Goal: Information Seeking & Learning: Find specific fact

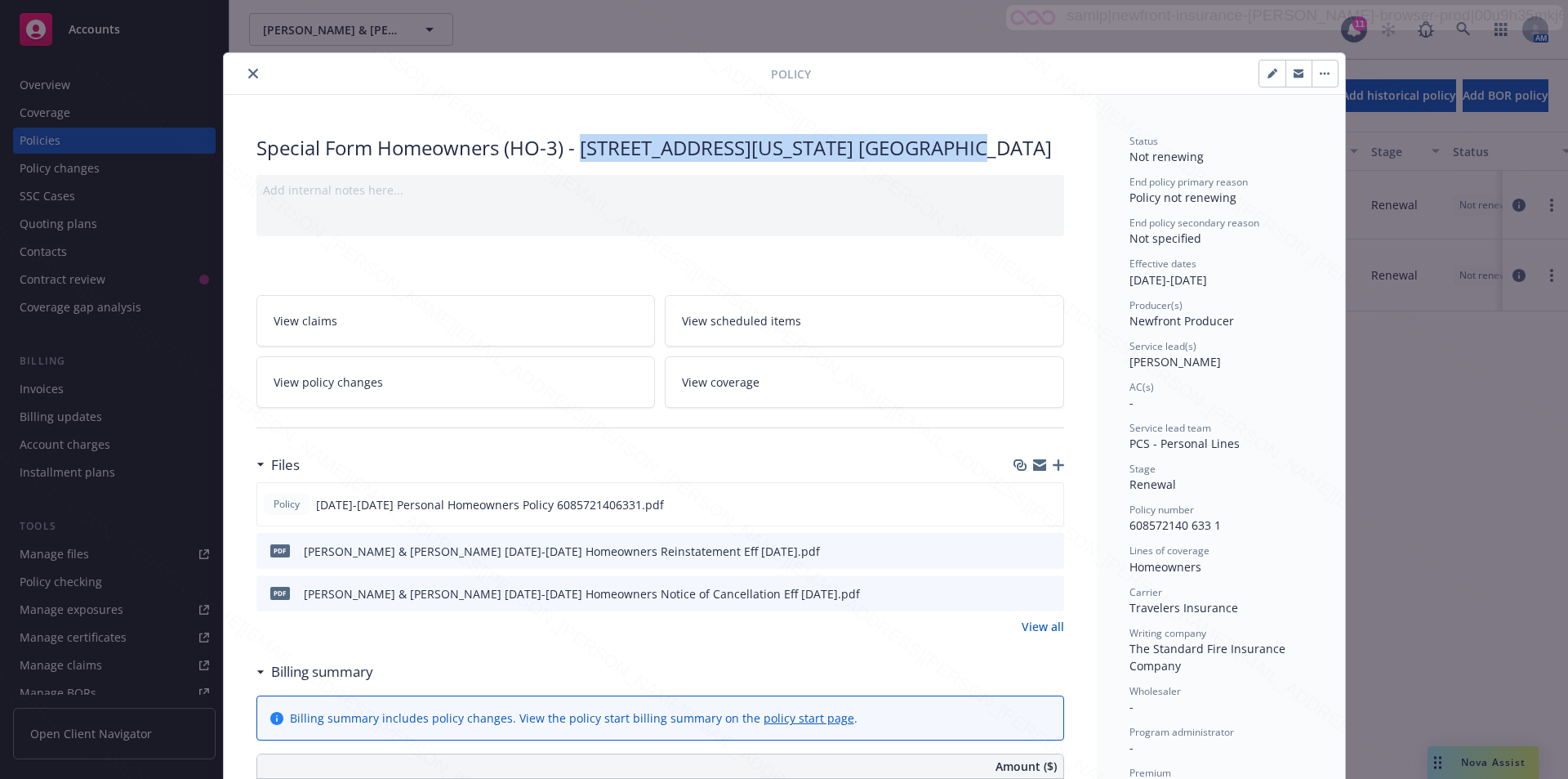
click at [248, 71] on icon "close" at bounding box center [253, 73] width 10 height 10
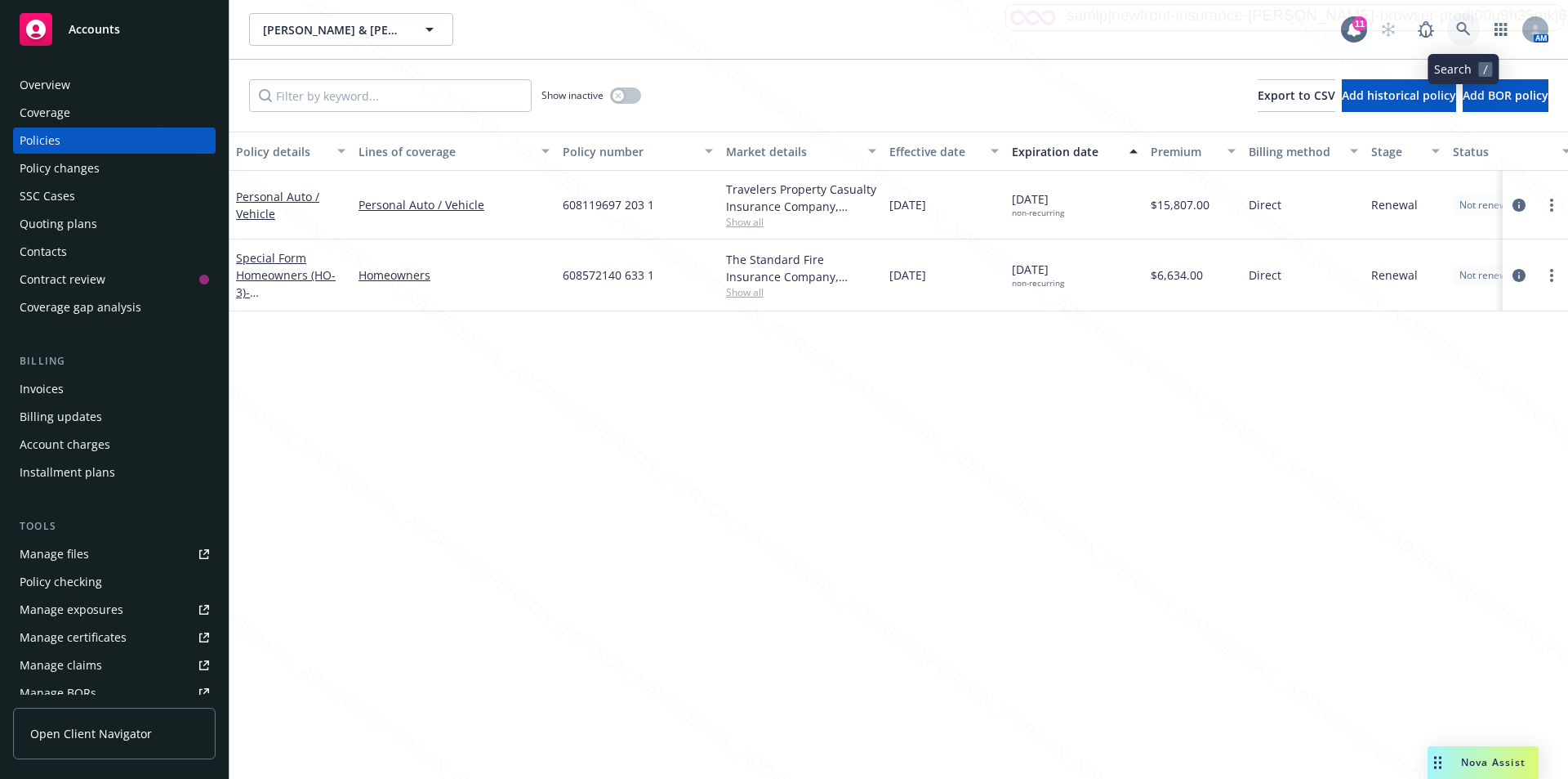
click at [1465, 27] on icon at bounding box center [1463, 28] width 14 height 14
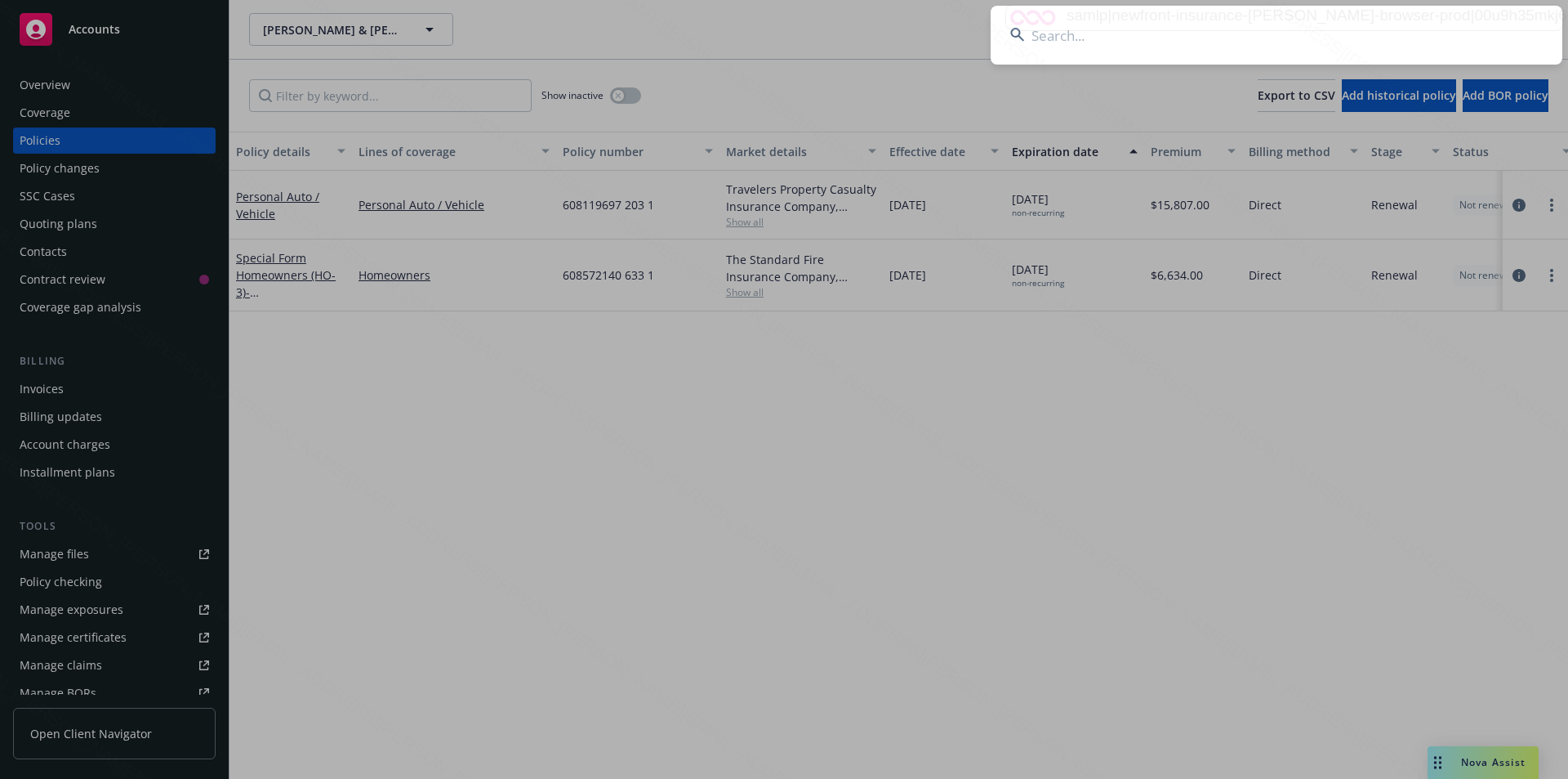
click at [1244, 38] on input at bounding box center [1277, 35] width 572 height 59
type input "david williams"
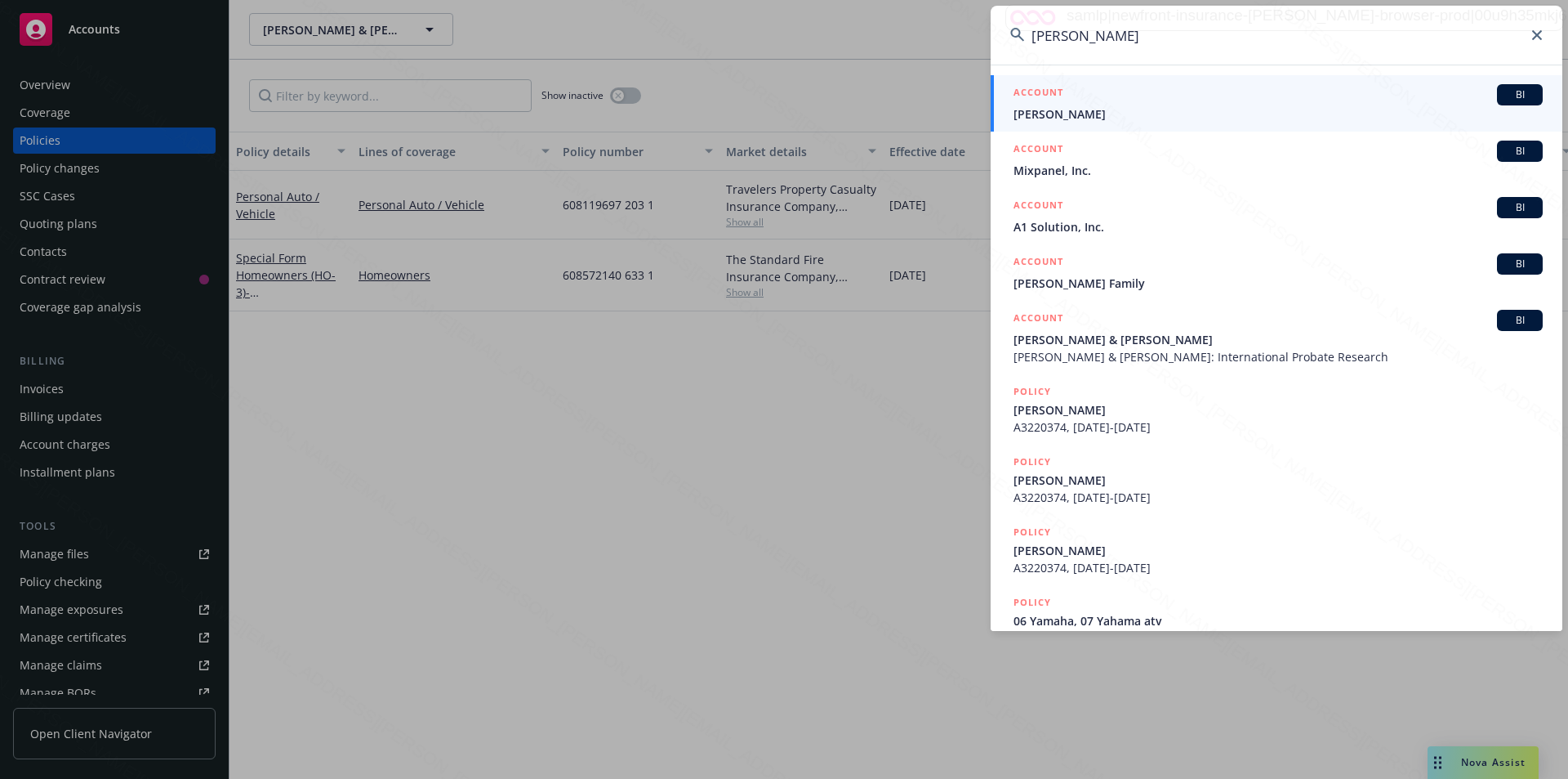
click at [1047, 110] on span "Williams, David L" at bounding box center [1279, 114] width 529 height 17
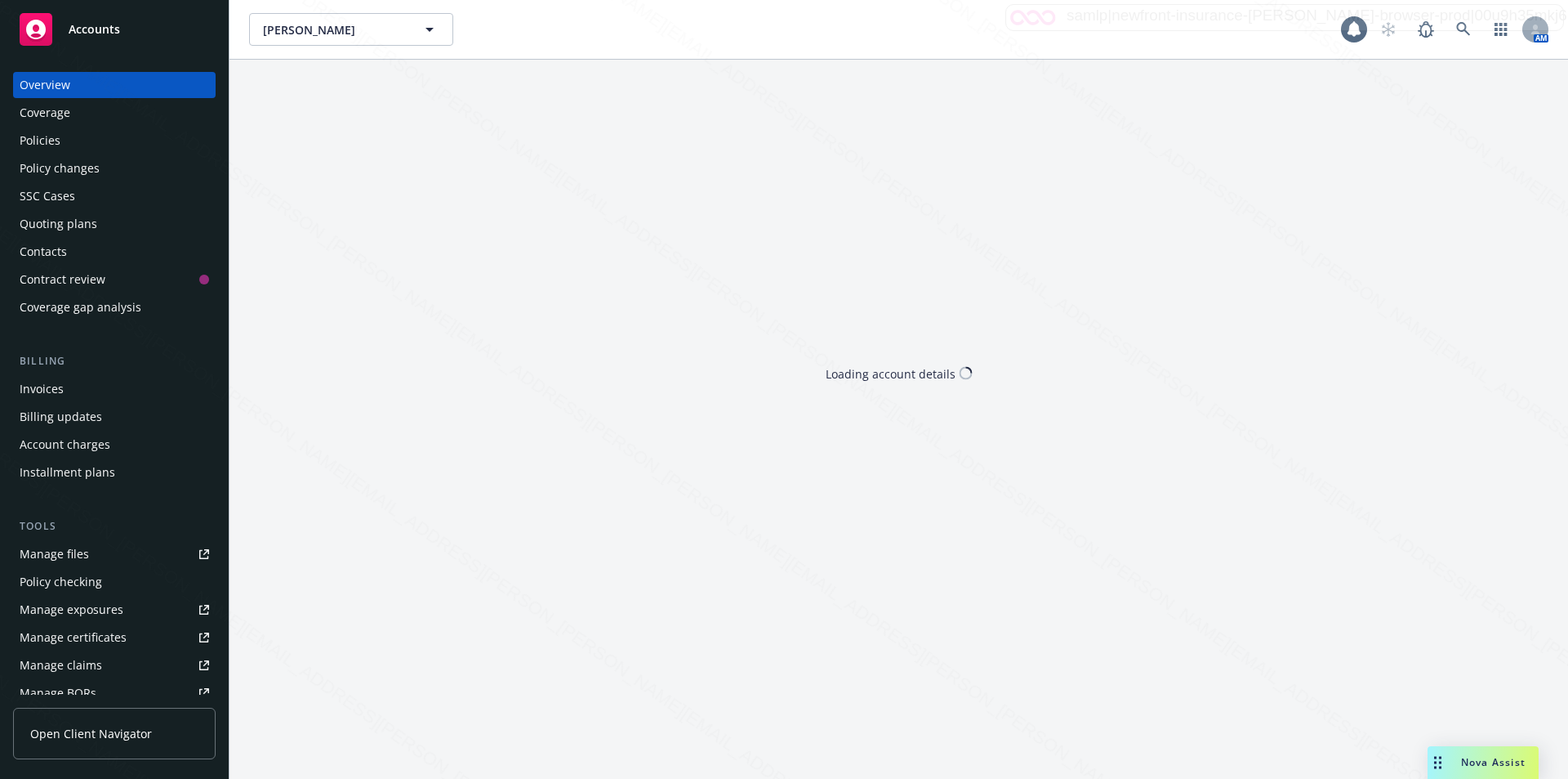
click at [44, 135] on div "Policies" at bounding box center [39, 140] width 41 height 27
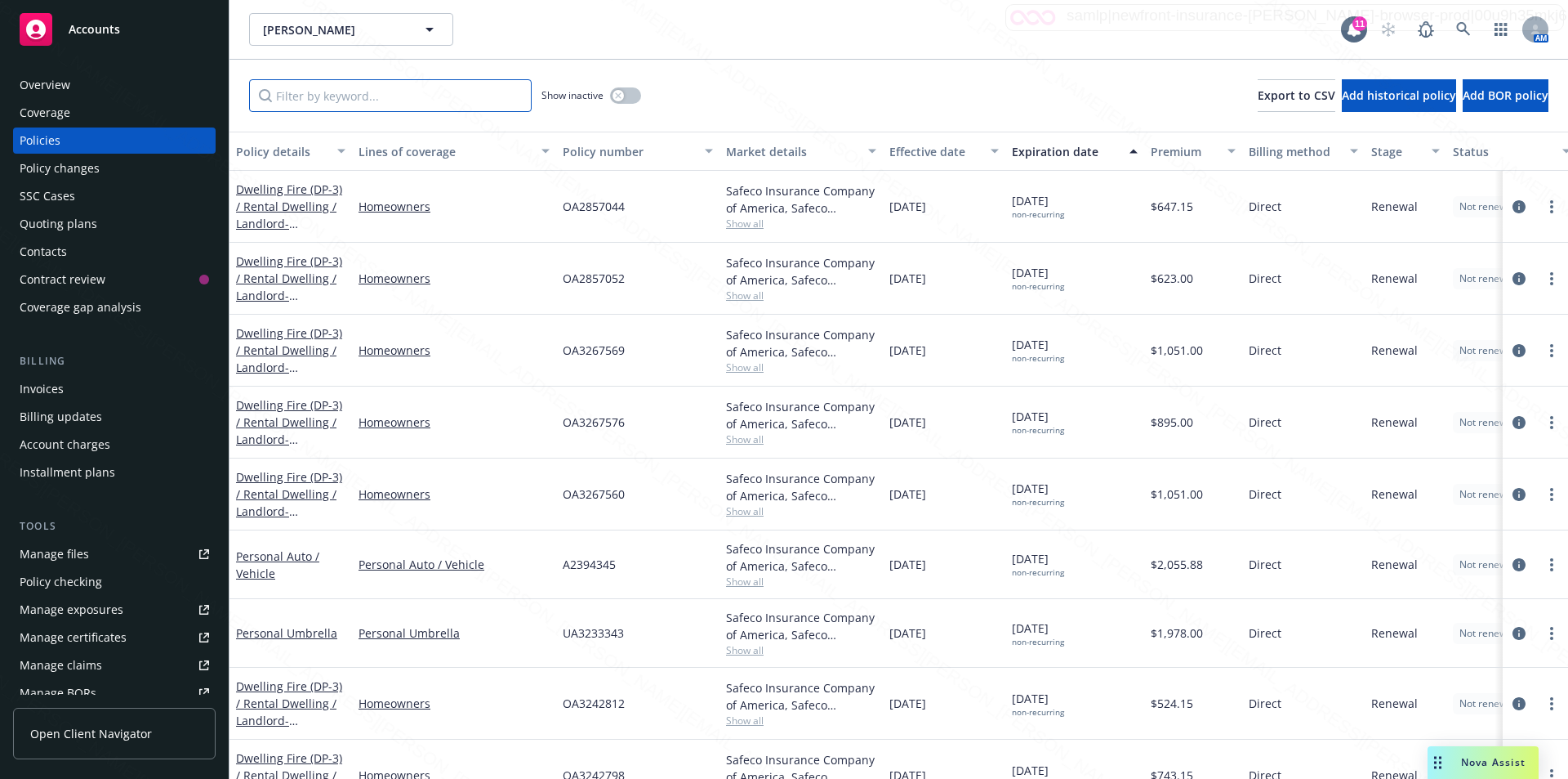
click at [340, 98] on input "Filter by keyword..." at bounding box center [390, 96] width 283 height 33
click at [324, 111] on input "Filter by keyword..." at bounding box center [390, 96] width 283 height 33
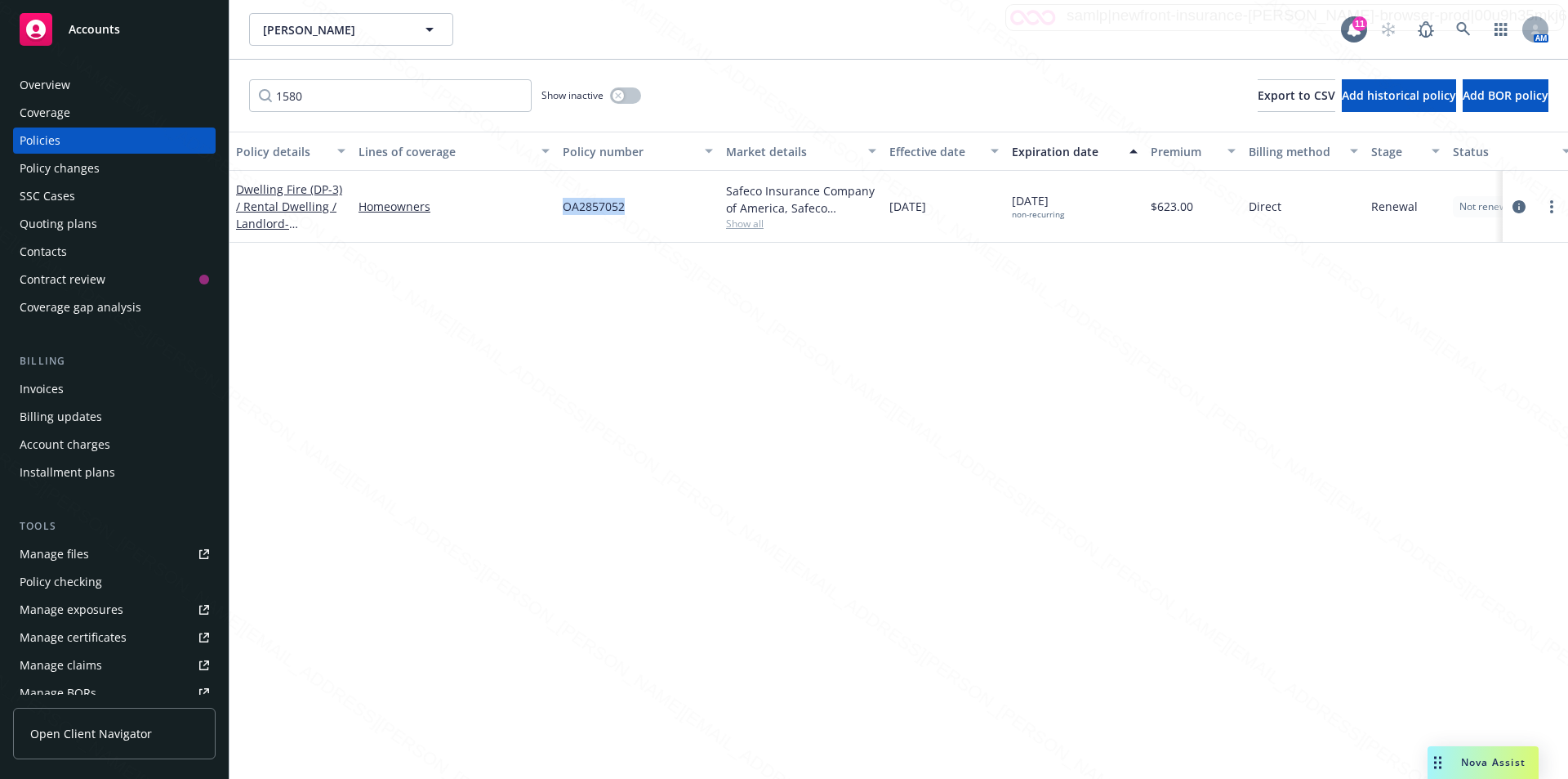
drag, startPoint x: 631, startPoint y: 210, endPoint x: 566, endPoint y: 203, distance: 65.4
click at [563, 203] on div "OA2857052" at bounding box center [637, 206] width 163 height 71
copy span "OA2857052"
click at [107, 609] on div "Manage exposures" at bounding box center [71, 609] width 103 height 27
click at [83, 548] on div "Manage files" at bounding box center [54, 554] width 70 height 27
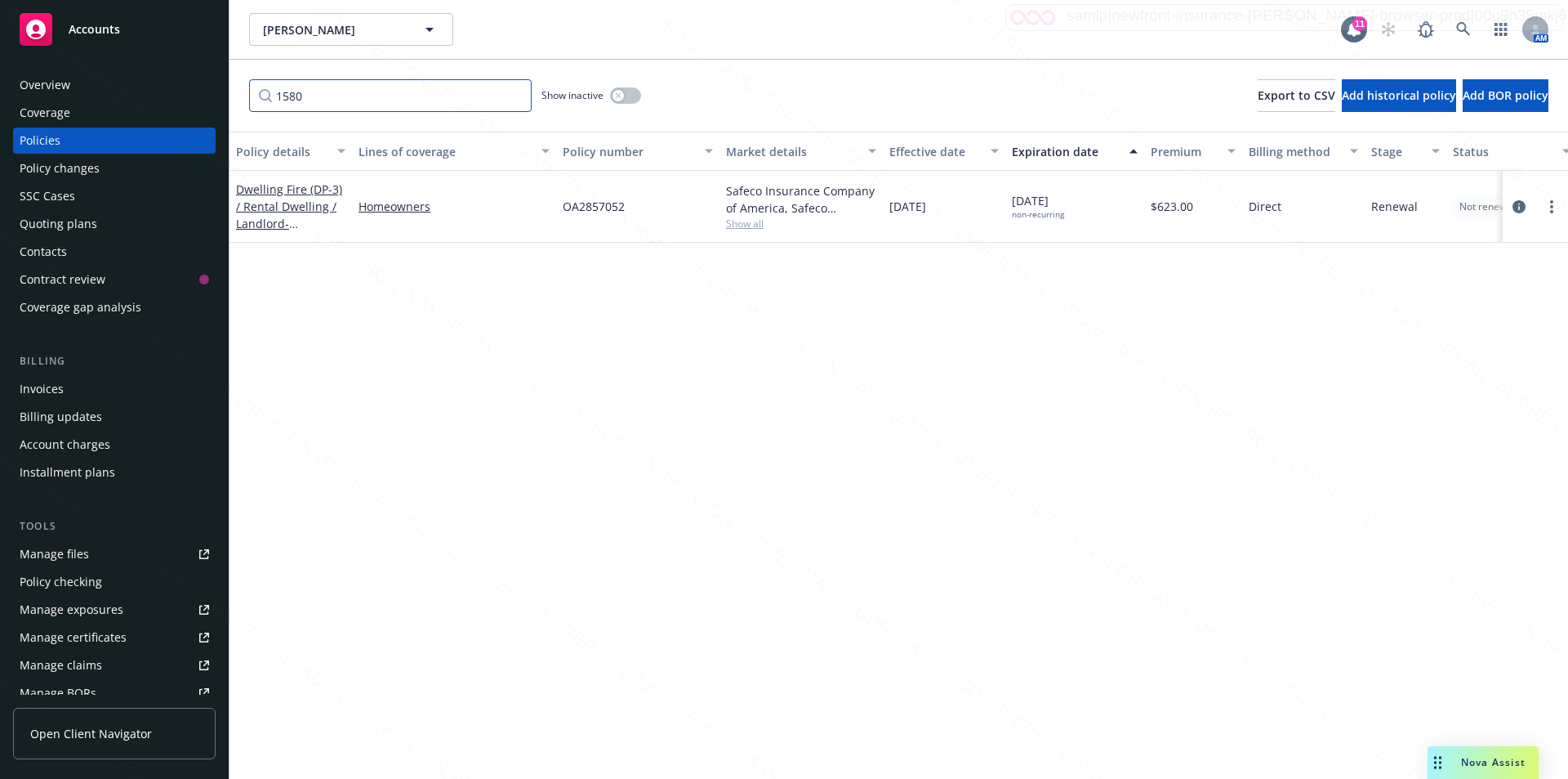
drag, startPoint x: 336, startPoint y: 95, endPoint x: 226, endPoint y: 94, distance: 110.0
click at [226, 94] on div "Accounts Overview Coverage Policies Policy changes SSC Cases Quoting plans Cont…" at bounding box center [784, 390] width 1568 height 779
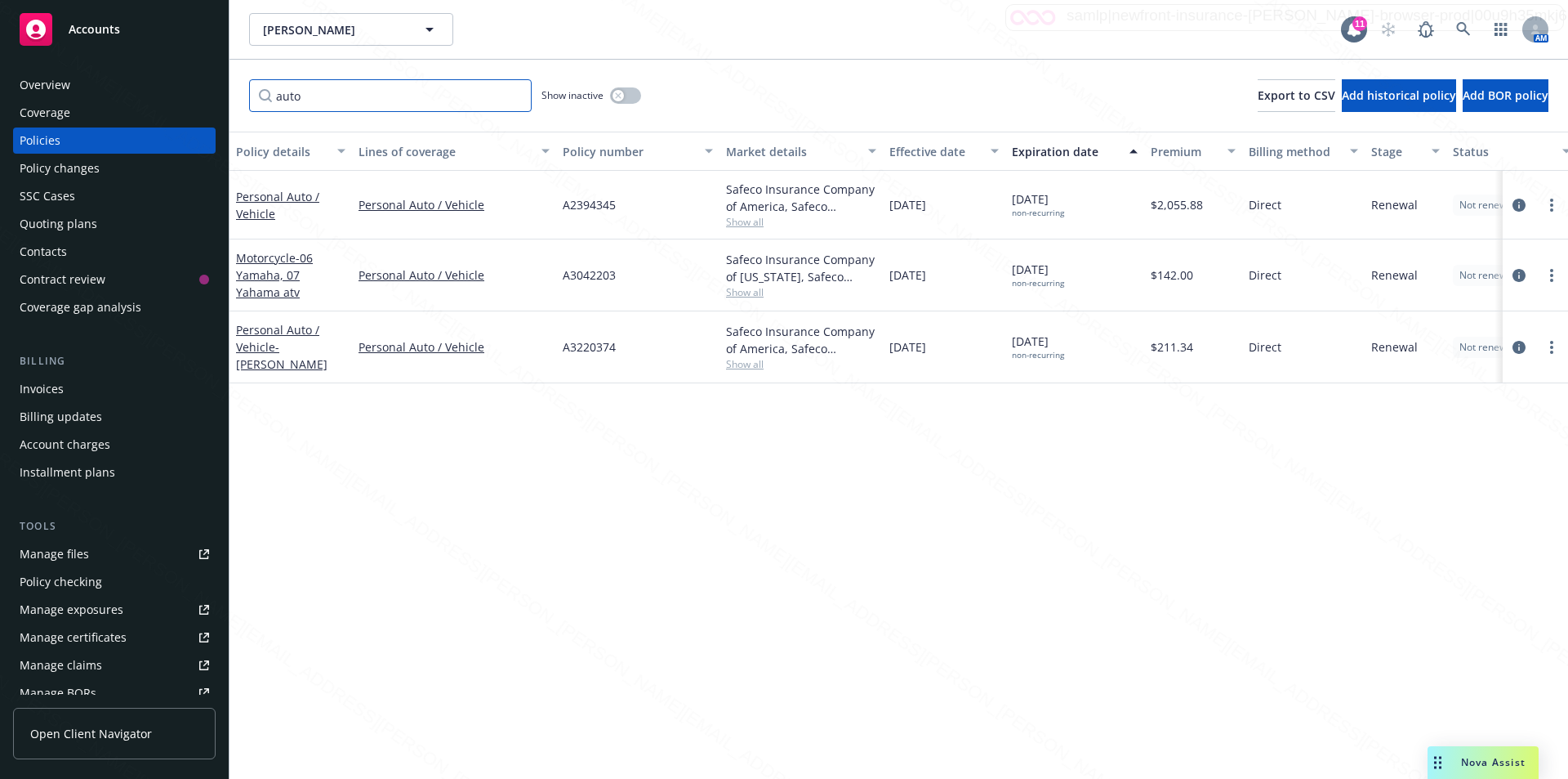
type input "auto"
drag, startPoint x: 625, startPoint y: 205, endPoint x: 552, endPoint y: 197, distance: 73.4
click at [552, 197] on div "Personal Auto / Vehicle Personal Auto / Vehicle A2394345 Safeco Insurance Compa…" at bounding box center [1018, 204] width 1576 height 69
copy div "A2394345"
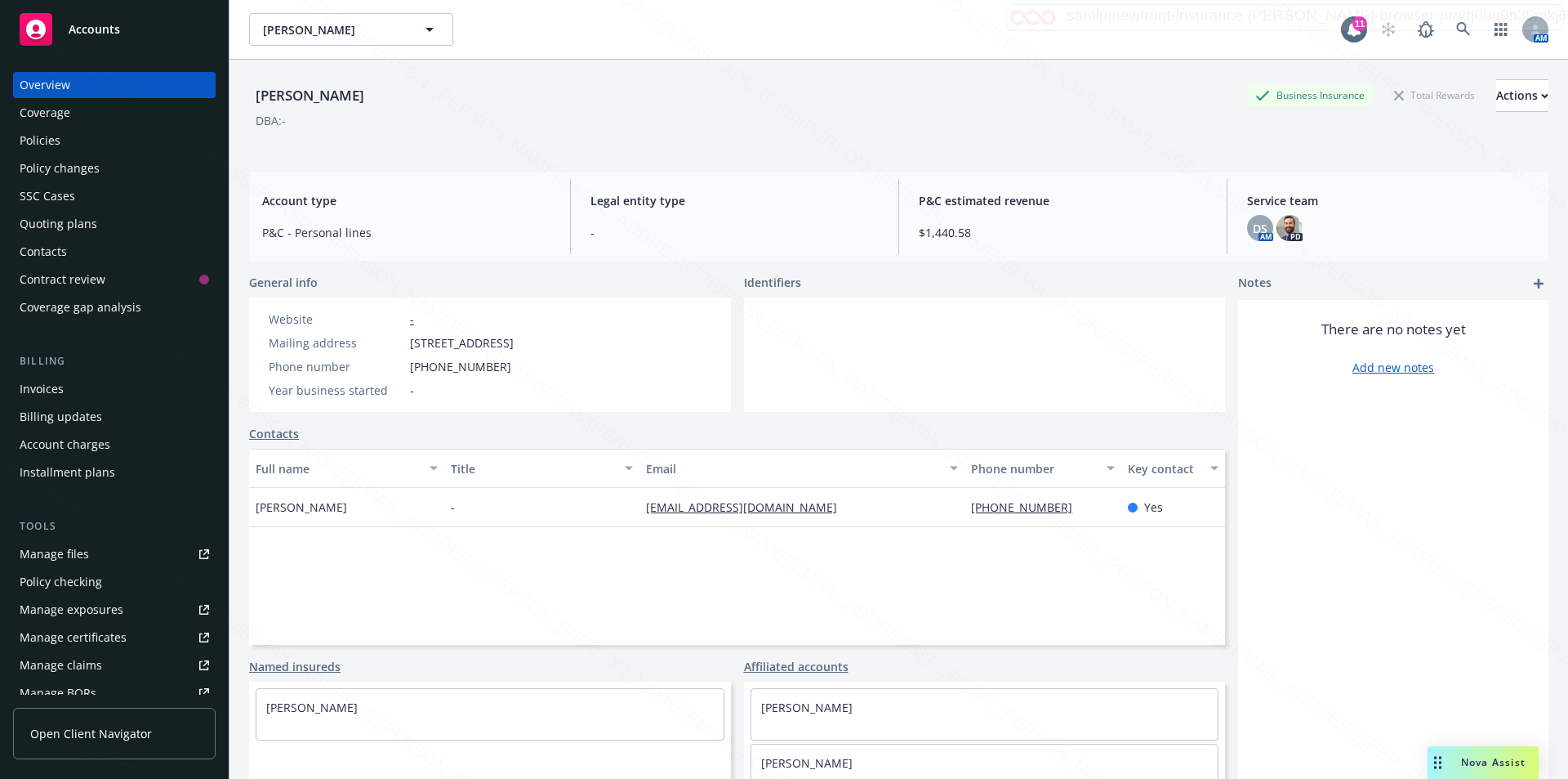
click at [70, 134] on div "Policies" at bounding box center [114, 140] width 190 height 27
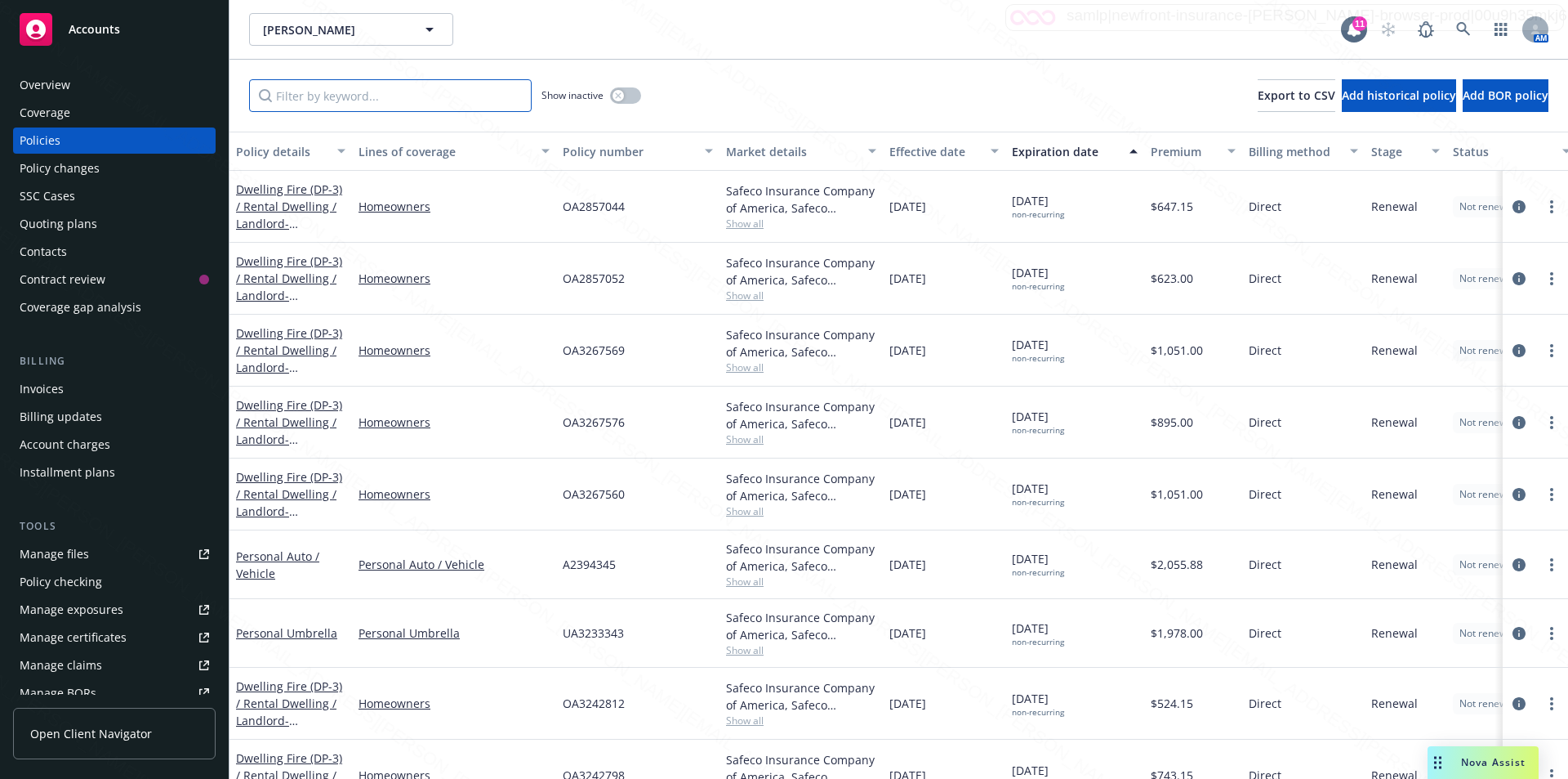
click at [307, 99] on input "Filter by keyword..." at bounding box center [390, 96] width 283 height 33
paste input "1580 Santa Ana Ave"
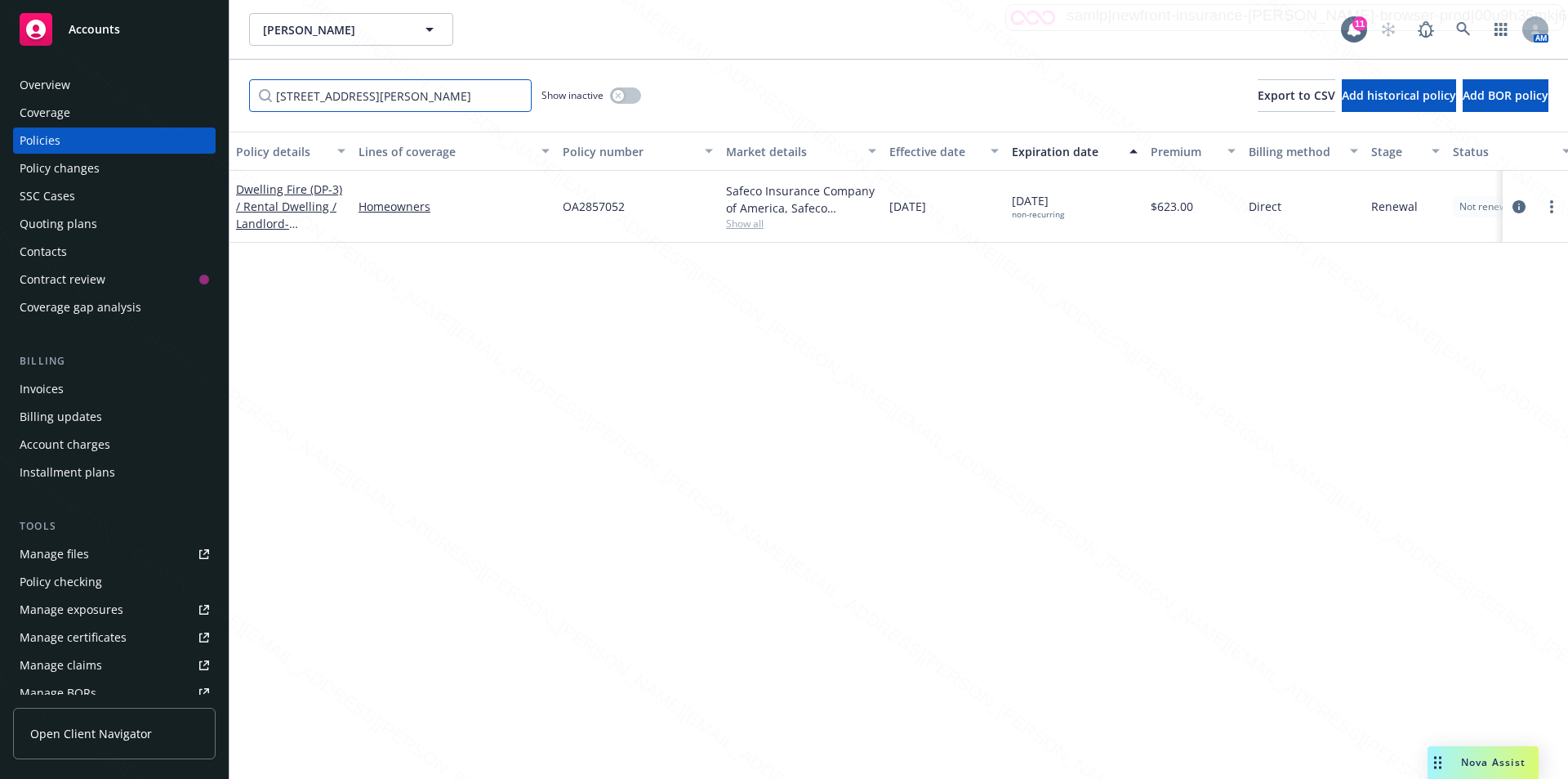
type input "1580 Santa Ana Ave"
drag, startPoint x: 642, startPoint y: 209, endPoint x: 543, endPoint y: 208, distance: 99.0
click at [541, 208] on div "Dwelling Fire (DP-3) / Rental Dwelling / Landlord - 1580 SANTA ANA AVE COSTA ME…" at bounding box center [1018, 206] width 1576 height 71
copy div "OA2857052"
click at [67, 87] on div "Overview" at bounding box center [44, 84] width 50 height 27
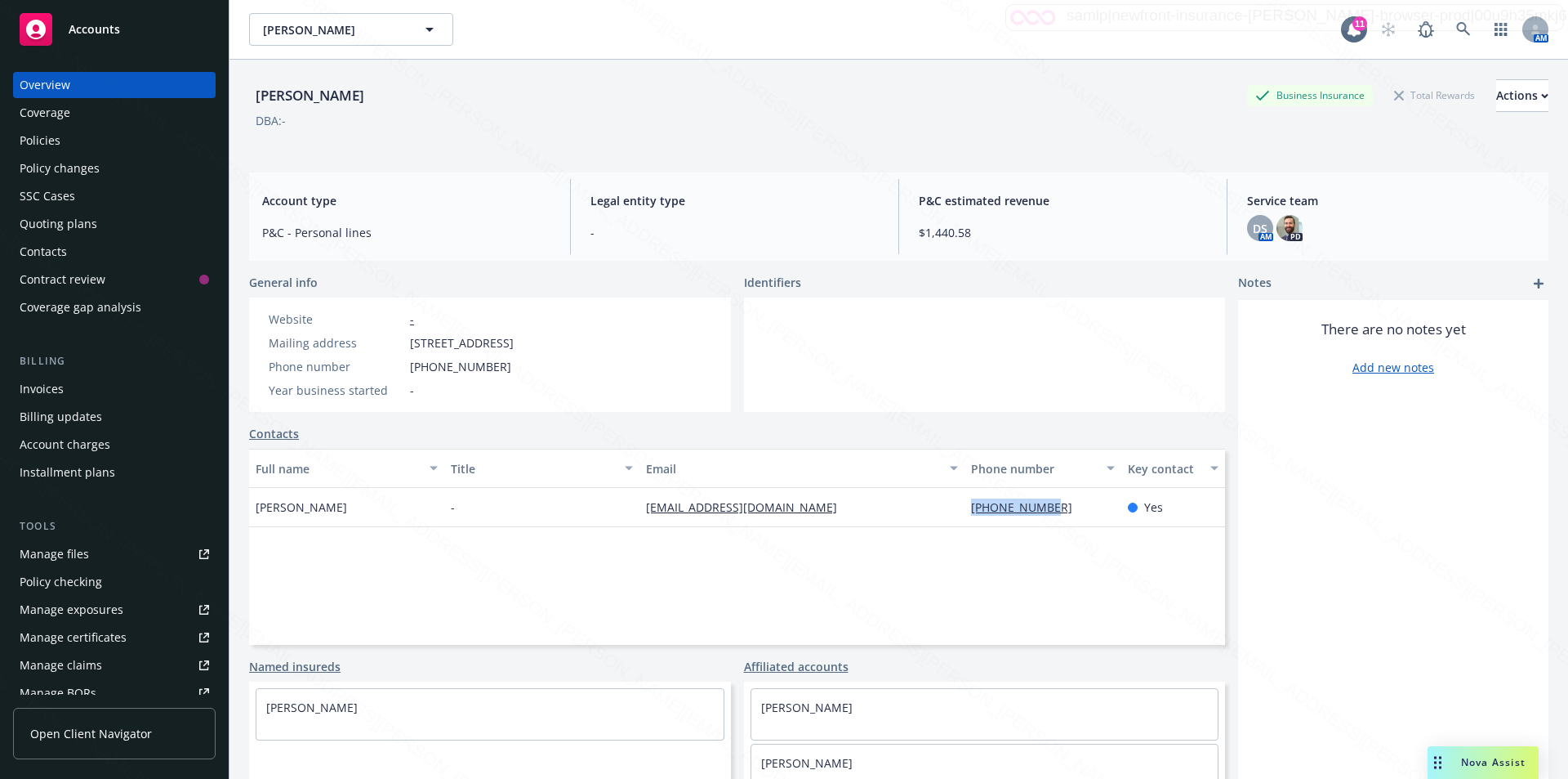
drag, startPoint x: 1044, startPoint y: 515, endPoint x: 960, endPoint y: 508, distance: 84.3
click at [964, 508] on div "[PHONE_NUMBER]" at bounding box center [1042, 507] width 156 height 39
copy link "949-642-5316"
drag, startPoint x: 793, startPoint y: 504, endPoint x: 642, endPoint y: 508, distance: 151.1
click at [641, 508] on div "dwilliams42a@gmail.com" at bounding box center [801, 507] width 325 height 39
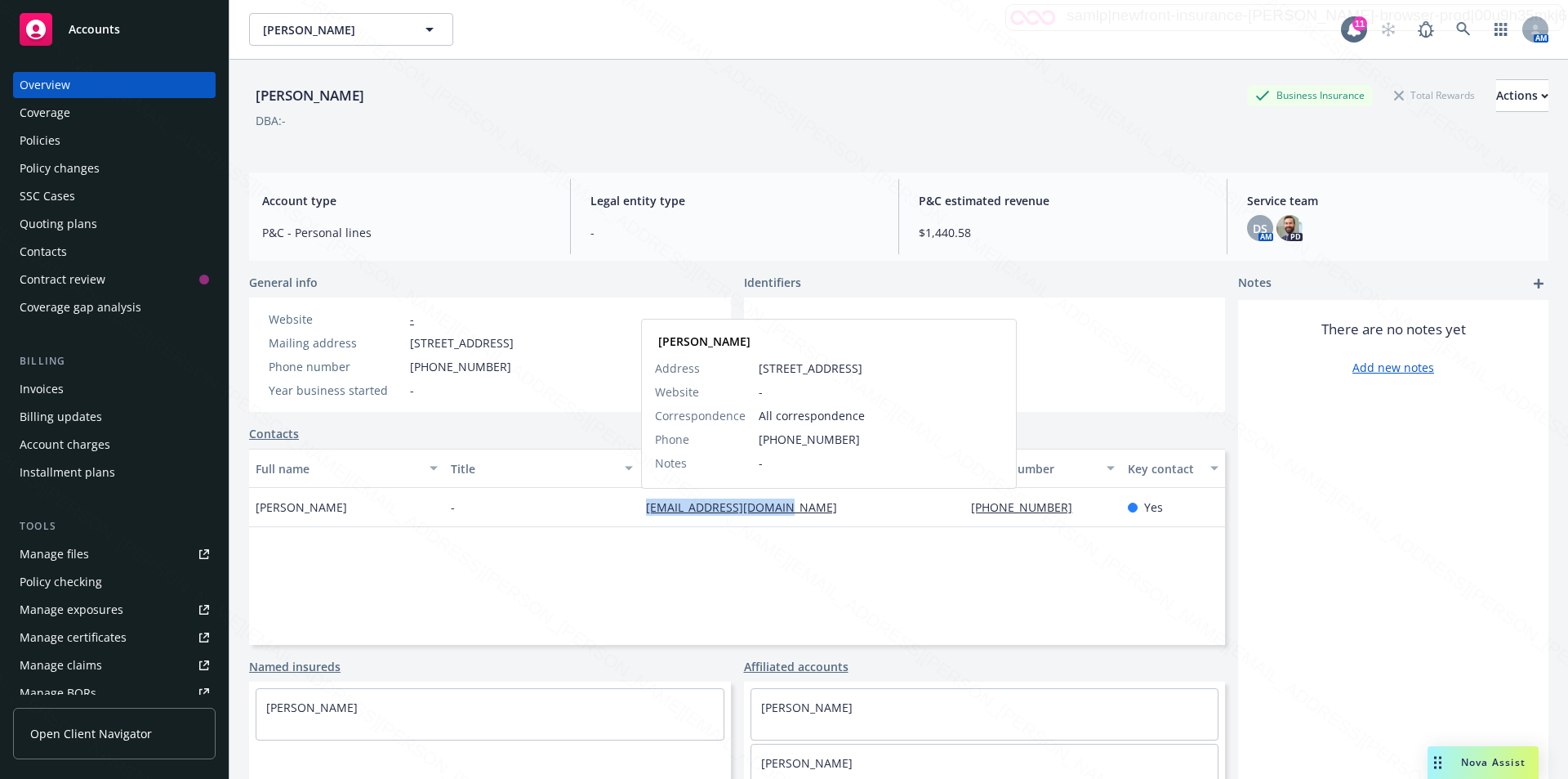
copy link "dwilliams42a@gmail.com"
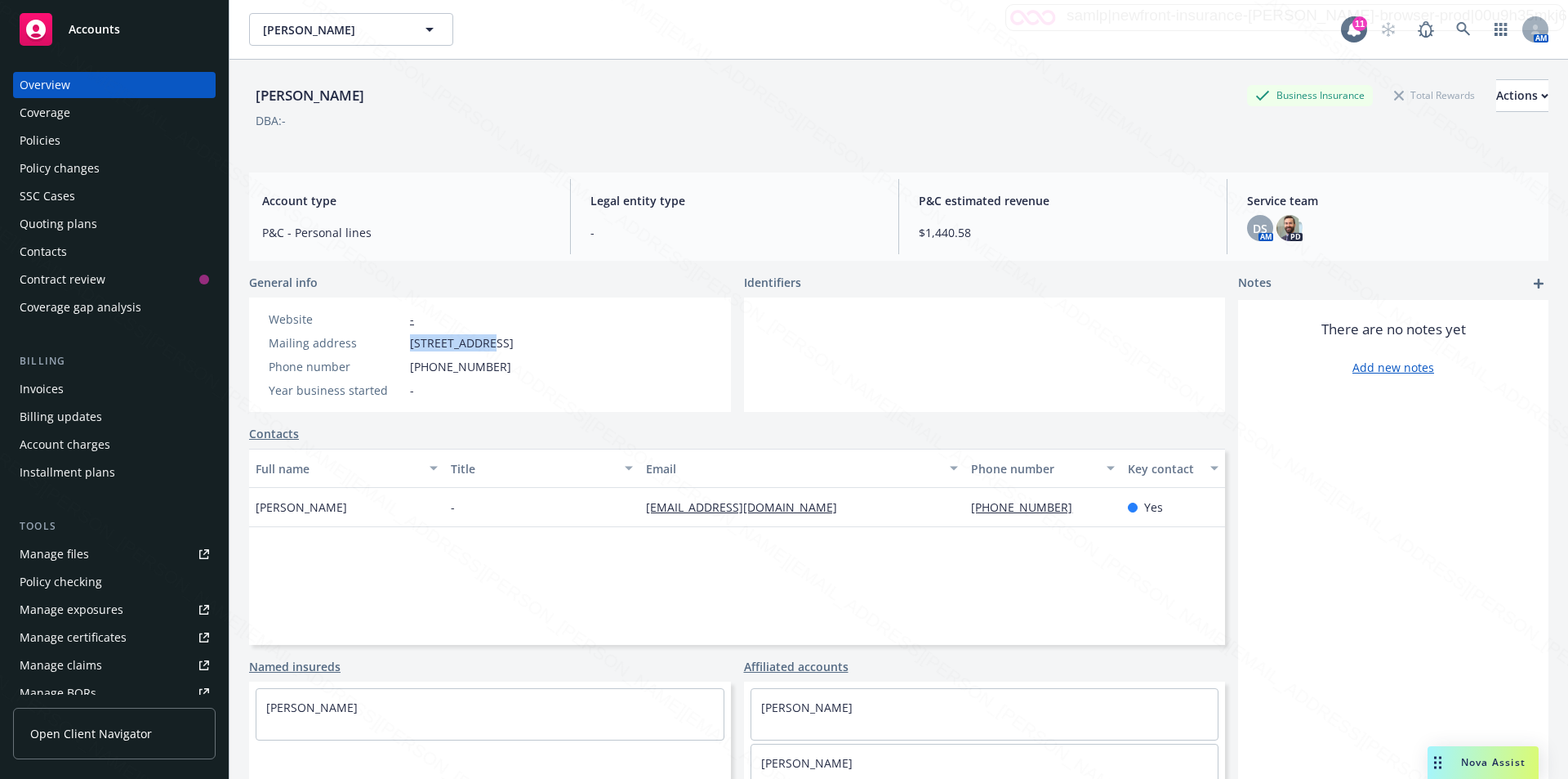
drag, startPoint x: 408, startPoint y: 347, endPoint x: 483, endPoint y: 336, distance: 75.8
click at [483, 336] on div "Mailing address 428 Walnut Pl, Costa Mesa, CA, 92627" at bounding box center [391, 343] width 258 height 17
copy div "428 Walnut Pl"
click at [1452, 20] on link at bounding box center [1464, 29] width 33 height 33
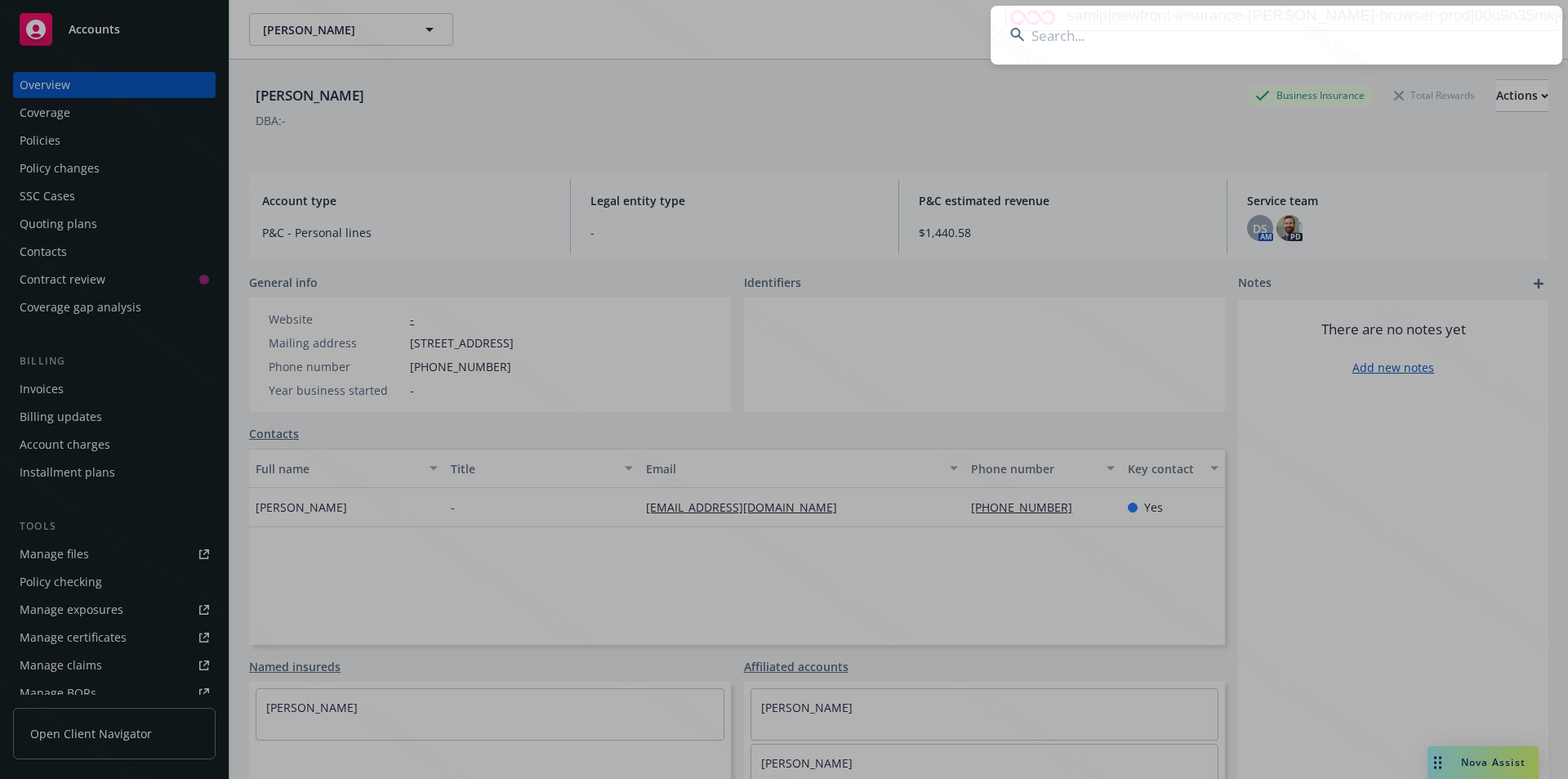
click at [1136, 29] on input at bounding box center [1277, 35] width 572 height 59
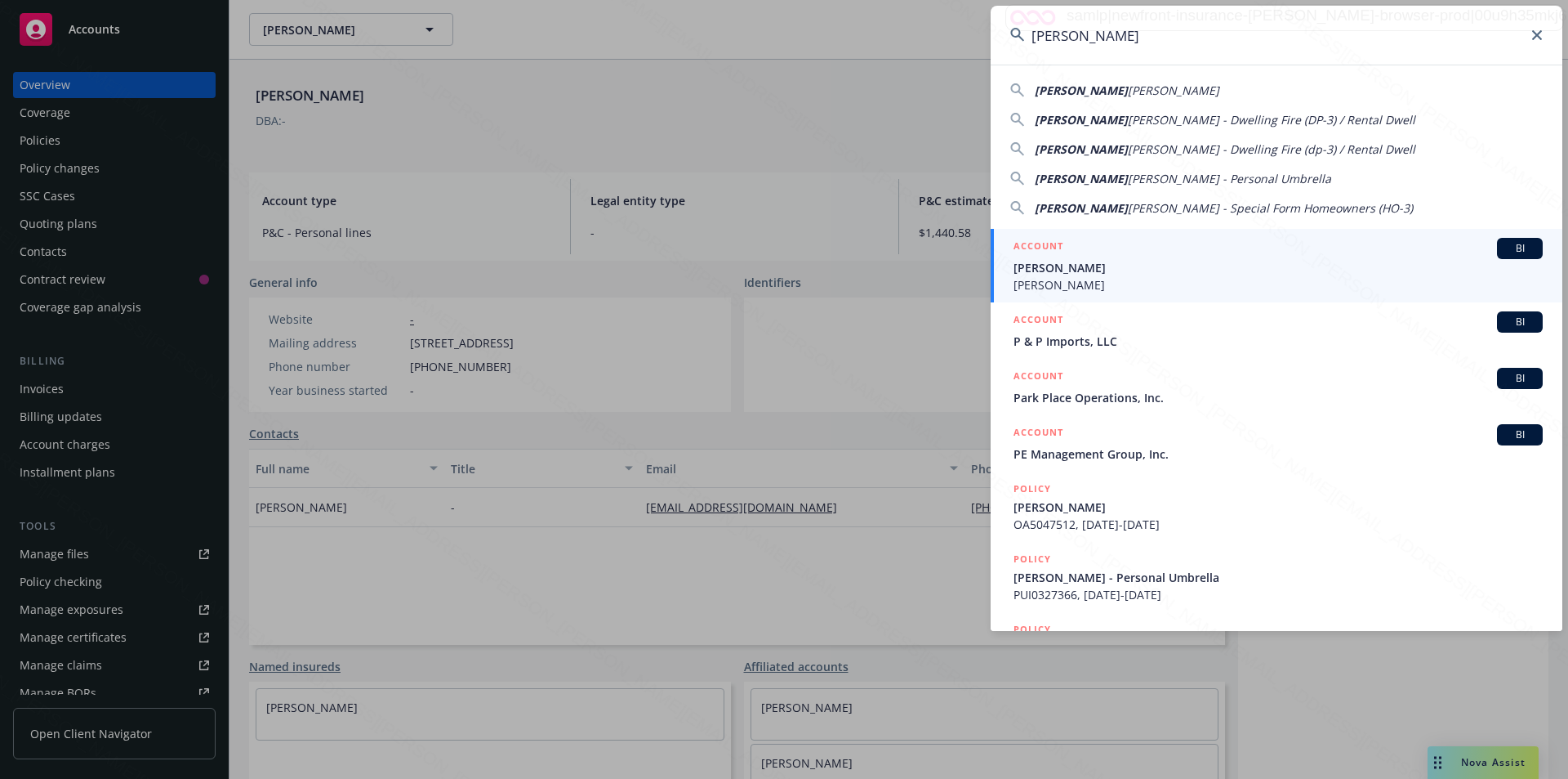
type input "Peter engler"
click at [1068, 280] on span "Danielle Engler" at bounding box center [1279, 284] width 529 height 17
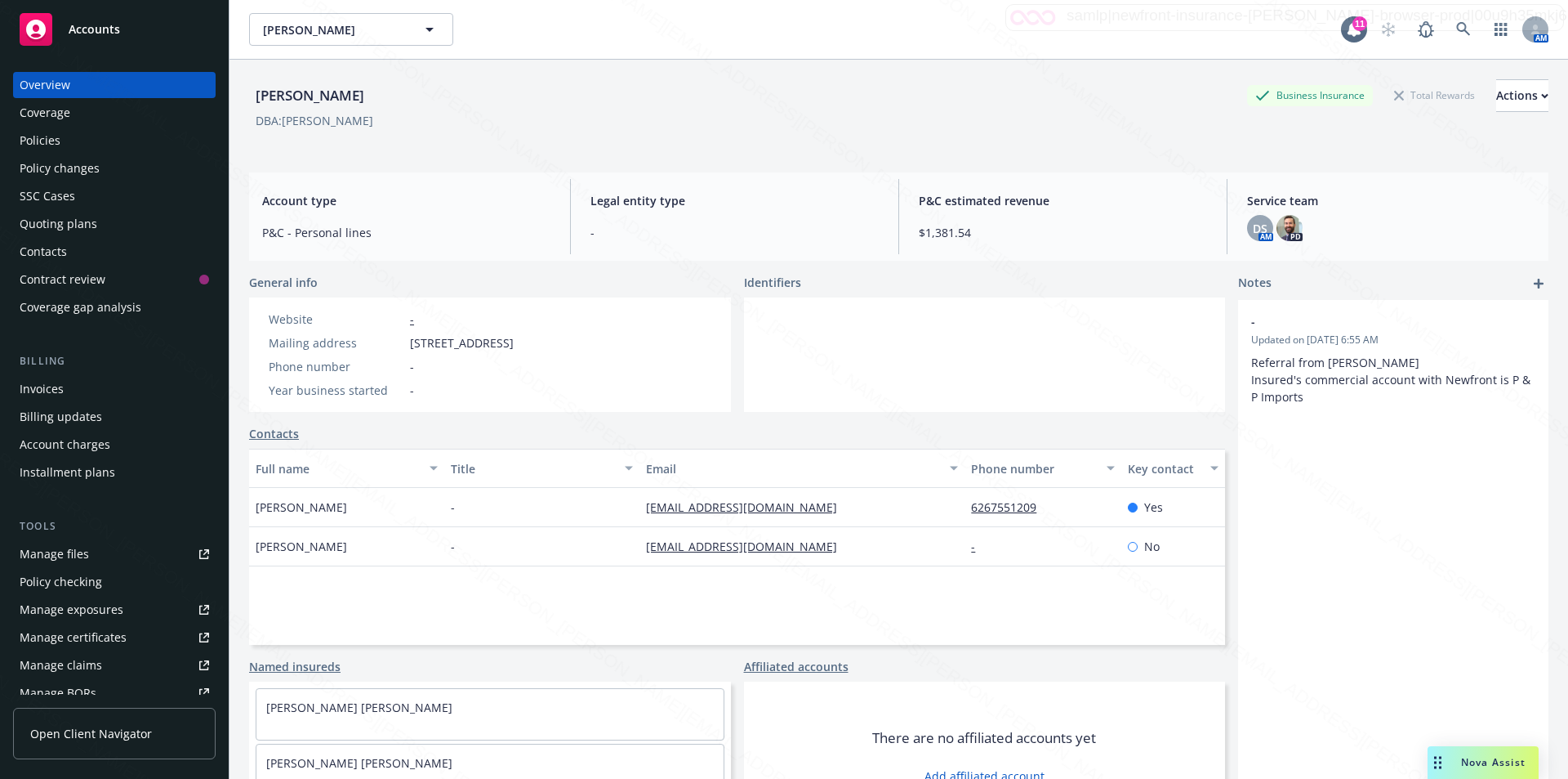
click at [35, 136] on div "Policies" at bounding box center [39, 140] width 41 height 27
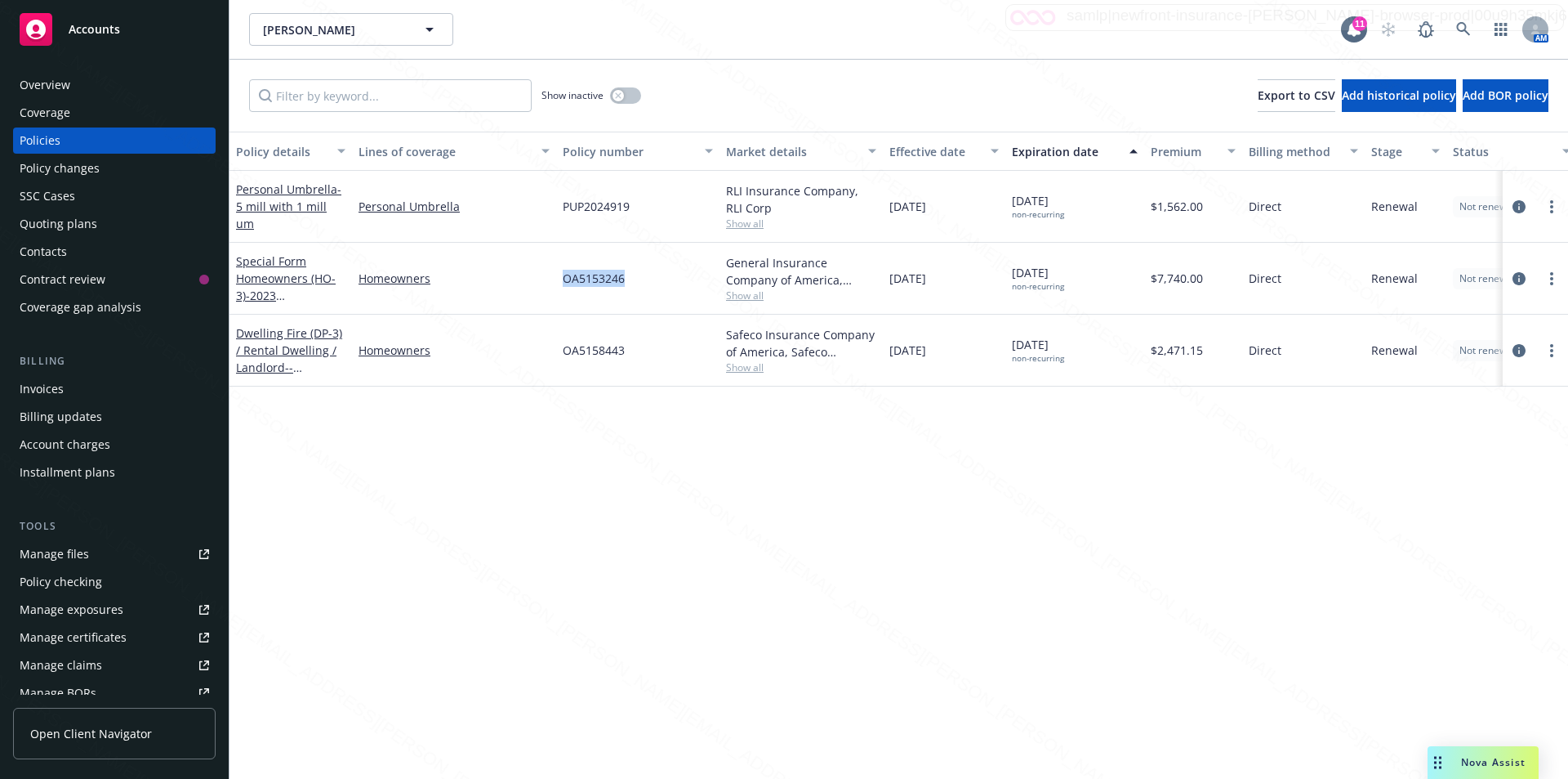
drag, startPoint x: 541, startPoint y: 268, endPoint x: 645, endPoint y: 278, distance: 104.5
click at [645, 278] on div "Special Form Homeowners (HO-3) - 2023 Homeowners Policy - 1406 ANTIGUA WAY, NEW…" at bounding box center [1018, 279] width 1576 height 71
copy div "OA5153246"
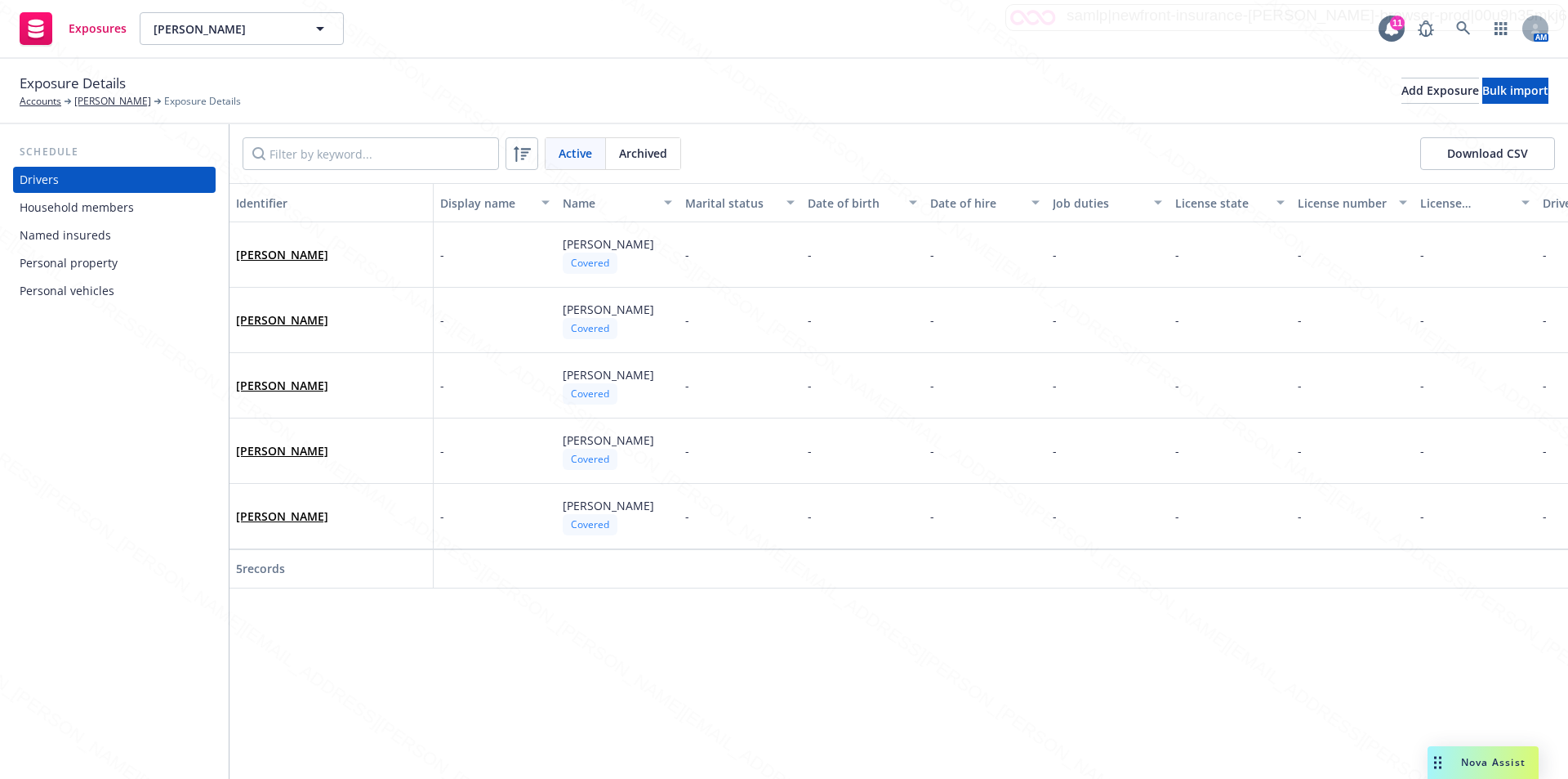
click at [133, 200] on div "Household members" at bounding box center [114, 207] width 190 height 27
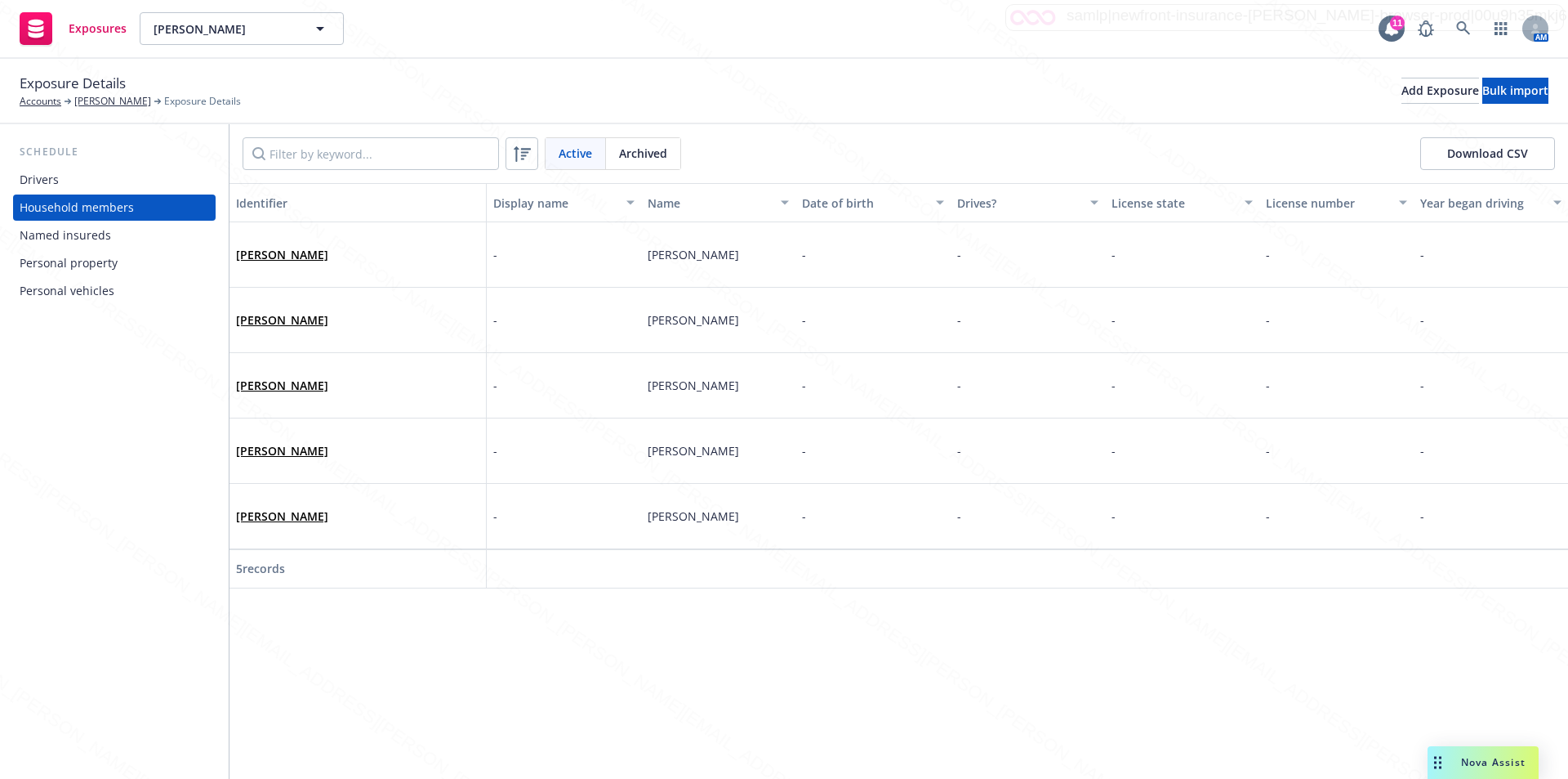
click at [98, 237] on div "Named insureds" at bounding box center [65, 236] width 92 height 27
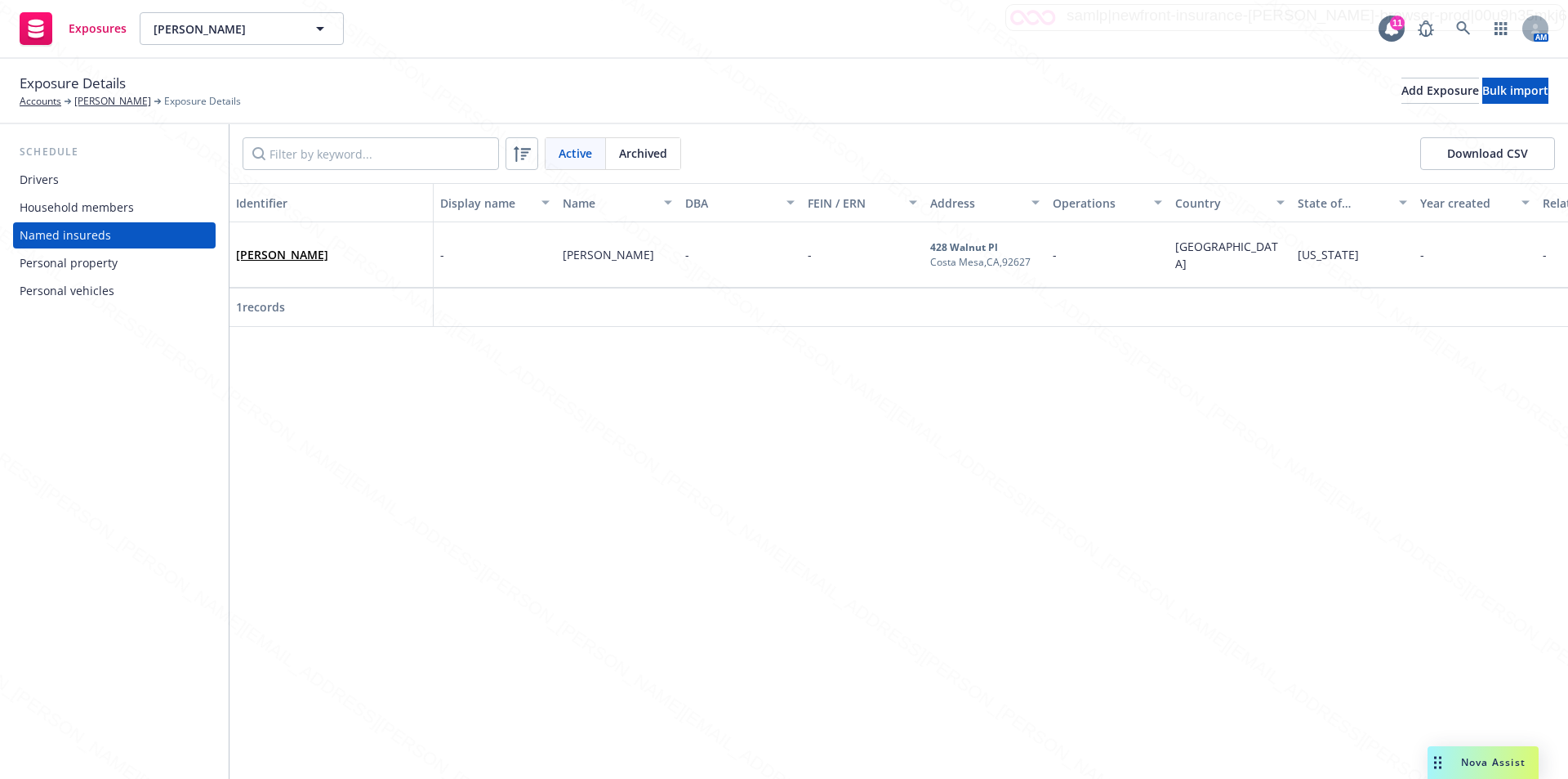
click at [87, 260] on div "Personal property" at bounding box center [68, 263] width 98 height 27
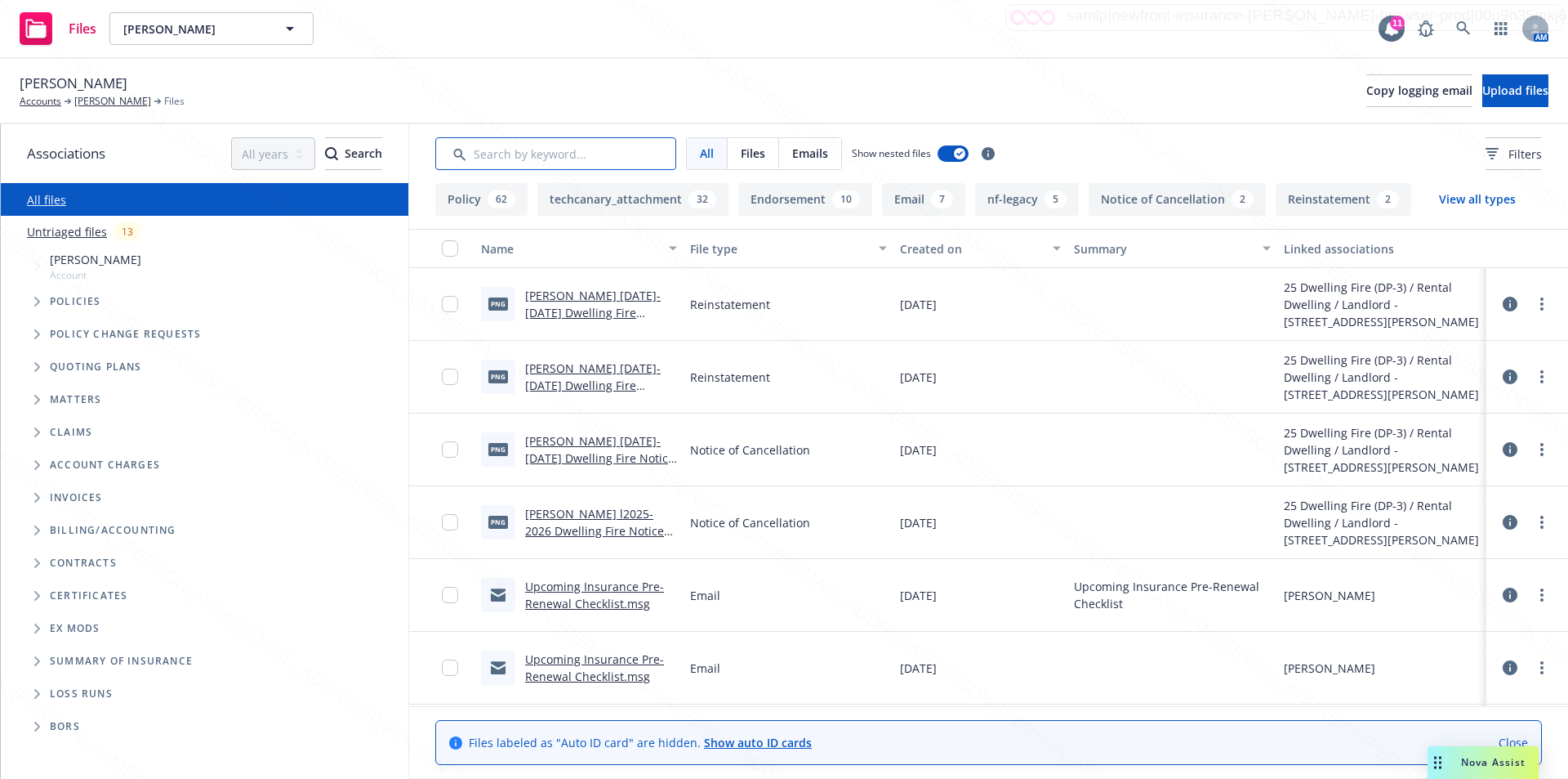
click at [496, 162] on input "Search by keyword..." at bounding box center [555, 154] width 241 height 33
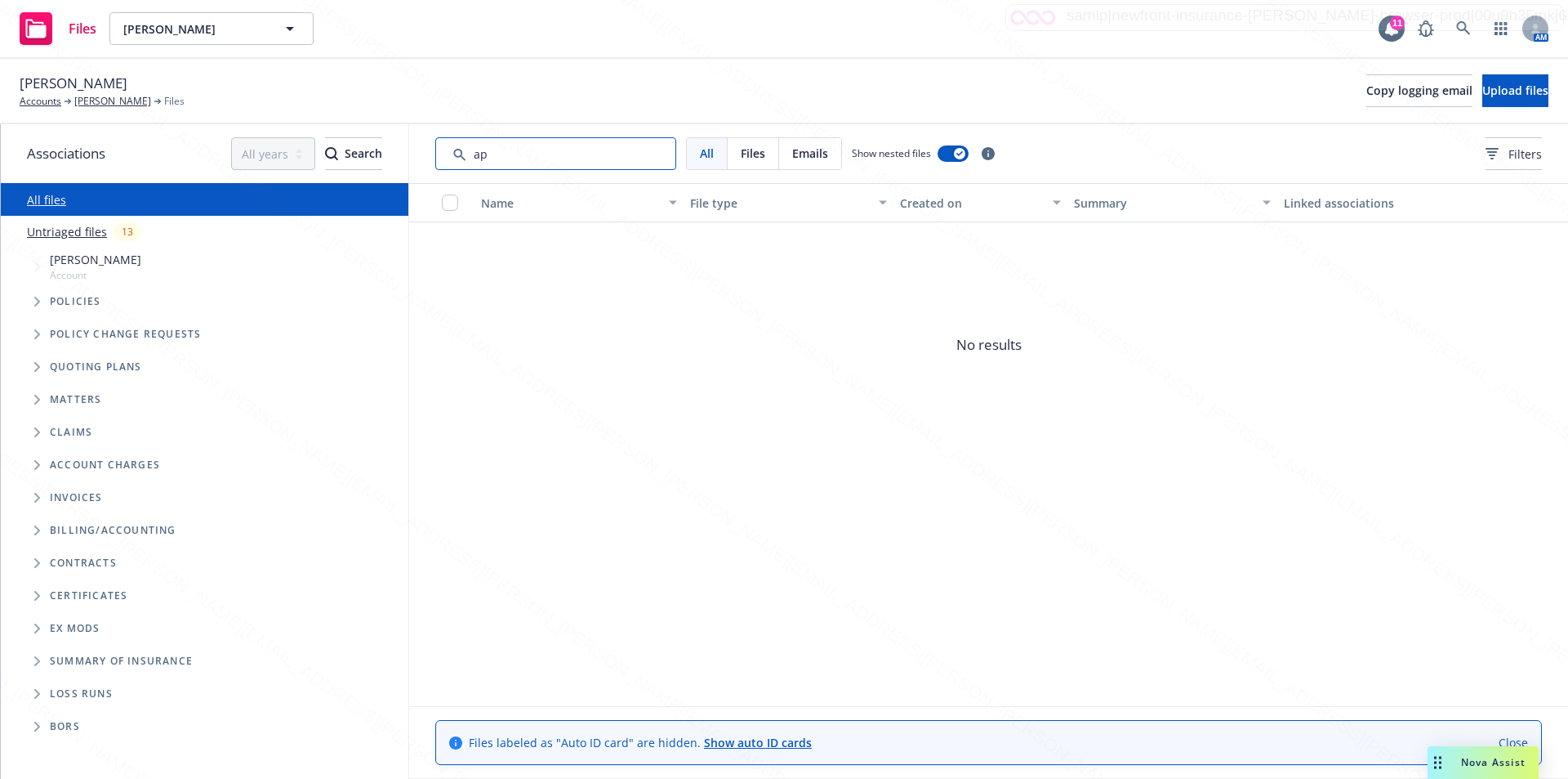
type input "a"
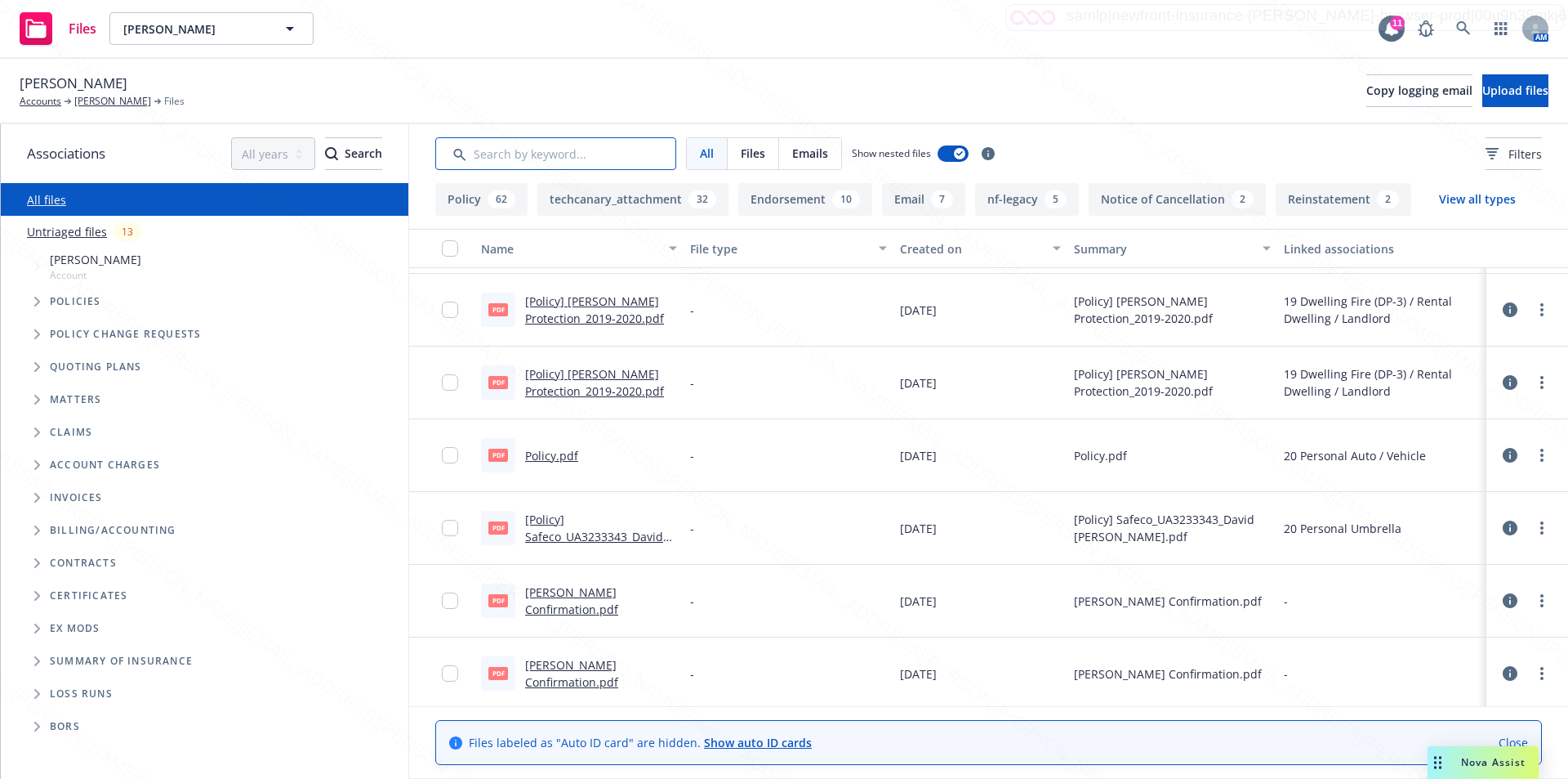
scroll to position [6891, 0]
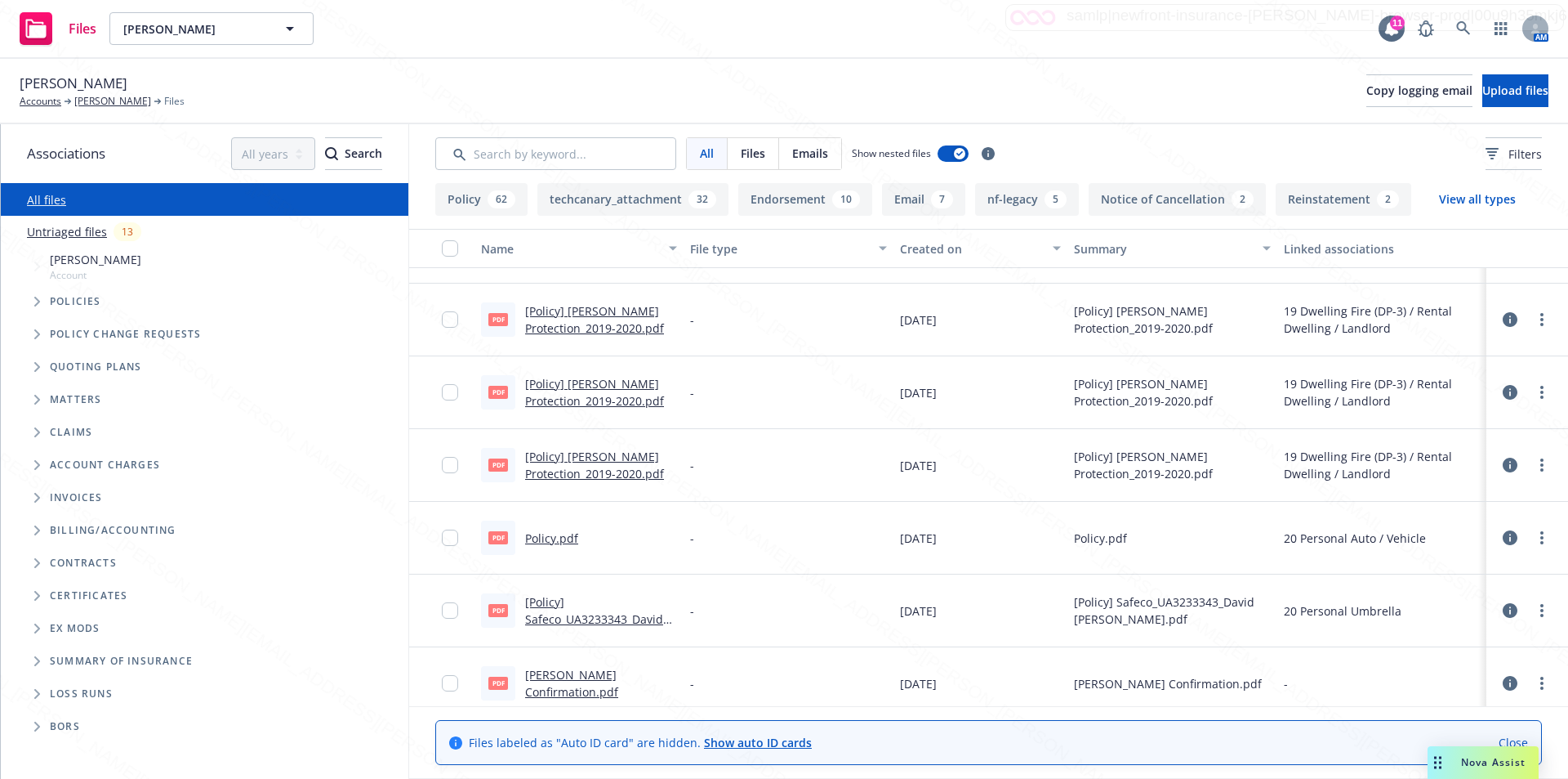
click at [591, 620] on link "[Policy] Safeco_UA3233343_David [PERSON_NAME].pdf" at bounding box center [593, 619] width 138 height 49
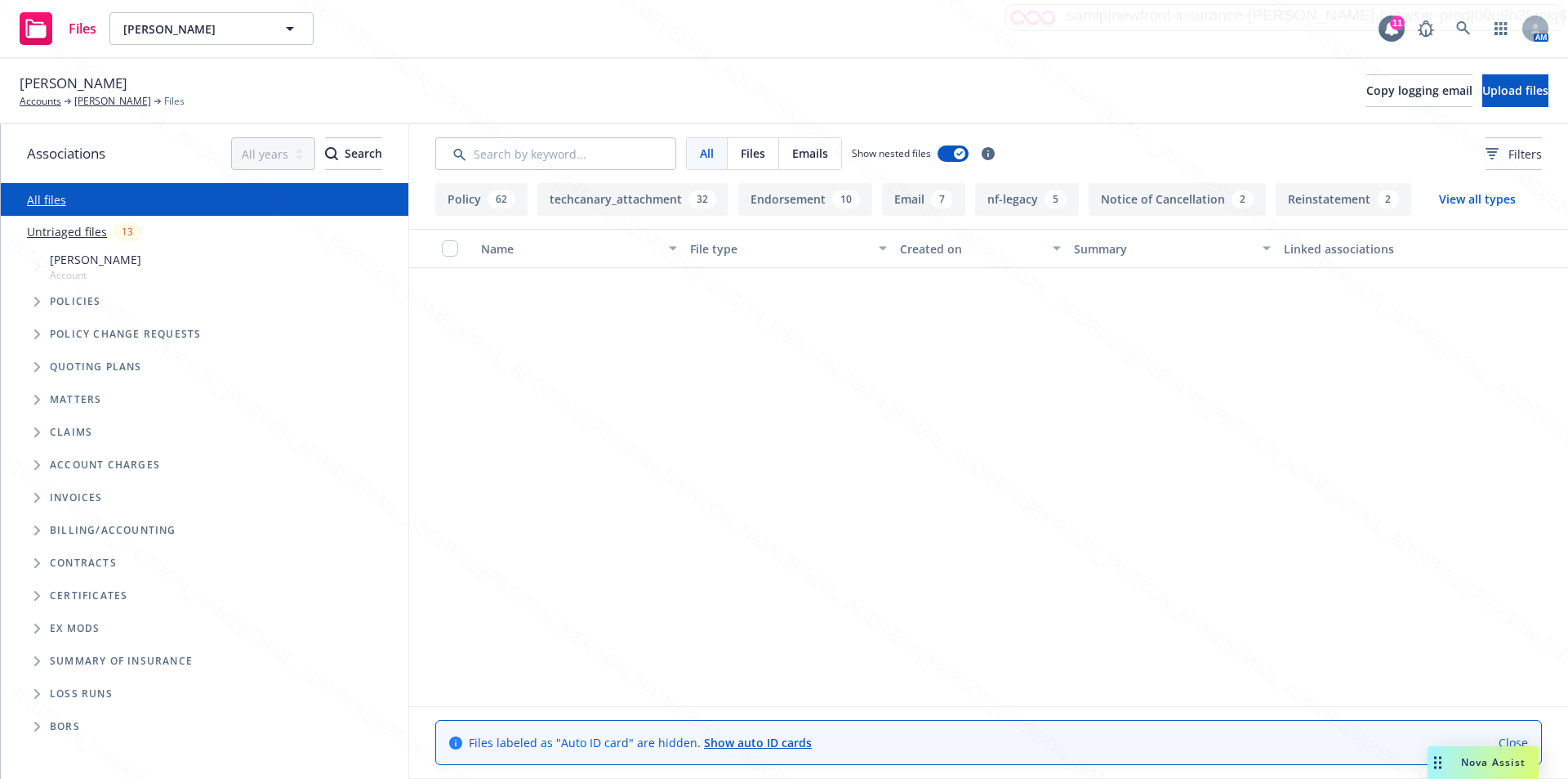
scroll to position [6891, 0]
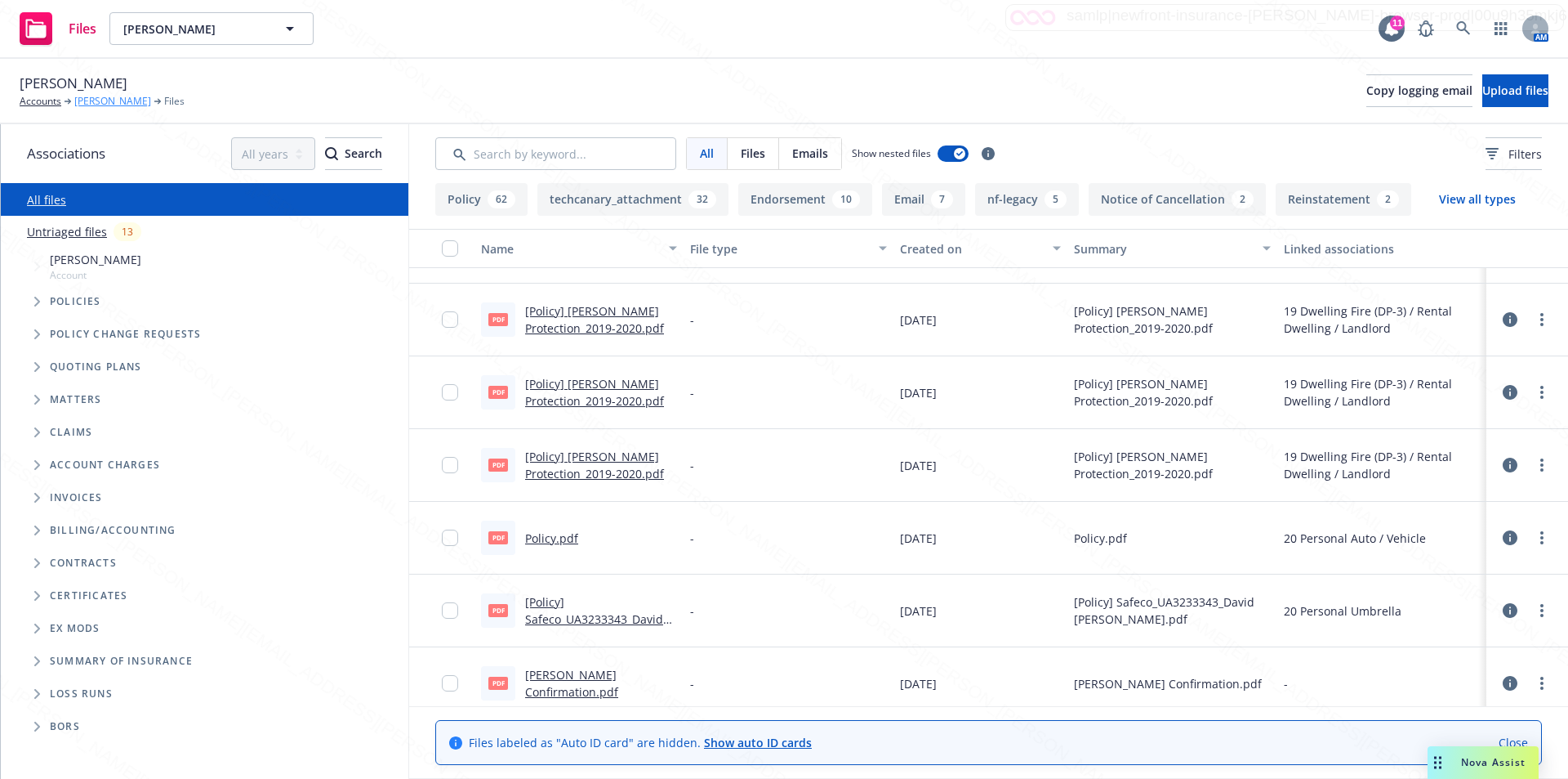
click at [82, 96] on link "[PERSON_NAME]" at bounding box center [113, 102] width 77 height 15
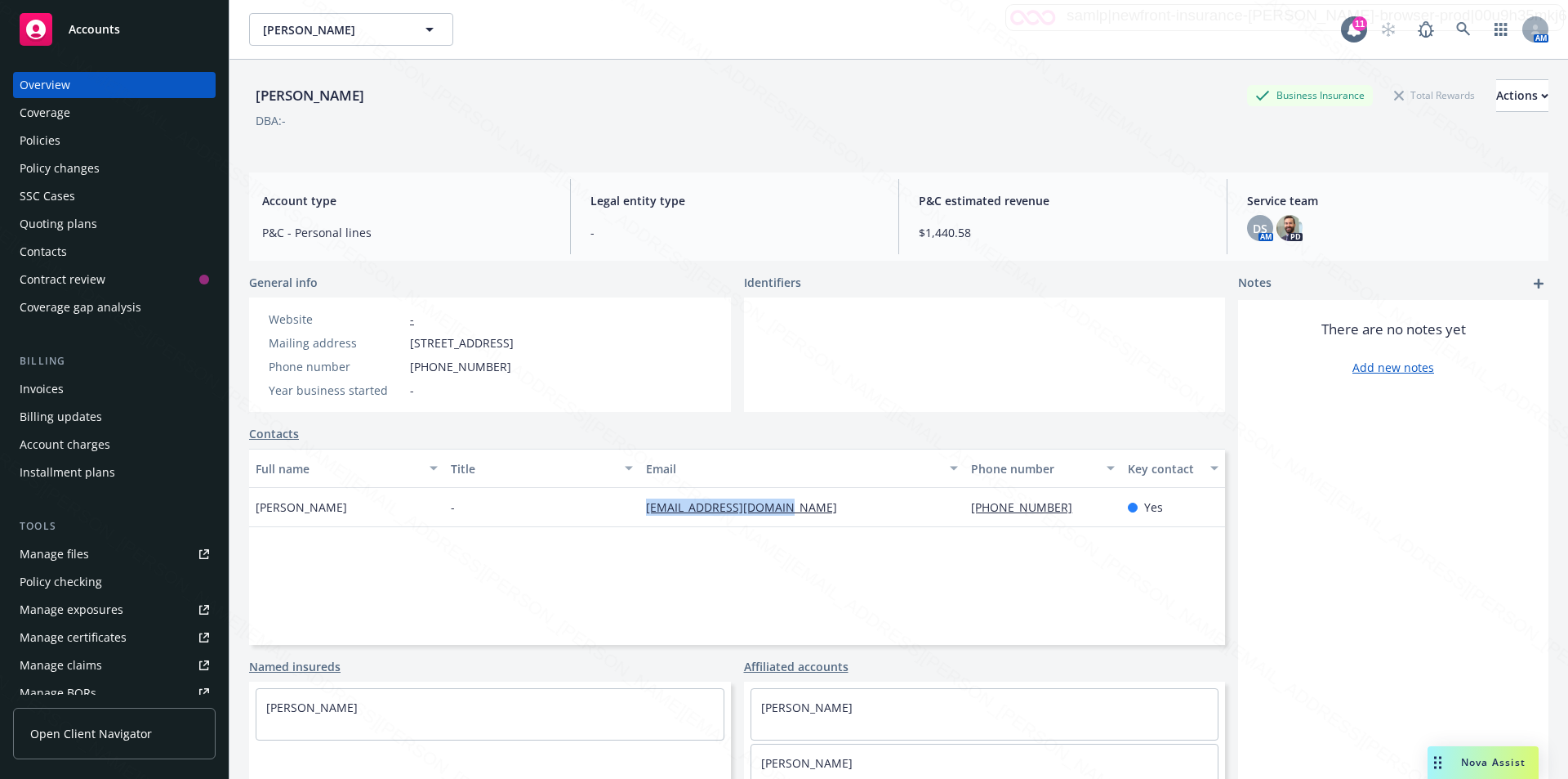
drag, startPoint x: 637, startPoint y: 510, endPoint x: 781, endPoint y: 507, distance: 144.0
click at [782, 507] on div "dwilliams42a@gmail.com" at bounding box center [801, 507] width 325 height 39
copy link "dwilliams42a@gmail.com"
drag, startPoint x: 412, startPoint y: 344, endPoint x: 482, endPoint y: 340, distance: 70.1
click at [483, 340] on span "428 Walnut Pl, Costa Mesa, CA, 92627" at bounding box center [462, 343] width 103 height 17
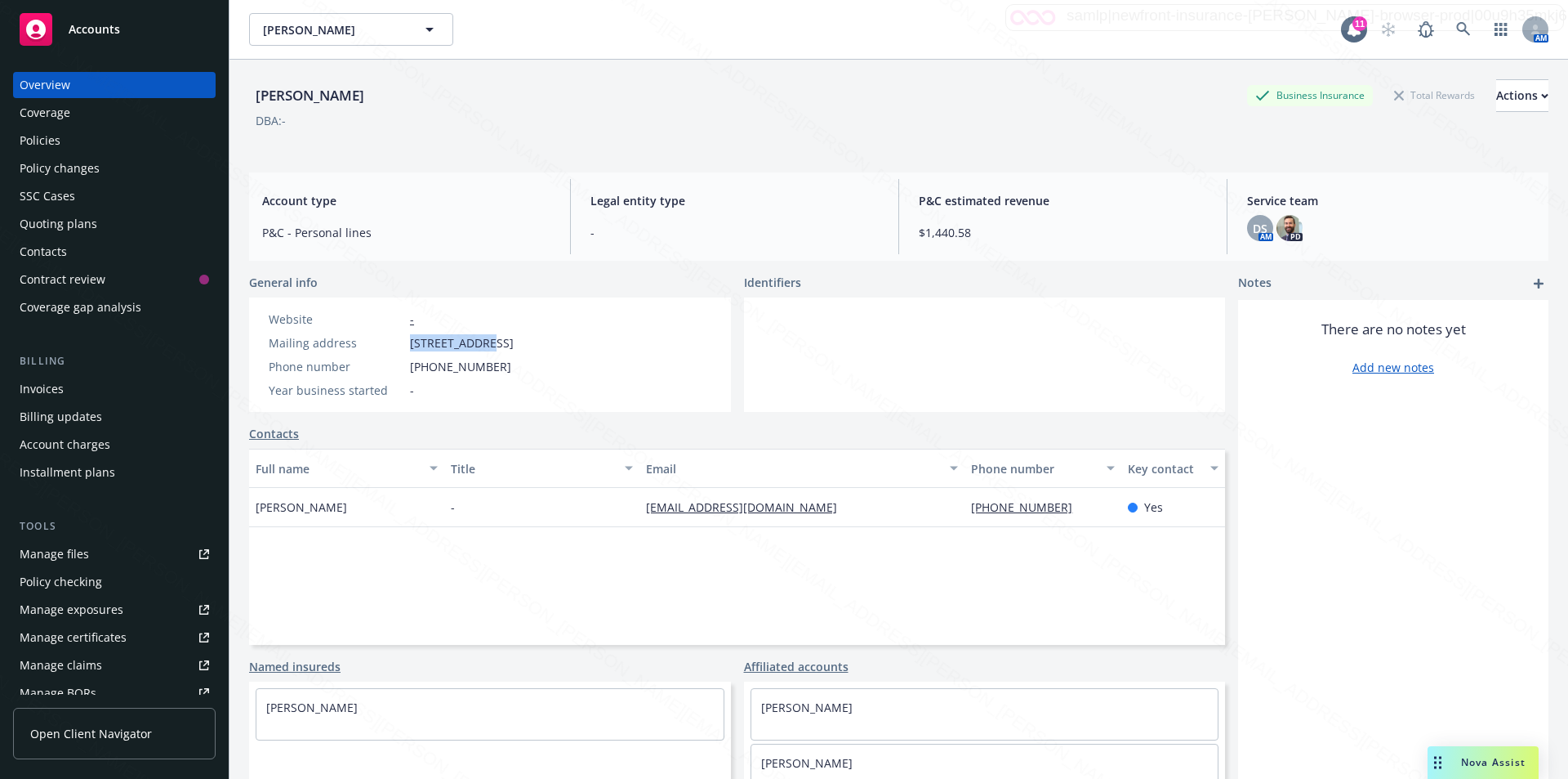
copy span "428 Walnut Pl"
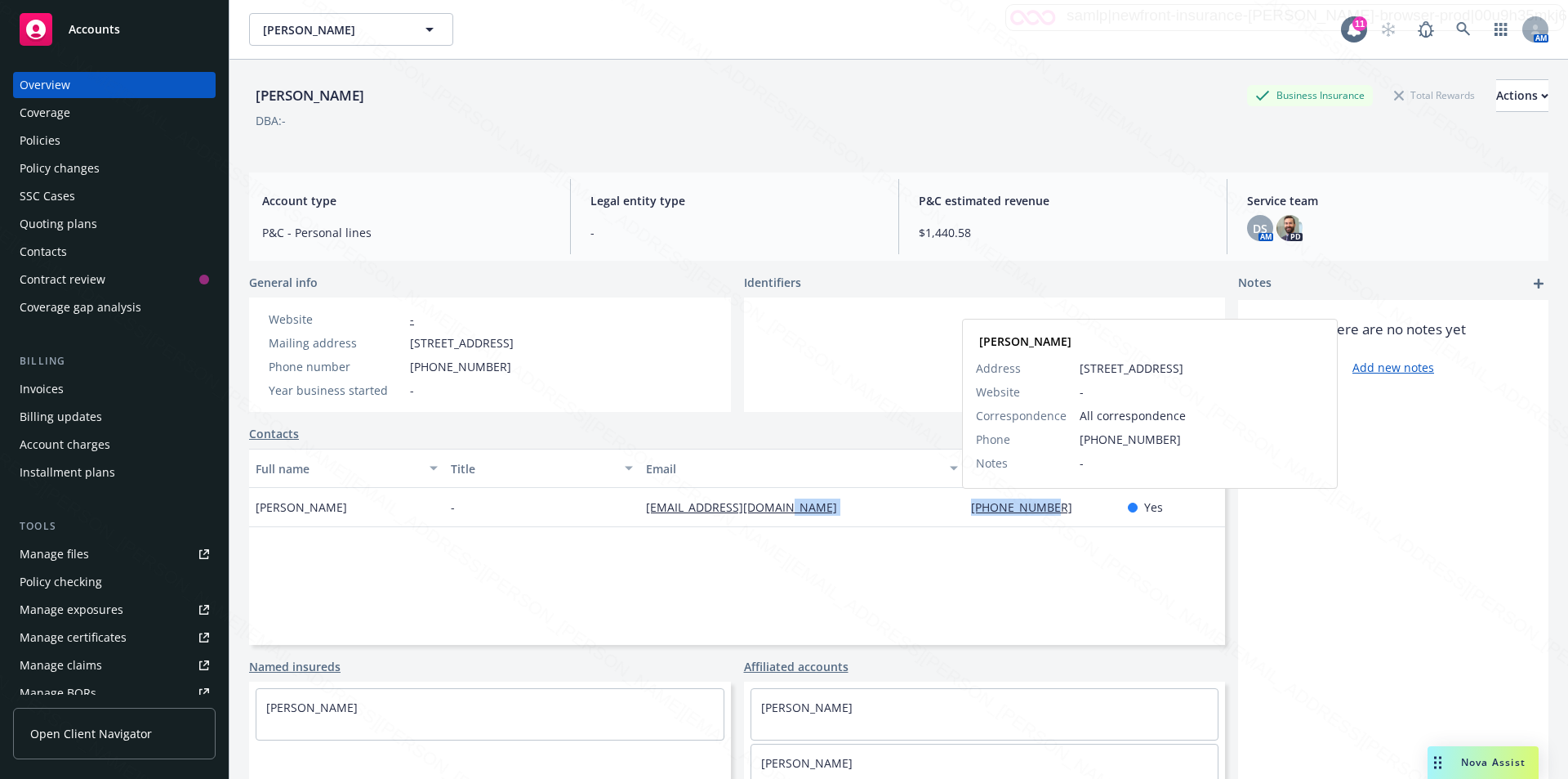
drag, startPoint x: 955, startPoint y: 510, endPoint x: 1034, endPoint y: 508, distance: 79.0
click at [1034, 508] on div "David Williams - dwilliams42a@gmail.com 949-642-5316 David Williams Address 428…" at bounding box center [737, 507] width 976 height 39
copy div "949-642-5316"
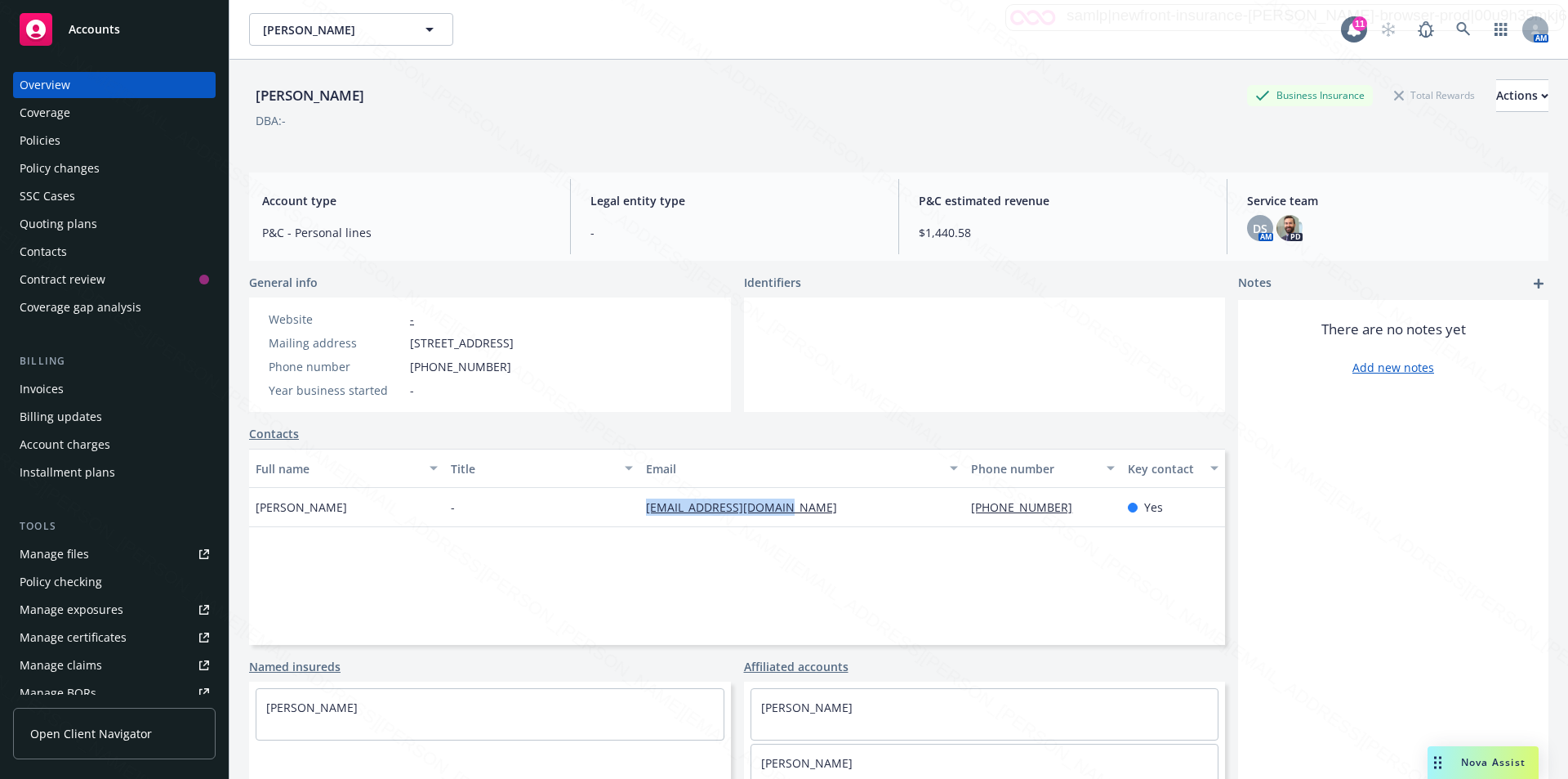
drag, startPoint x: 628, startPoint y: 511, endPoint x: 781, endPoint y: 511, distance: 153.0
click at [781, 511] on div "David Williams - dwilliams42a@gmail.com 949-642-5316 Yes" at bounding box center [737, 507] width 976 height 39
copy div "dwilliams42a@gmail.com"
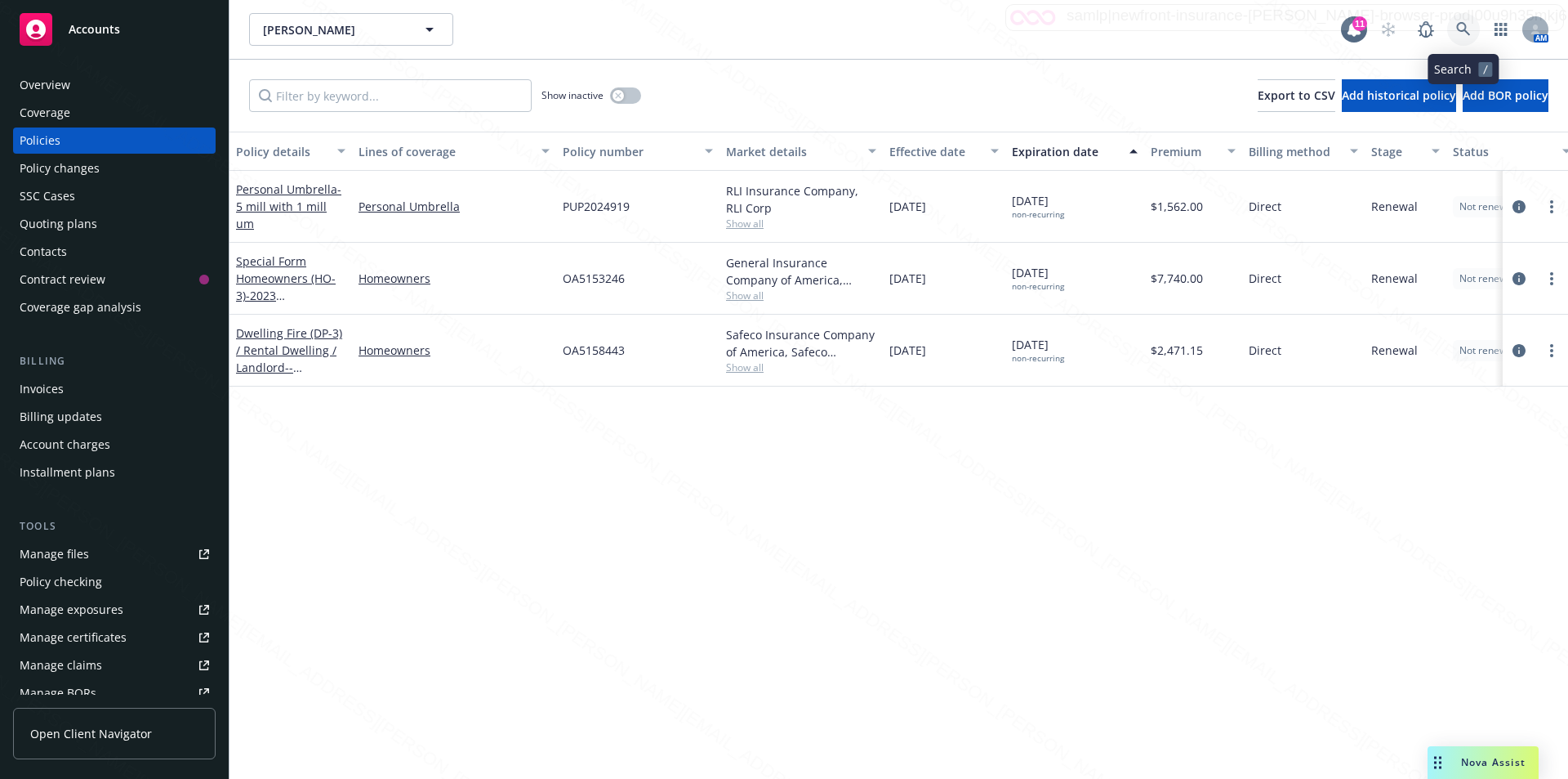
click at [1460, 24] on icon at bounding box center [1463, 28] width 14 height 14
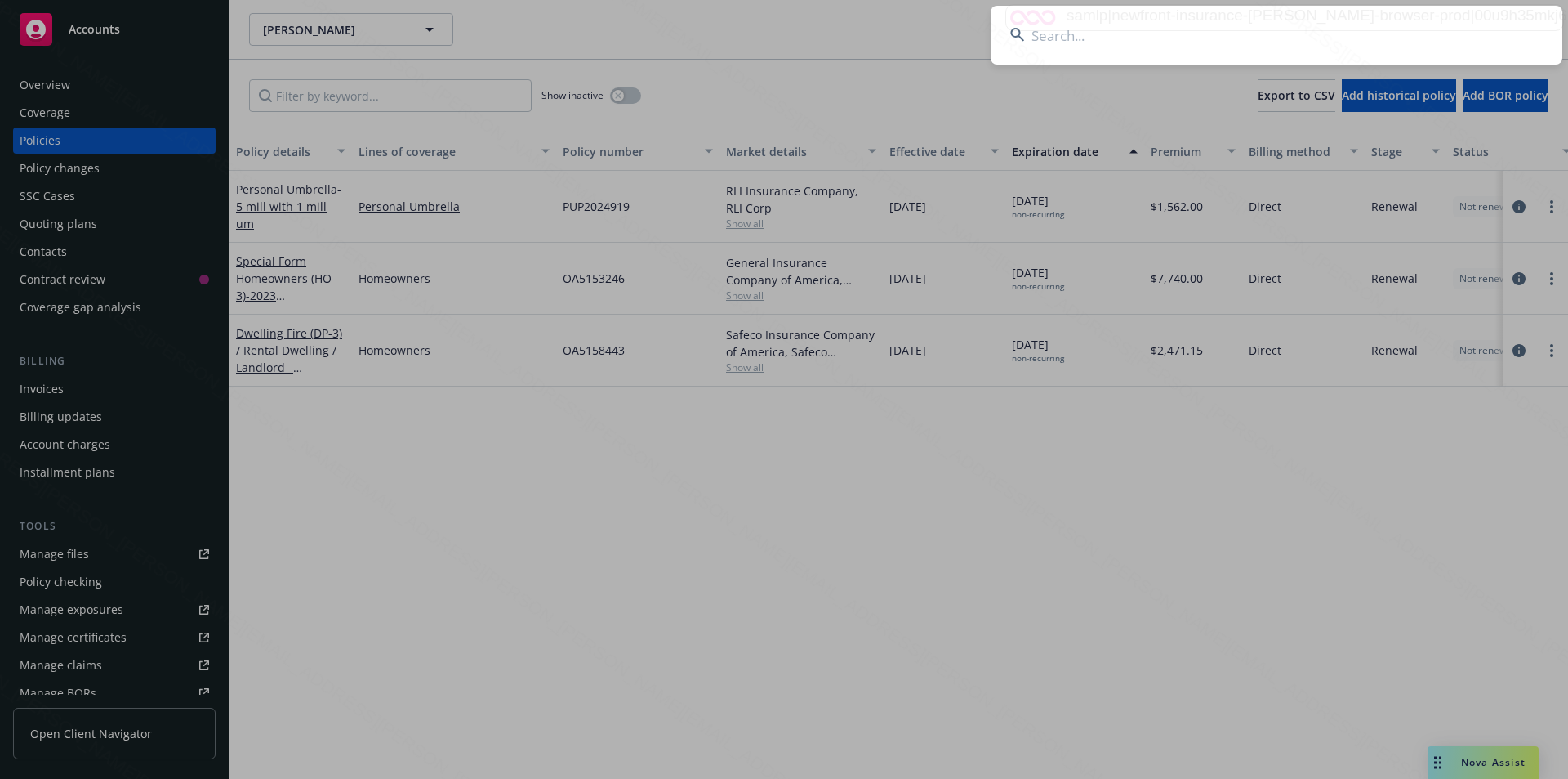
type input "OA3473160"
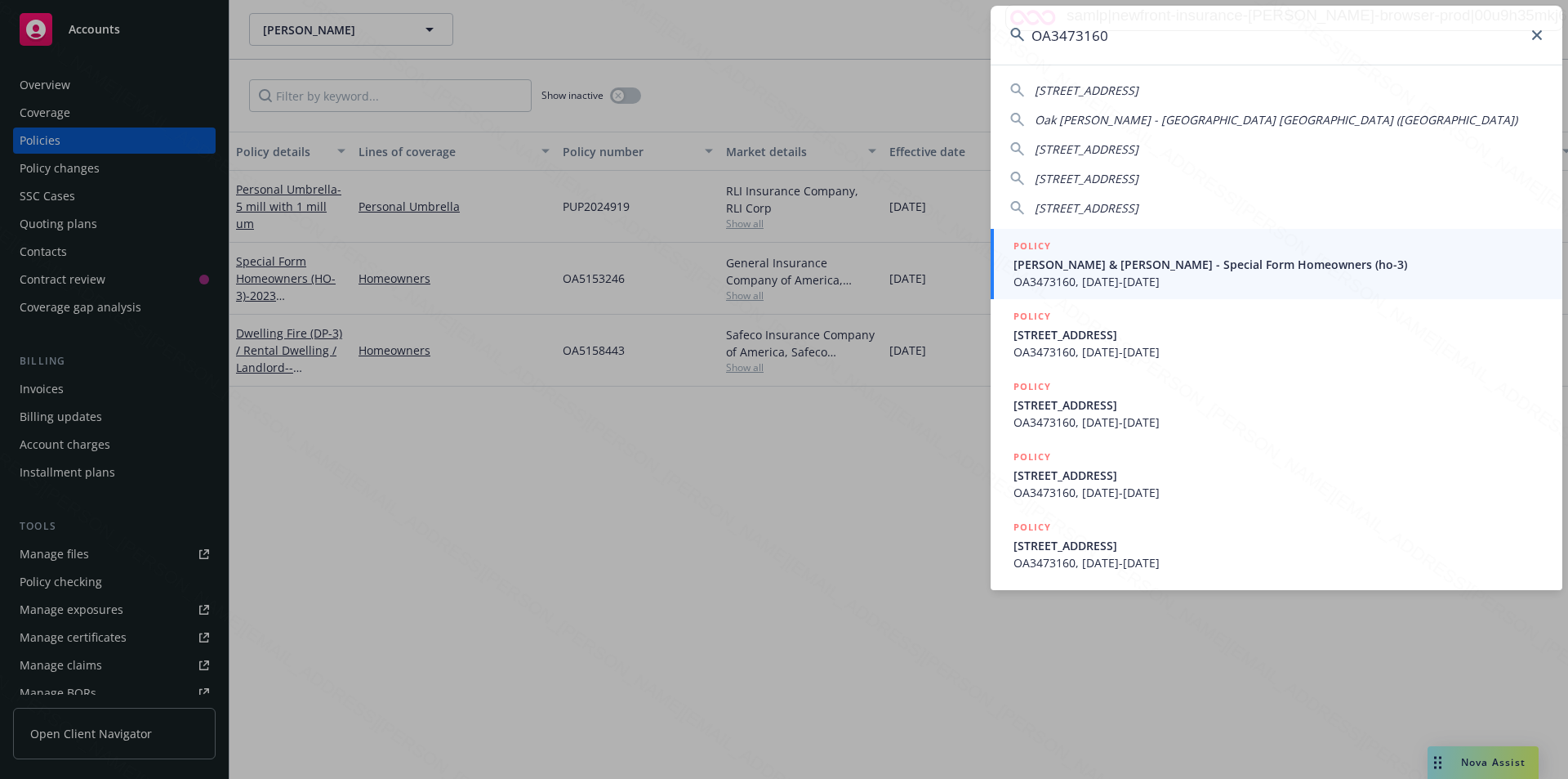
drag, startPoint x: 1113, startPoint y: 40, endPoint x: 1032, endPoint y: 34, distance: 81.2
click at [1032, 34] on input "OA3473160" at bounding box center [1277, 35] width 572 height 59
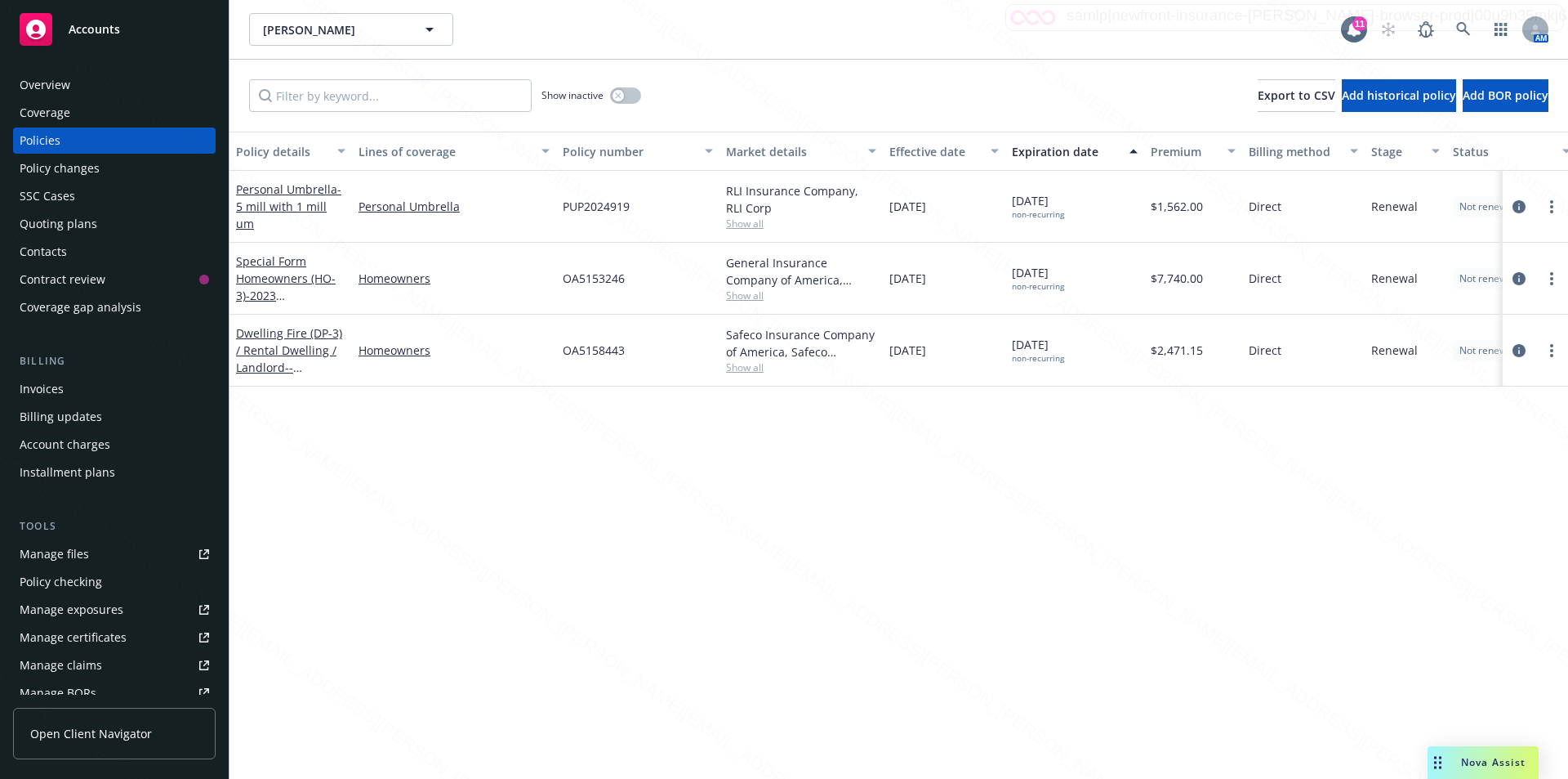
click at [546, 480] on div "Policy details Lines of coverage Policy number Market details Effective date Ex…" at bounding box center [899, 455] width 1339 height 647
click at [712, 116] on div "Show inactive Export to CSV Add historical policy Add BOR policy" at bounding box center [899, 95] width 1339 height 71
click at [1461, 30] on icon at bounding box center [1463, 28] width 14 height 14
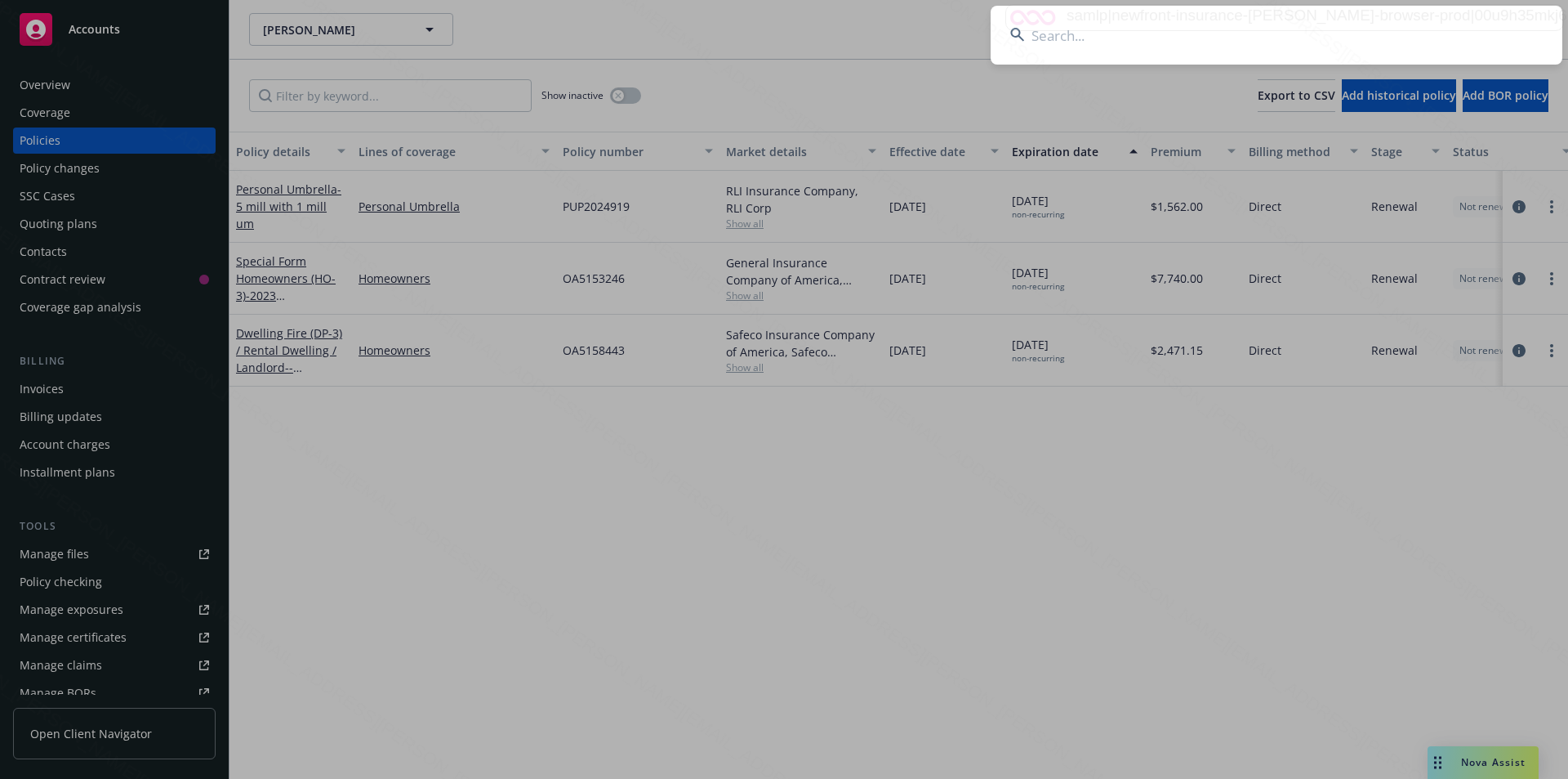
drag, startPoint x: 1195, startPoint y: 36, endPoint x: 1064, endPoint y: 39, distance: 131.0
click at [1064, 39] on input at bounding box center [1277, 35] width 572 height 59
type input "Millette, Kenneth & Patricia"
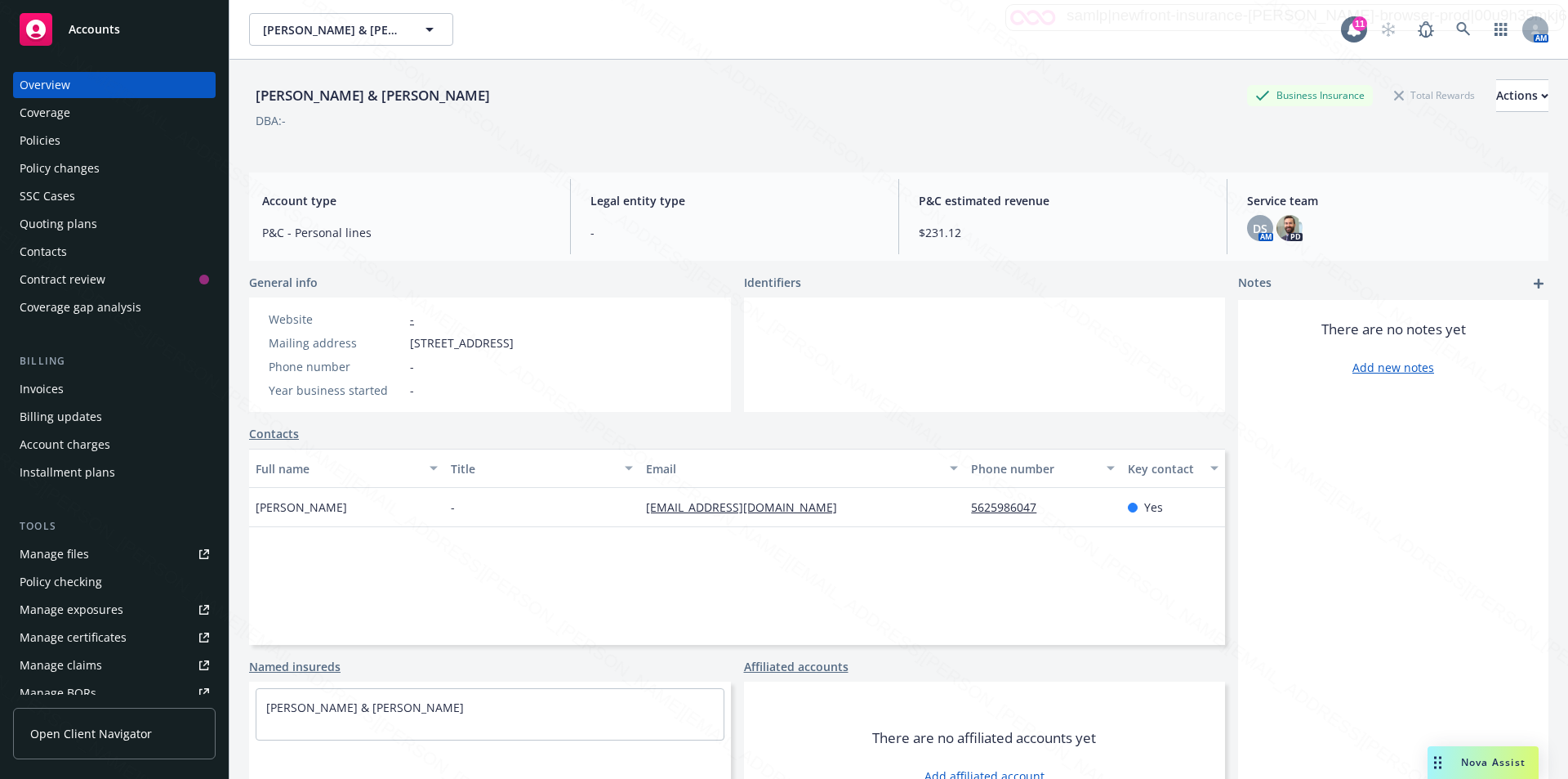
click at [49, 138] on div "Policies" at bounding box center [39, 140] width 41 height 27
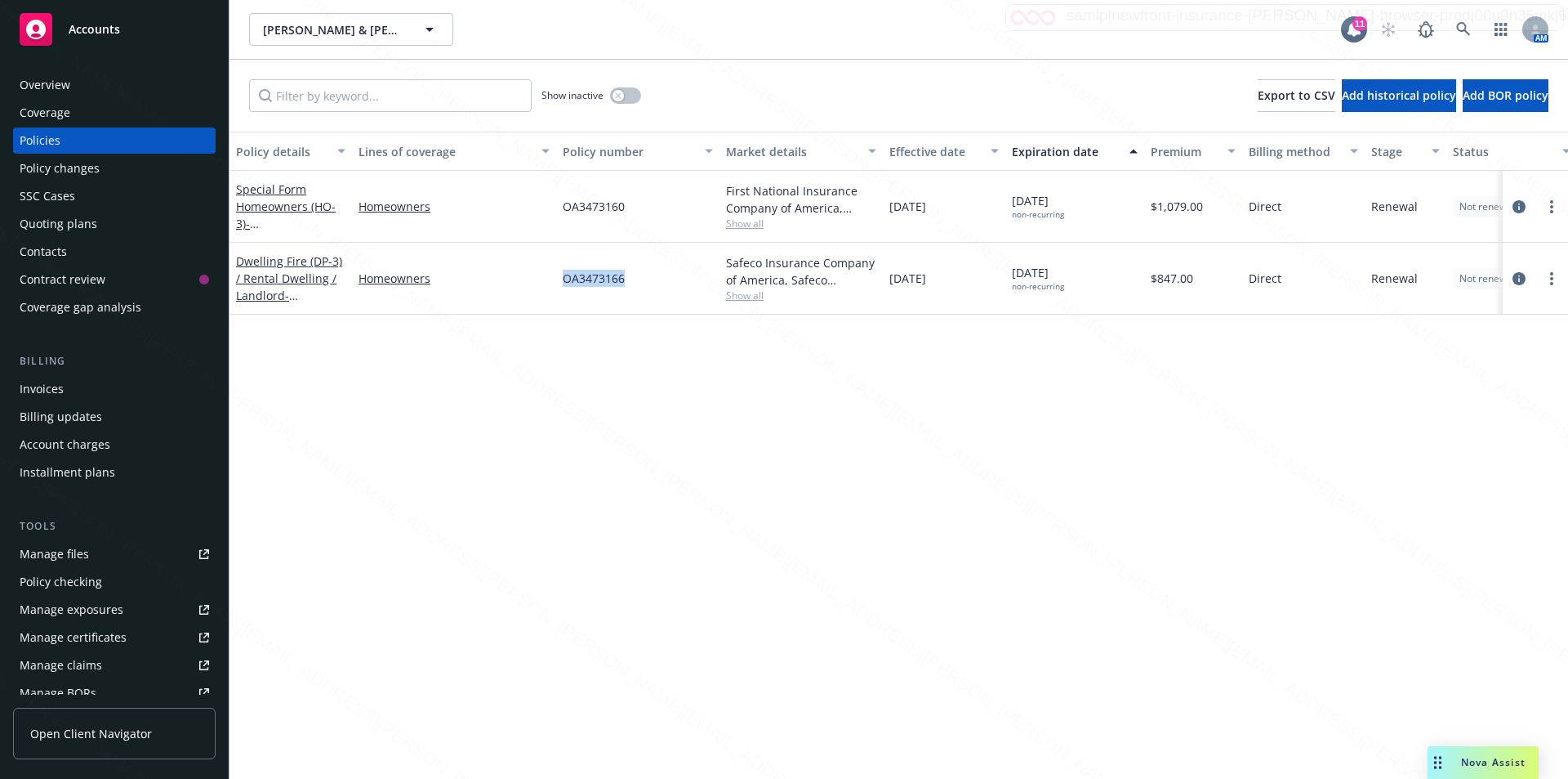
drag, startPoint x: 630, startPoint y: 279, endPoint x: 557, endPoint y: 274, distance: 73.2
click at [557, 274] on div "OA3473166" at bounding box center [637, 279] width 163 height 71
copy span "OA3473166"
drag, startPoint x: 632, startPoint y: 206, endPoint x: 555, endPoint y: 199, distance: 77.3
click at [555, 199] on div "Special Form Homeowners (HO-3) - 2400 Ximeno Ave Long Beach CA 90815 Homeowners…" at bounding box center [1018, 206] width 1576 height 71
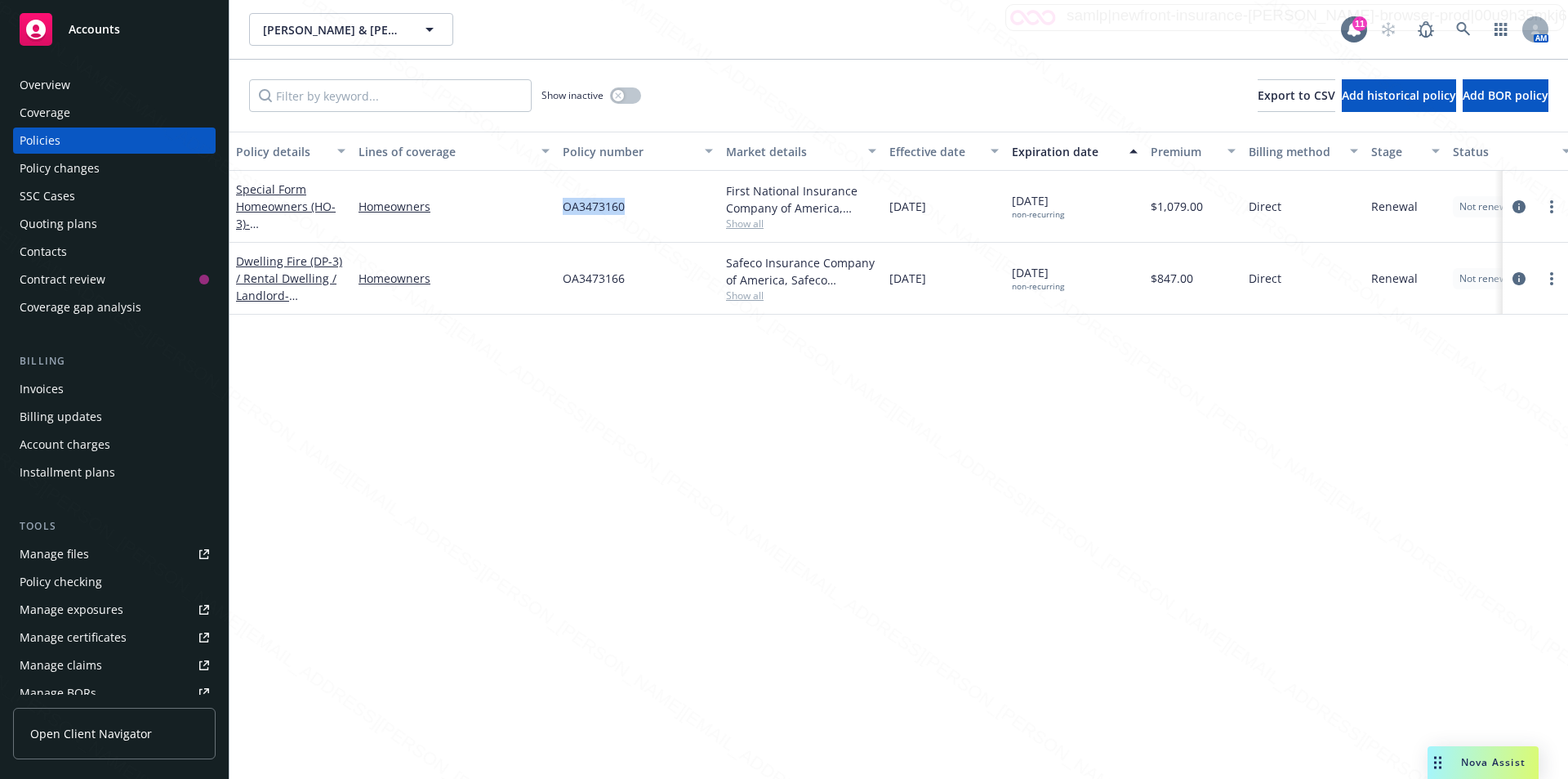
copy div "OA3473160"
click at [653, 400] on div "Policy details Lines of coverage Policy number Market details Effective date Ex…" at bounding box center [899, 455] width 1339 height 647
drag, startPoint x: 623, startPoint y: 278, endPoint x: 564, endPoint y: 274, distance: 59.1
click at [560, 273] on div "OA3473166" at bounding box center [637, 279] width 163 height 71
copy span "OA3473166"
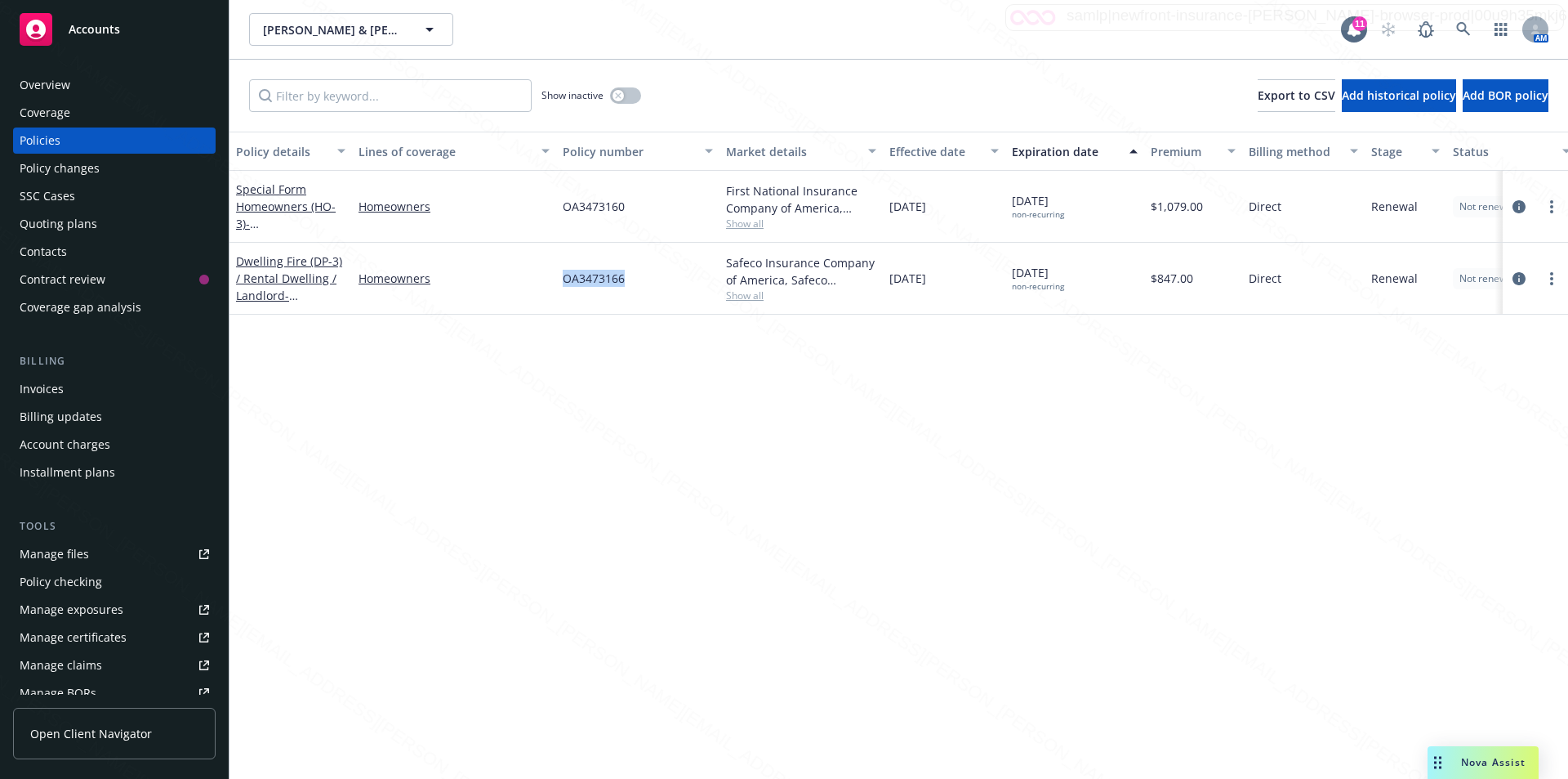
click at [628, 208] on div "OA3473160" at bounding box center [637, 206] width 163 height 71
drag, startPoint x: 565, startPoint y: 202, endPoint x: 634, endPoint y: 208, distance: 69.3
click at [634, 208] on div "OA3473160" at bounding box center [637, 206] width 163 height 71
copy span "OA3473160"
click at [52, 84] on div "Overview" at bounding box center [44, 84] width 50 height 27
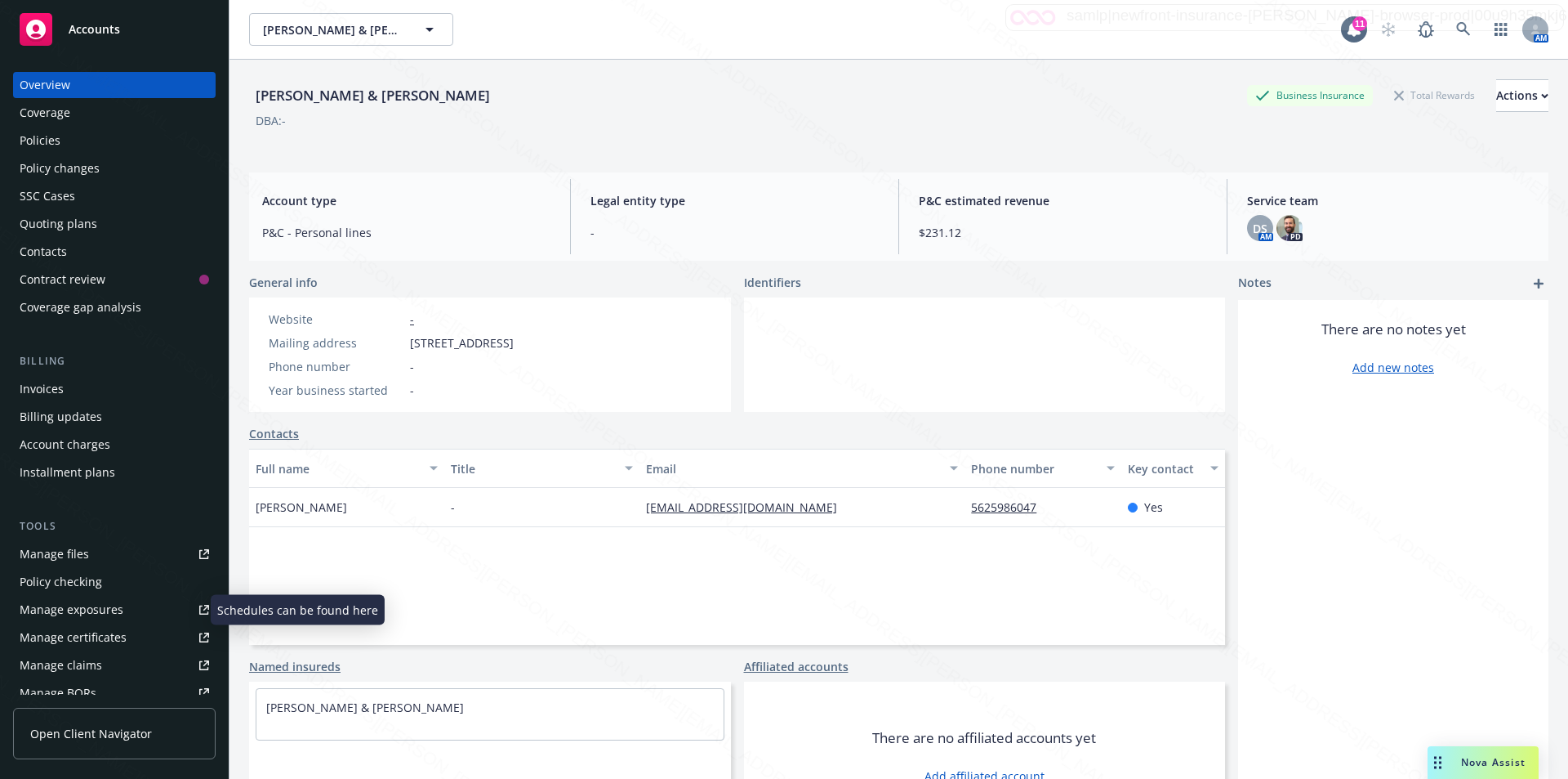
click at [82, 613] on div "Manage exposures" at bounding box center [71, 609] width 103 height 27
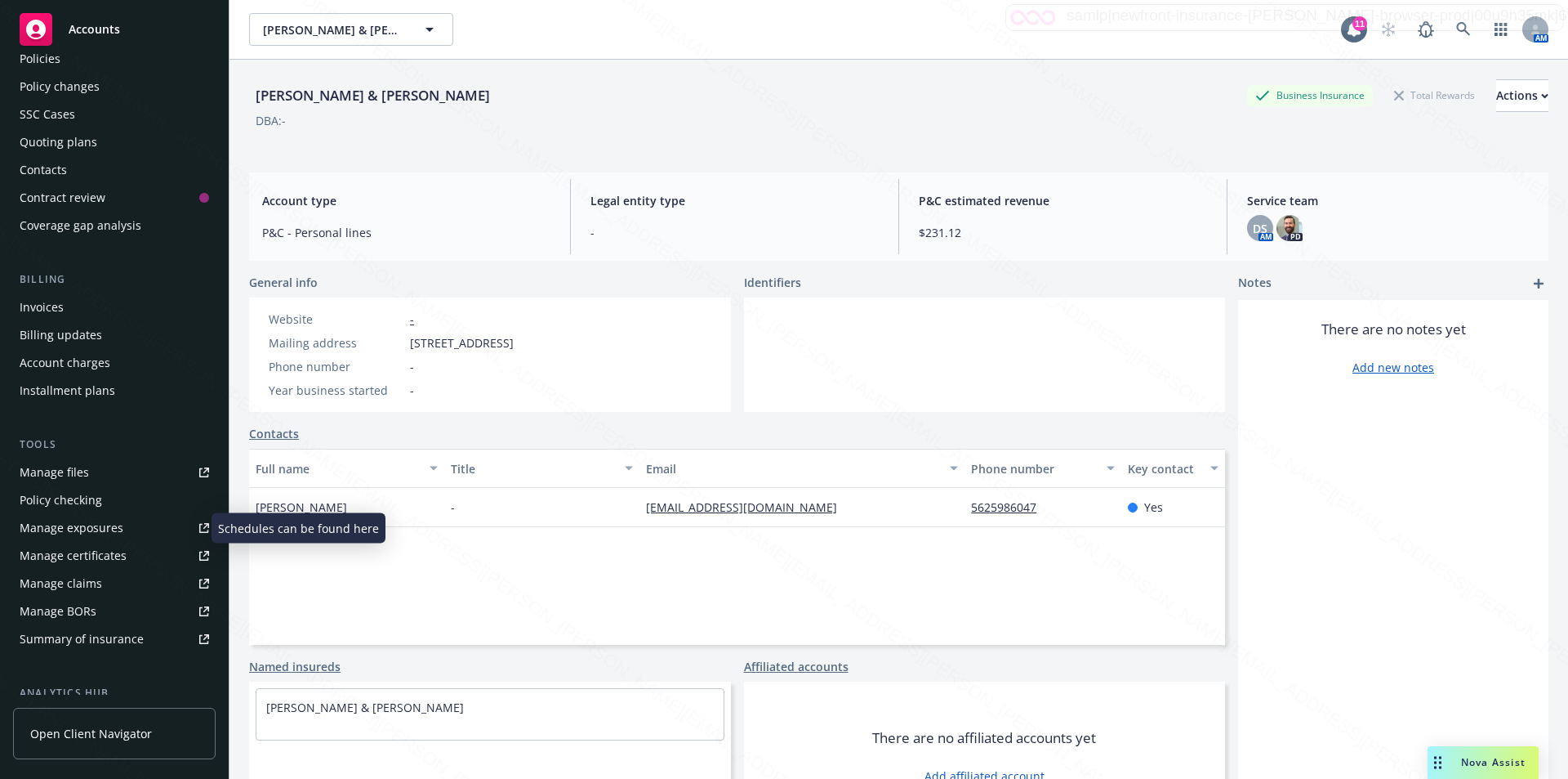
scroll to position [163, 0]
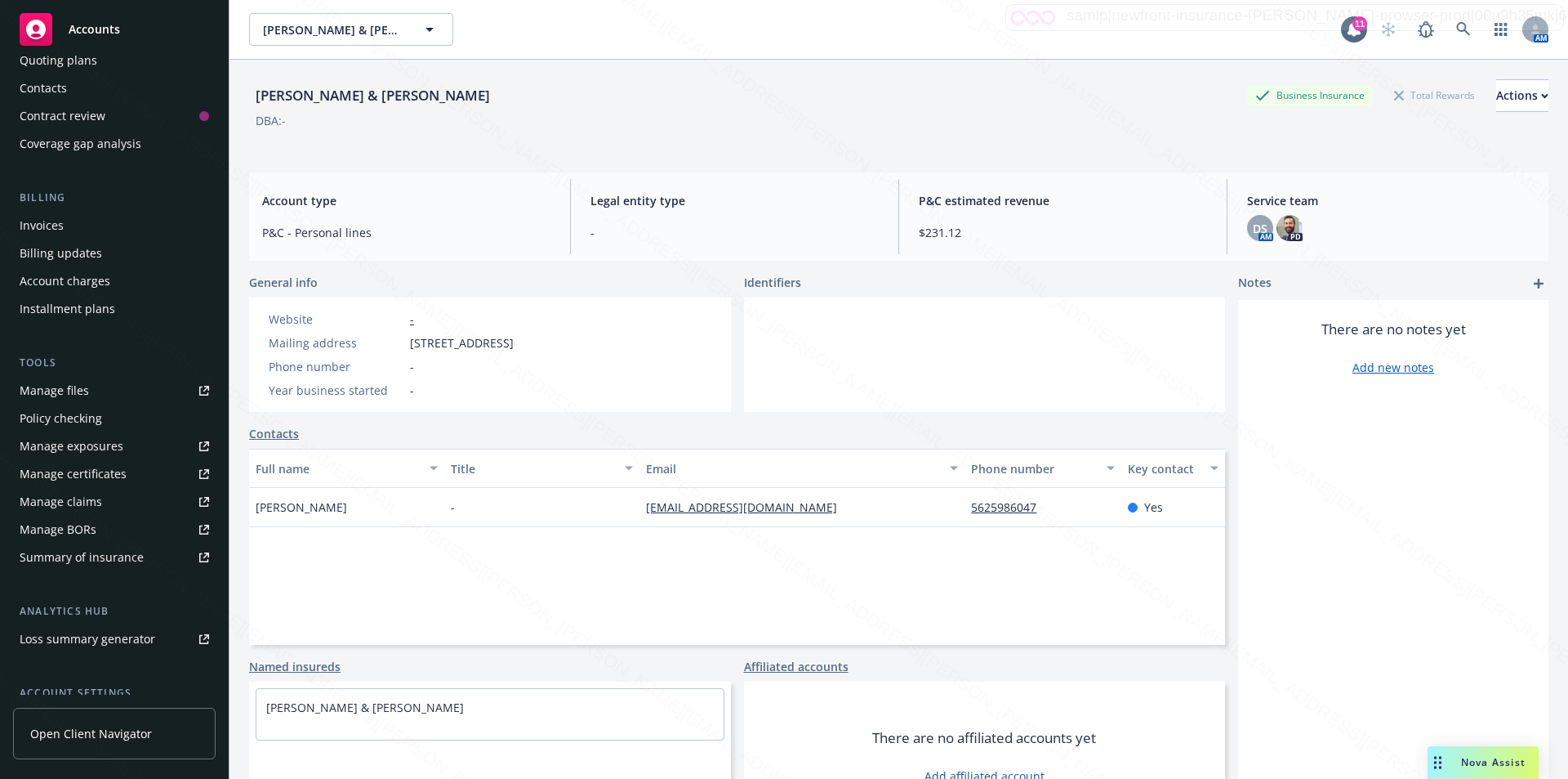
click at [83, 389] on div "Manage files" at bounding box center [54, 390] width 70 height 27
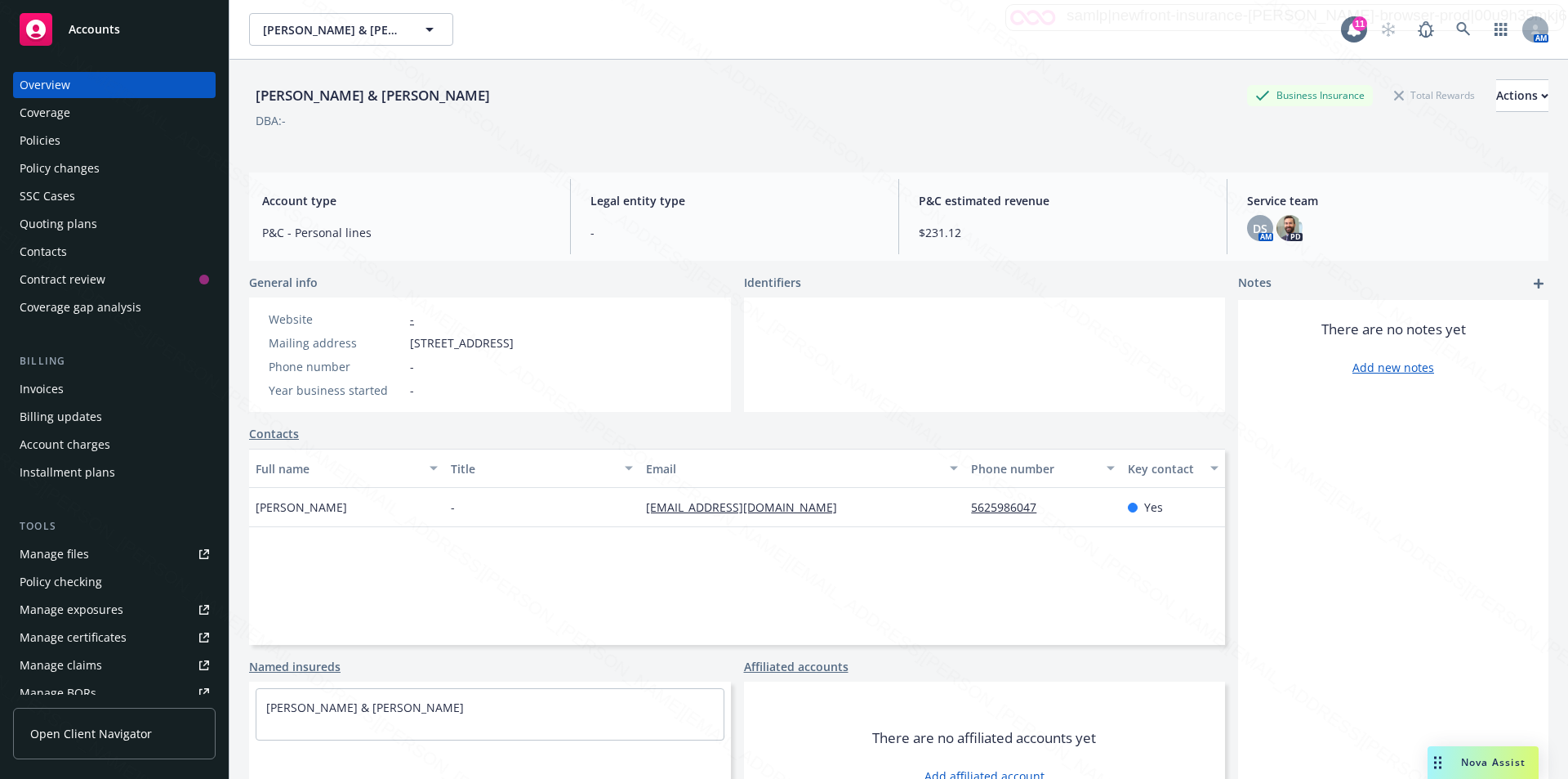
click at [46, 127] on div "Policies" at bounding box center [39, 140] width 41 height 27
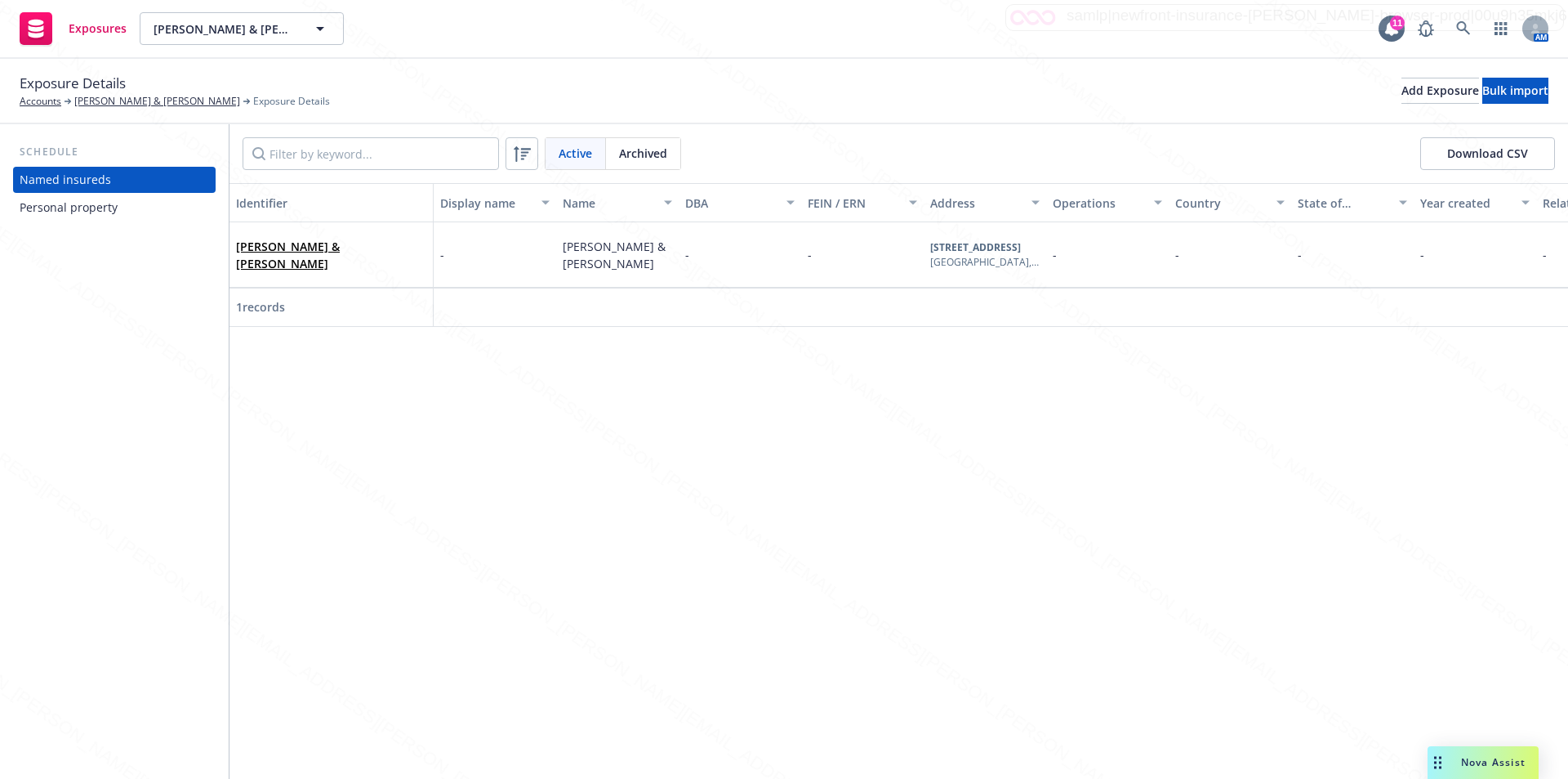
click at [77, 202] on div "Personal property" at bounding box center [68, 207] width 98 height 27
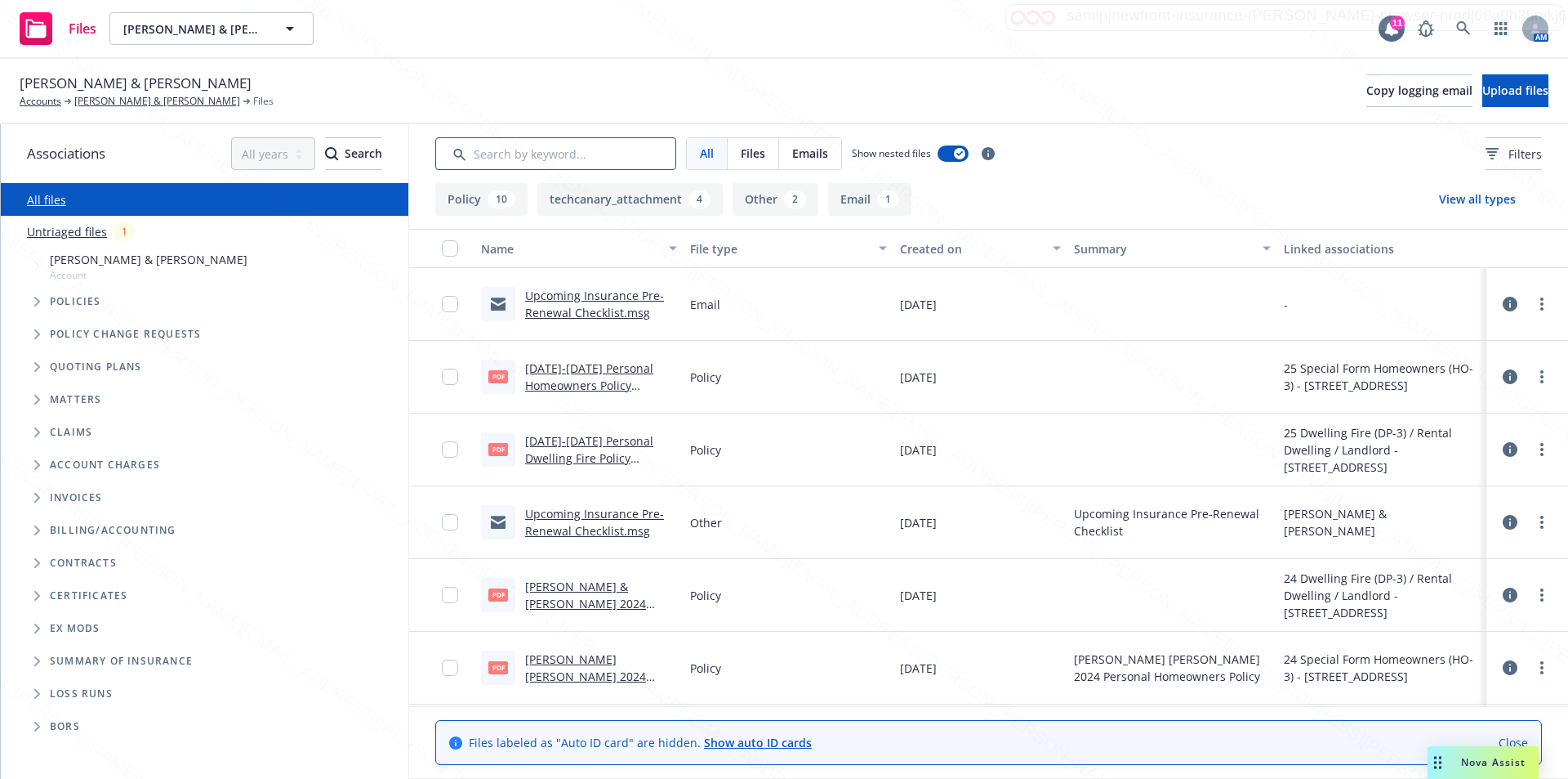
click at [507, 160] on input "Search by keyword..." at bounding box center [555, 154] width 241 height 33
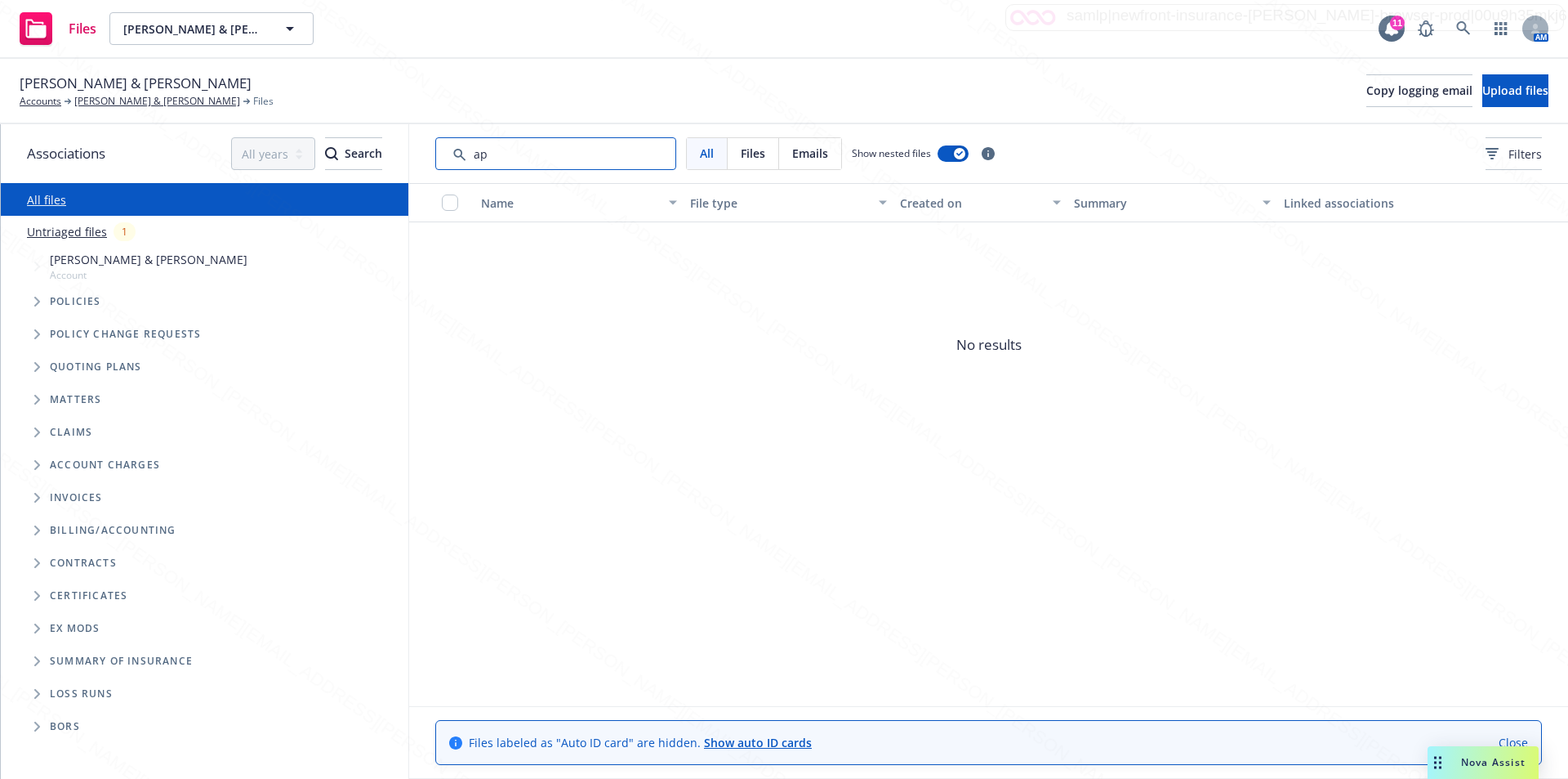
type input "a"
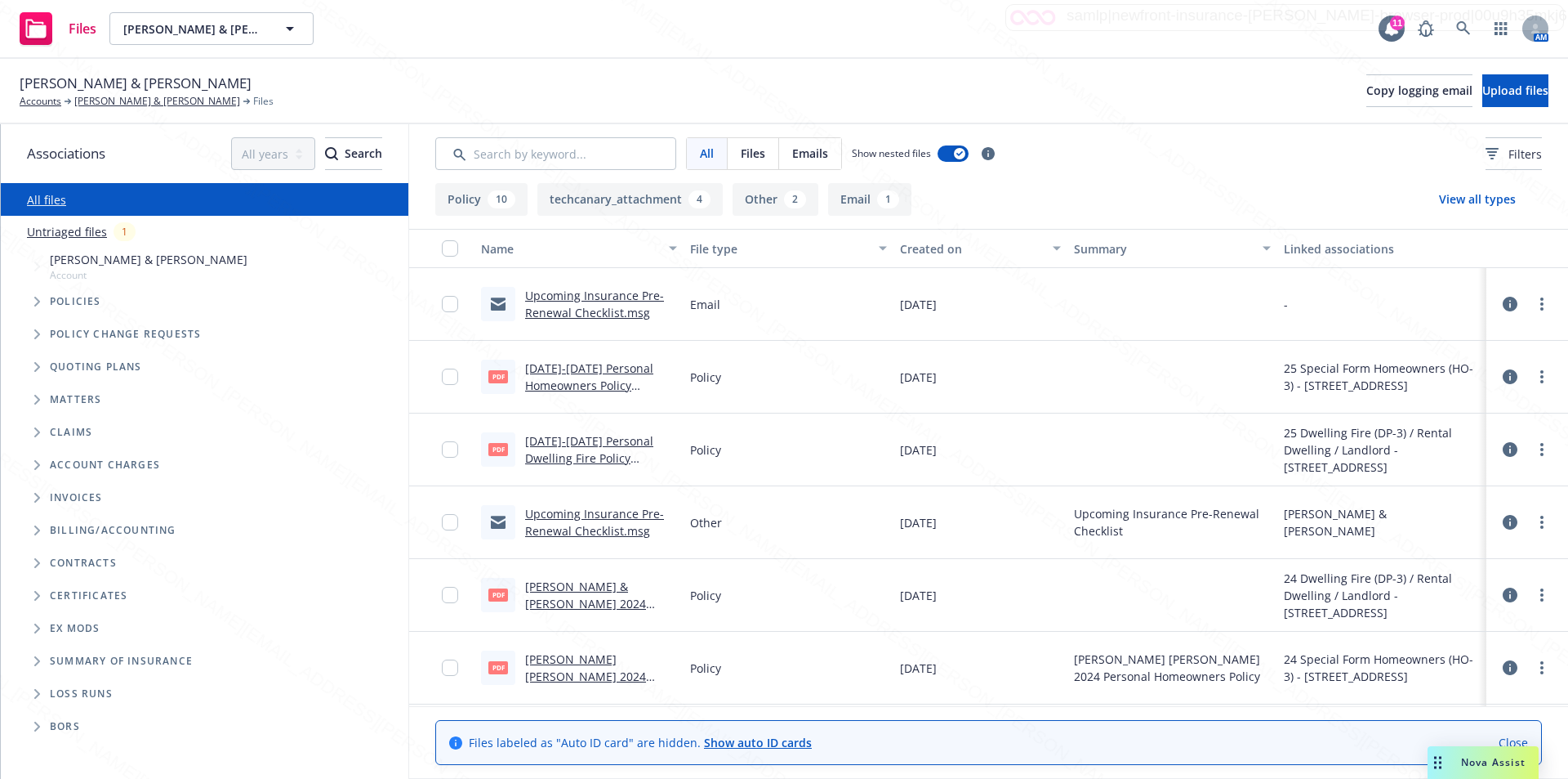
click at [472, 457] on div at bounding box center [441, 449] width 65 height 72
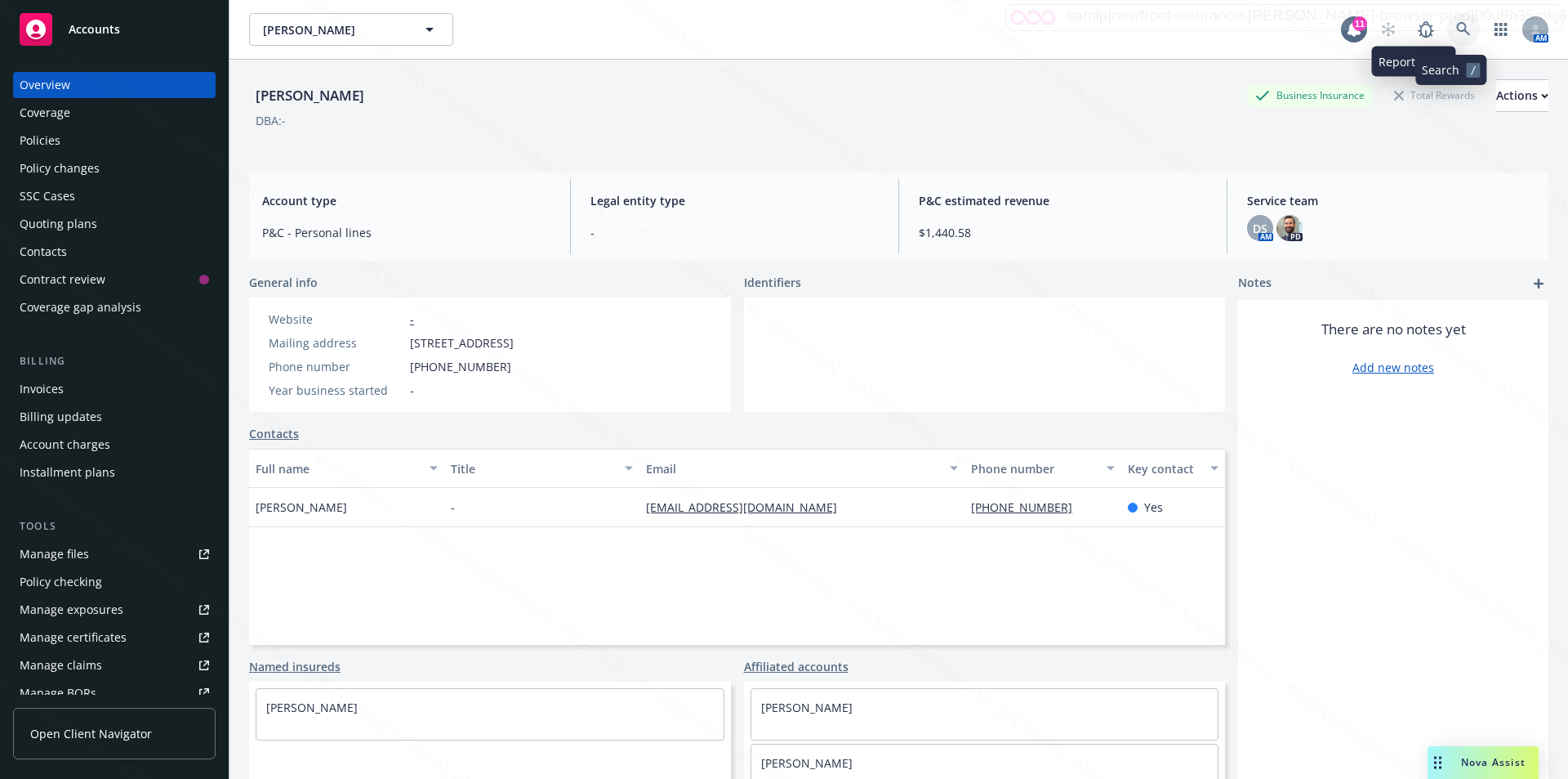
click at [1447, 19] on link at bounding box center [1464, 29] width 33 height 33
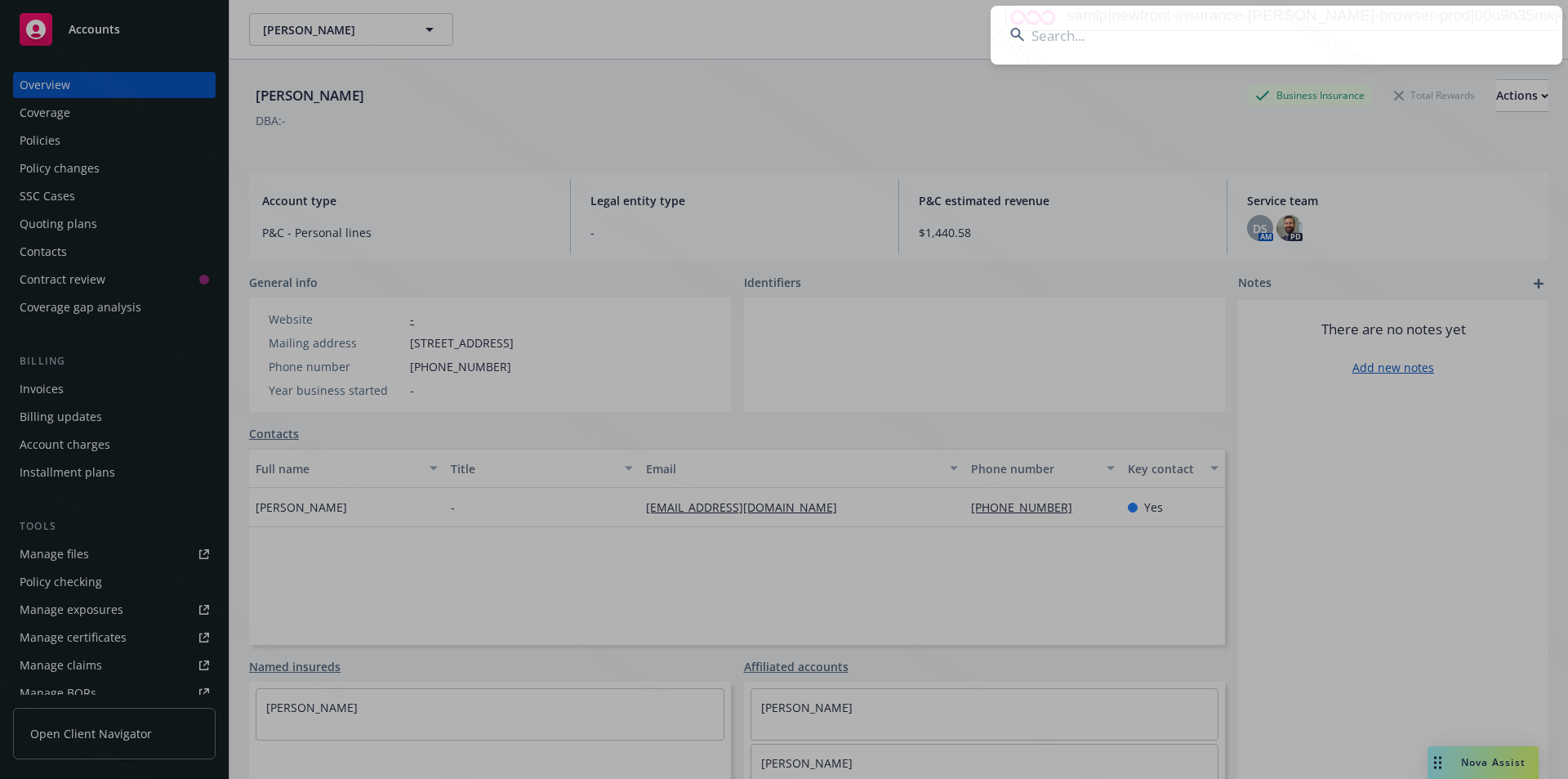
click at [1147, 34] on input at bounding box center [1277, 35] width 572 height 59
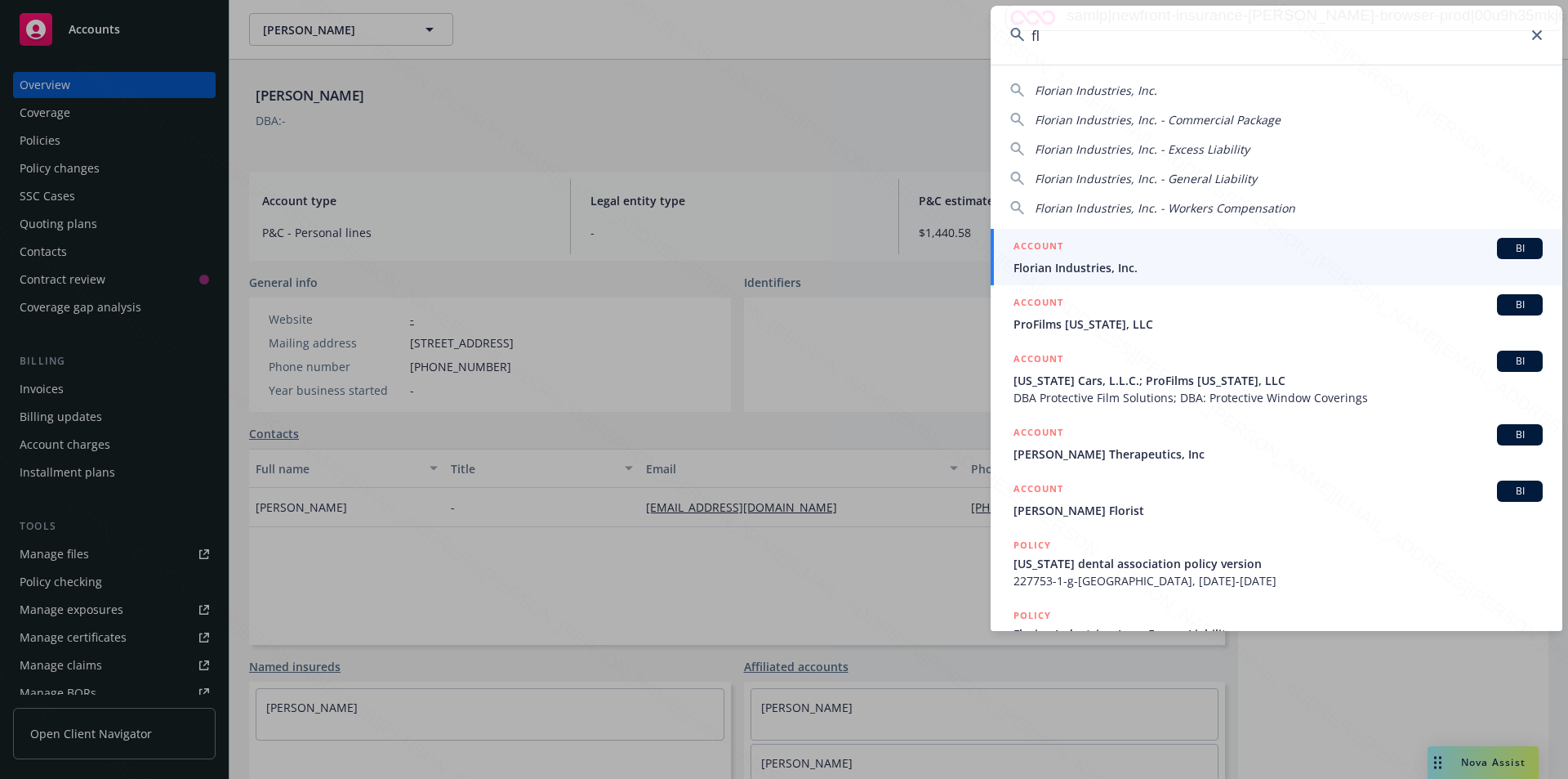
type input "f"
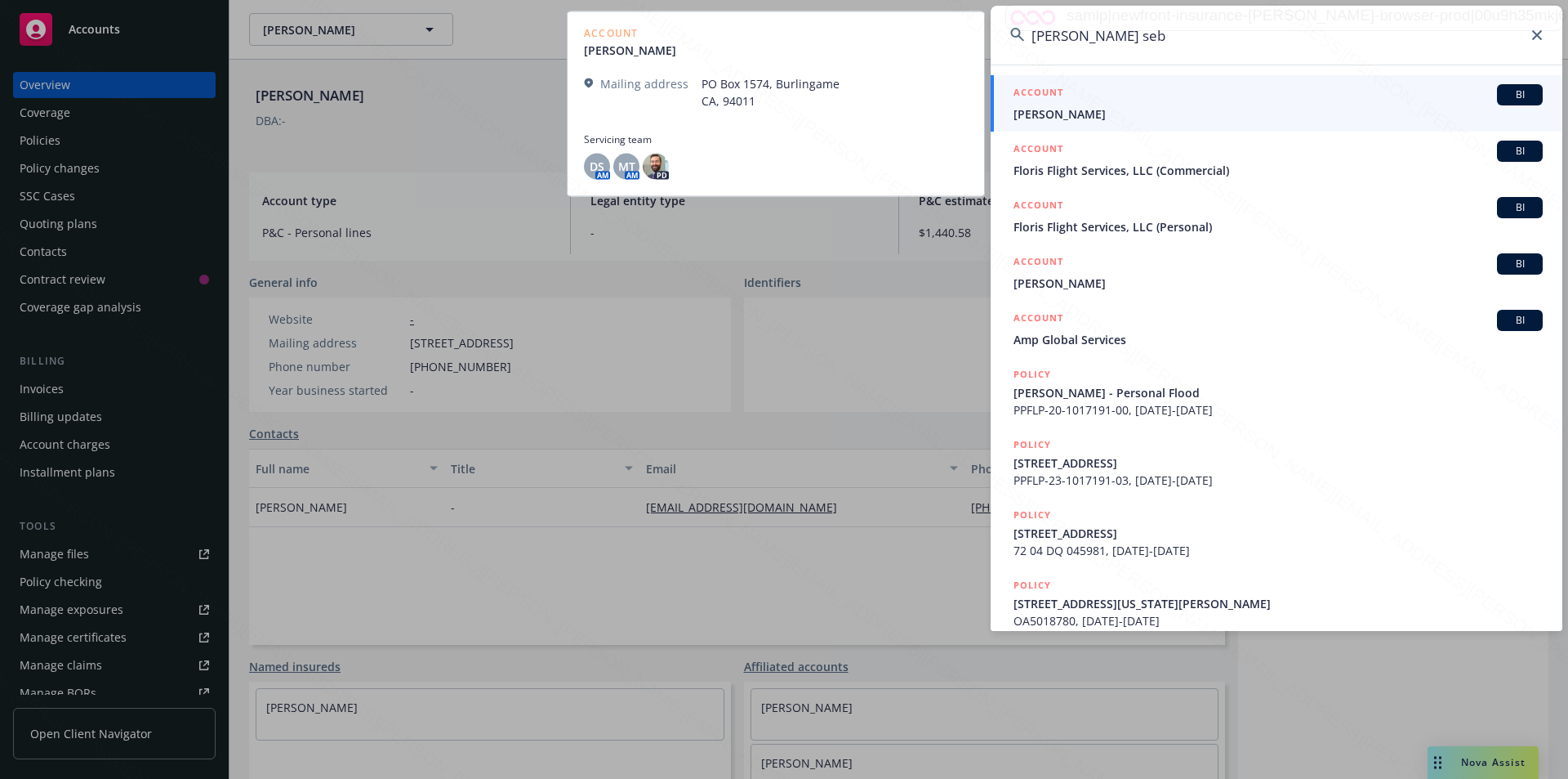
type input "[PERSON_NAME] seb"
click at [1089, 119] on span "[PERSON_NAME]" at bounding box center [1279, 114] width 529 height 17
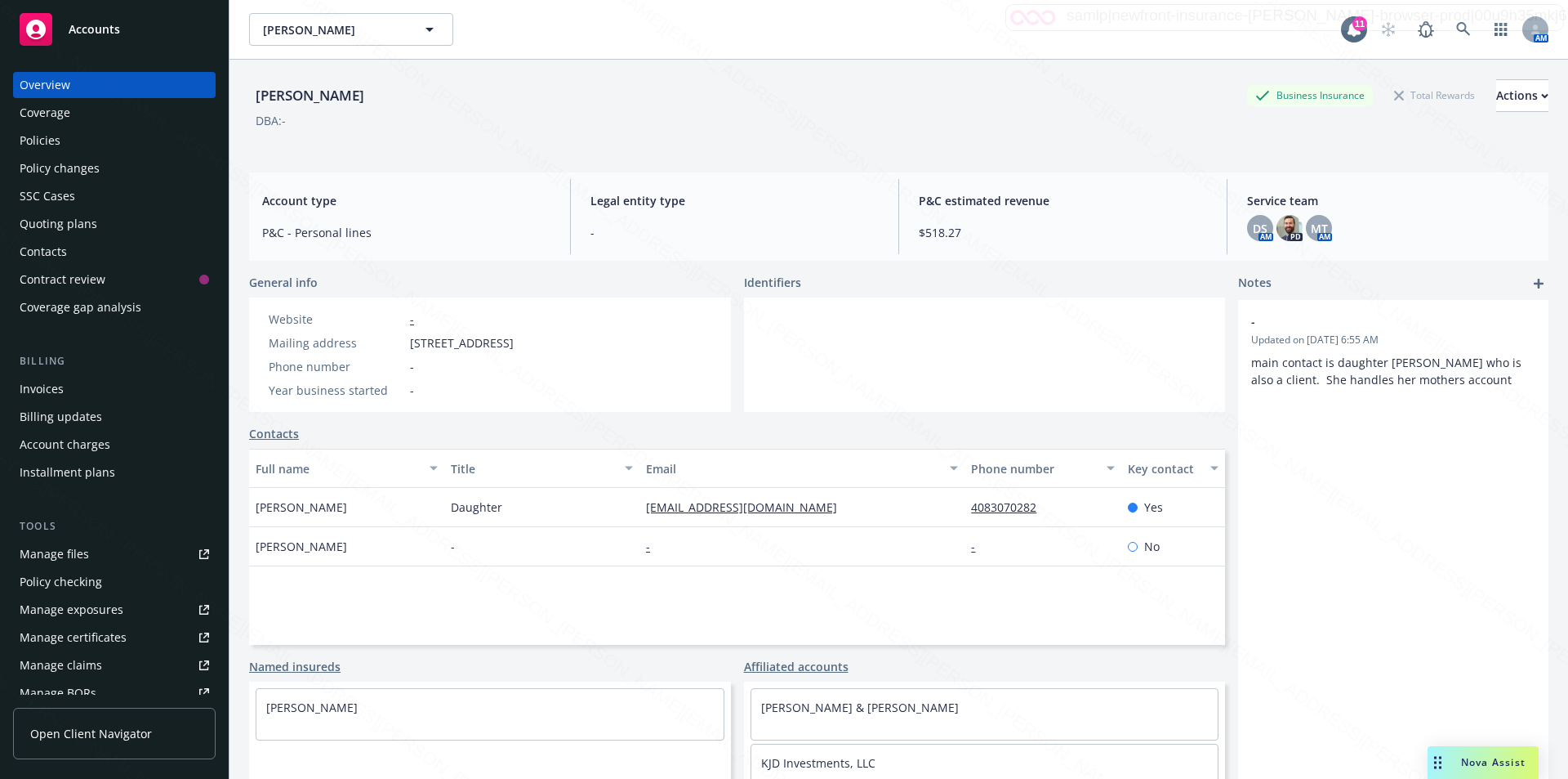
click at [45, 138] on div "Policies" at bounding box center [39, 140] width 41 height 27
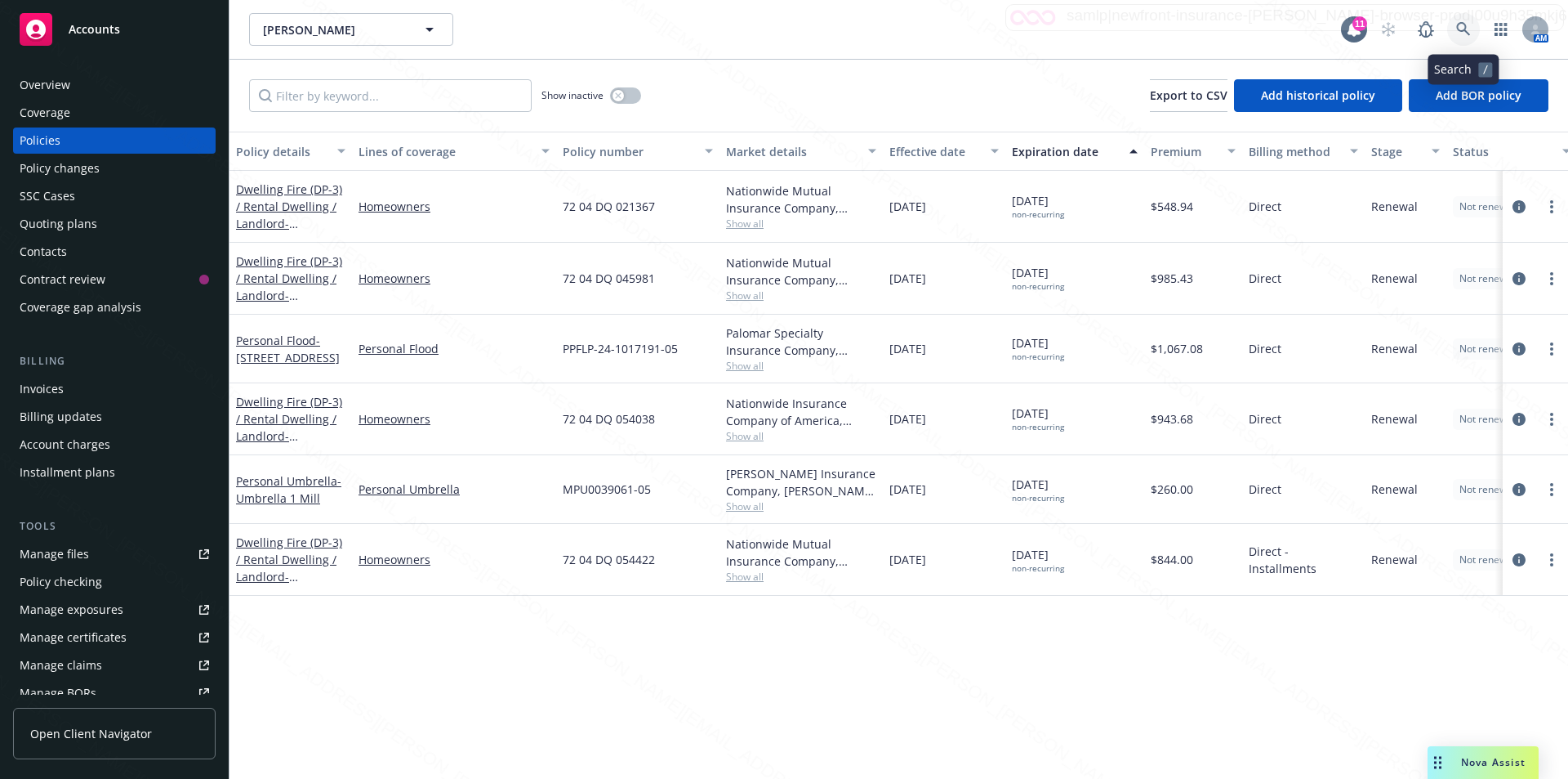
click at [1456, 19] on link at bounding box center [1464, 29] width 33 height 33
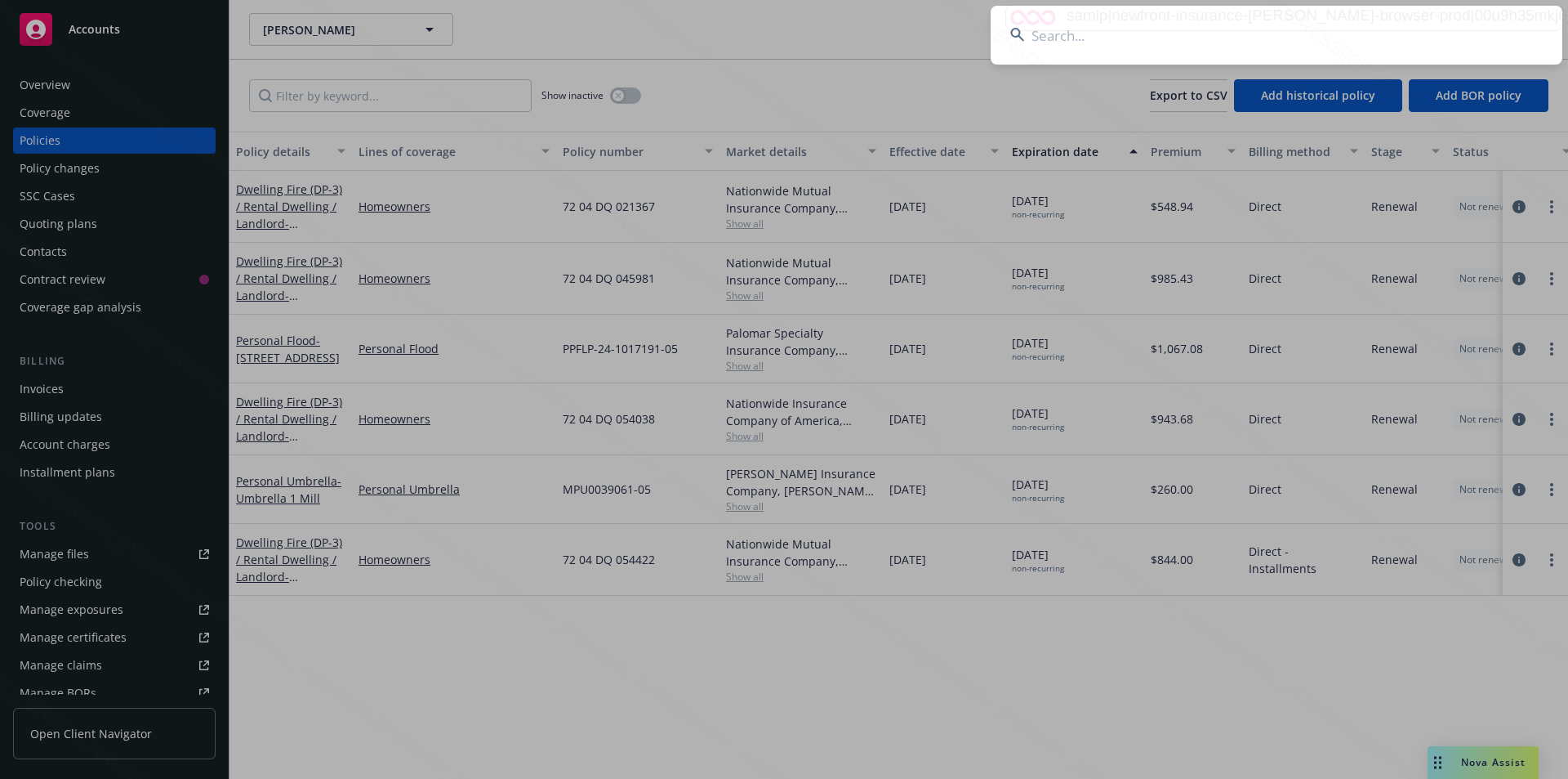
type input "[PERSON_NAME] & [PERSON_NAME]"
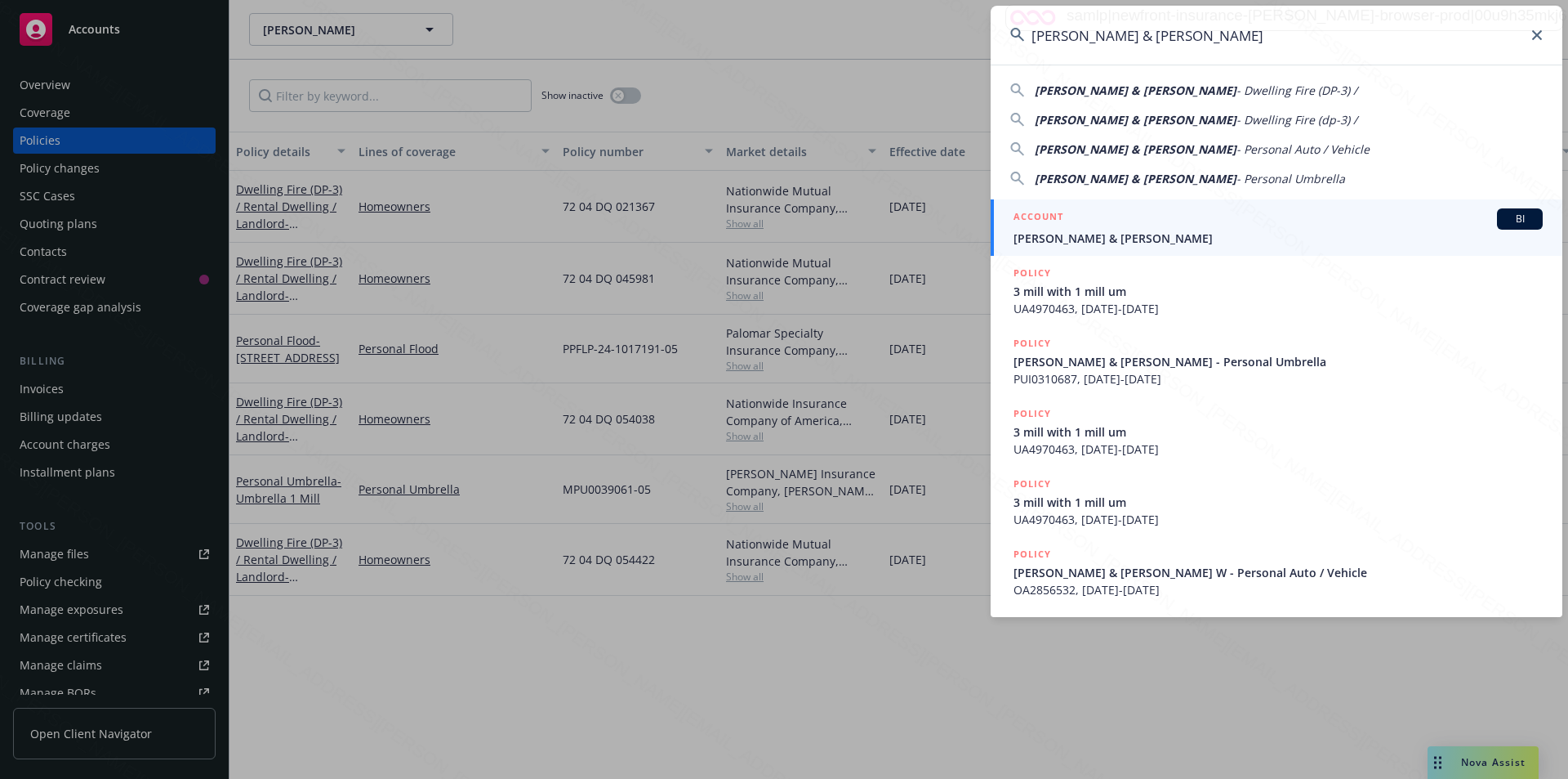
click at [1205, 231] on span "[PERSON_NAME] & [PERSON_NAME]" at bounding box center [1279, 238] width 529 height 17
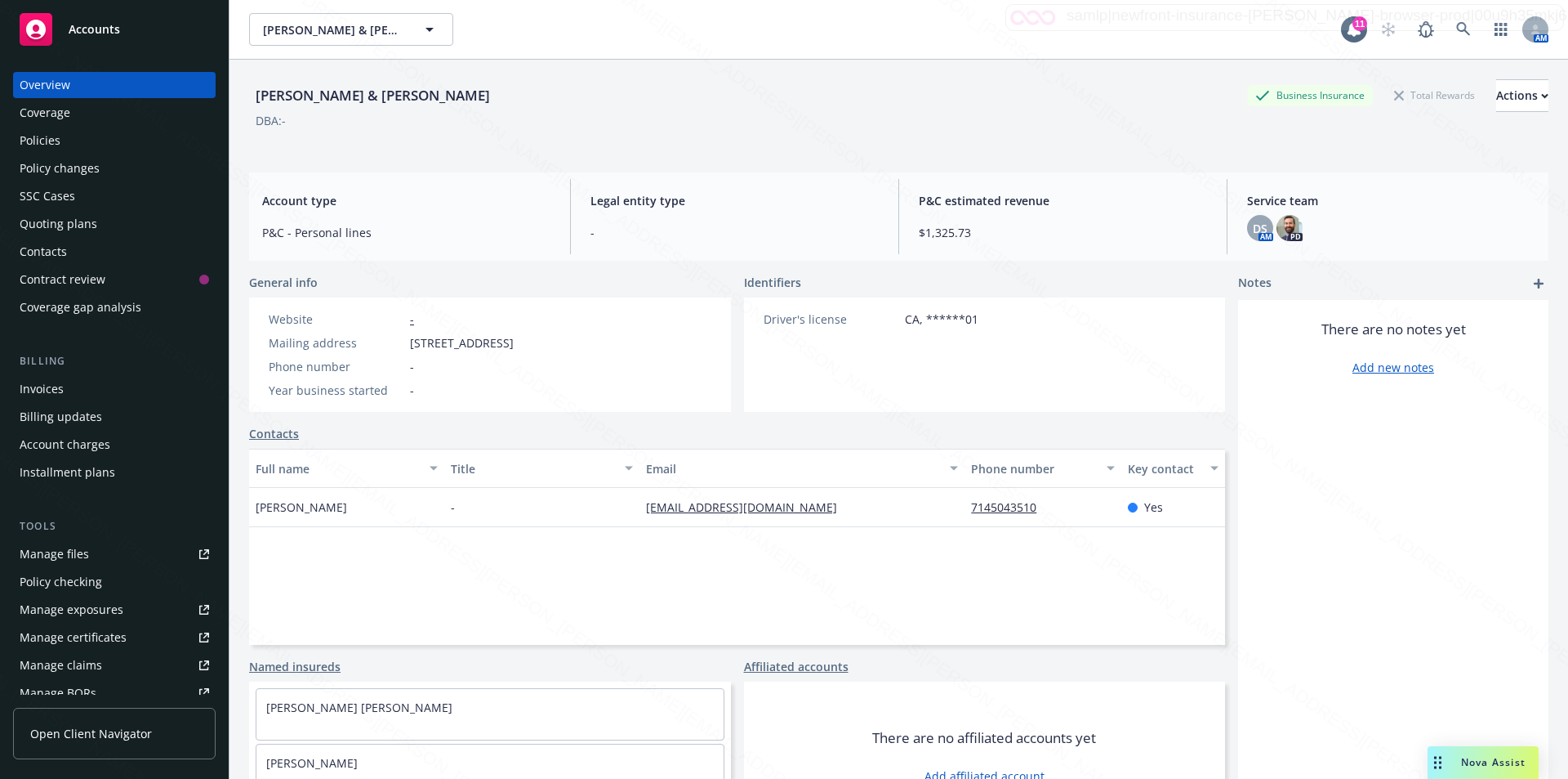
click at [54, 136] on div "Policies" at bounding box center [39, 140] width 41 height 27
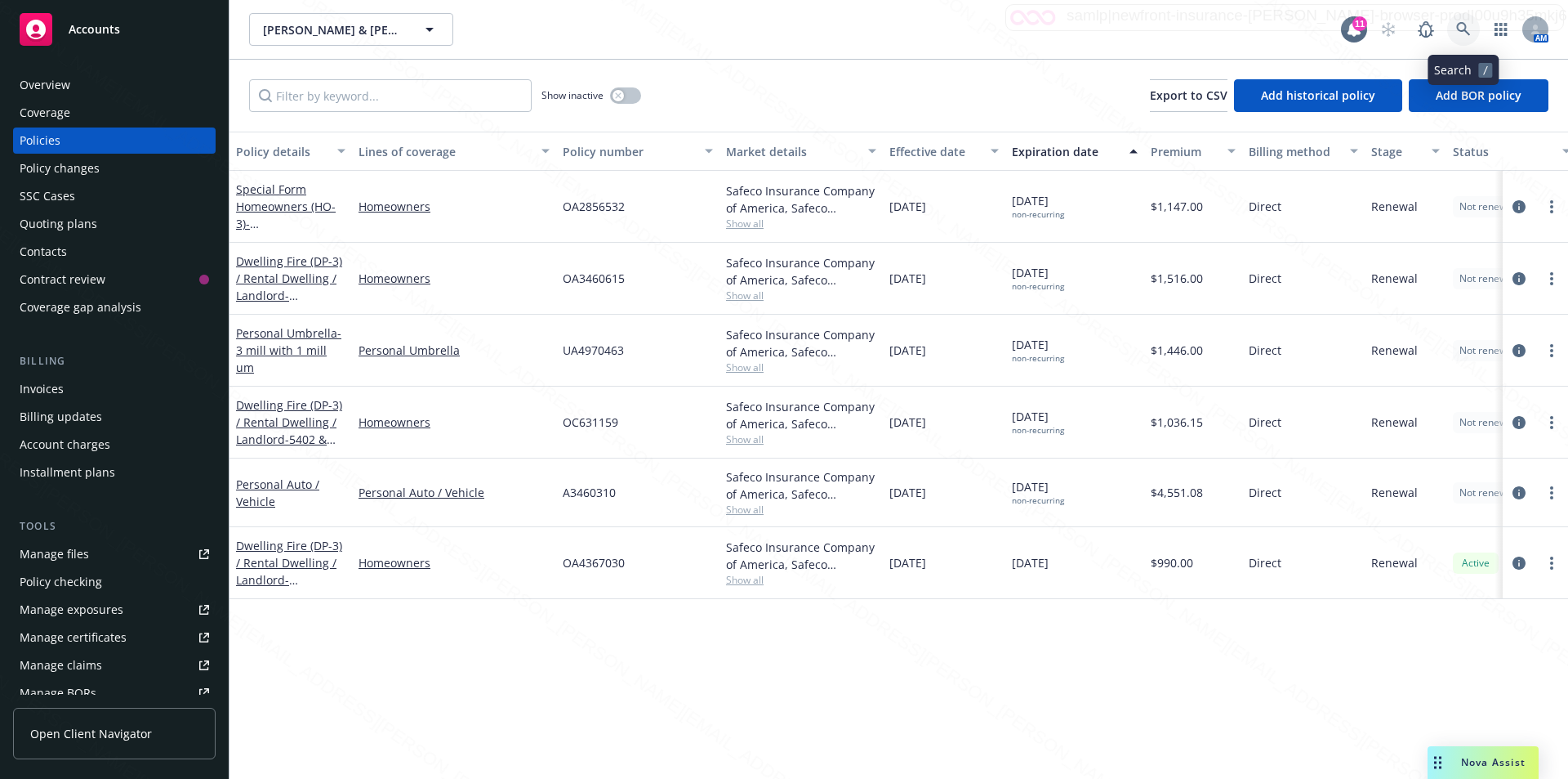
click at [1461, 19] on link at bounding box center [1464, 29] width 33 height 33
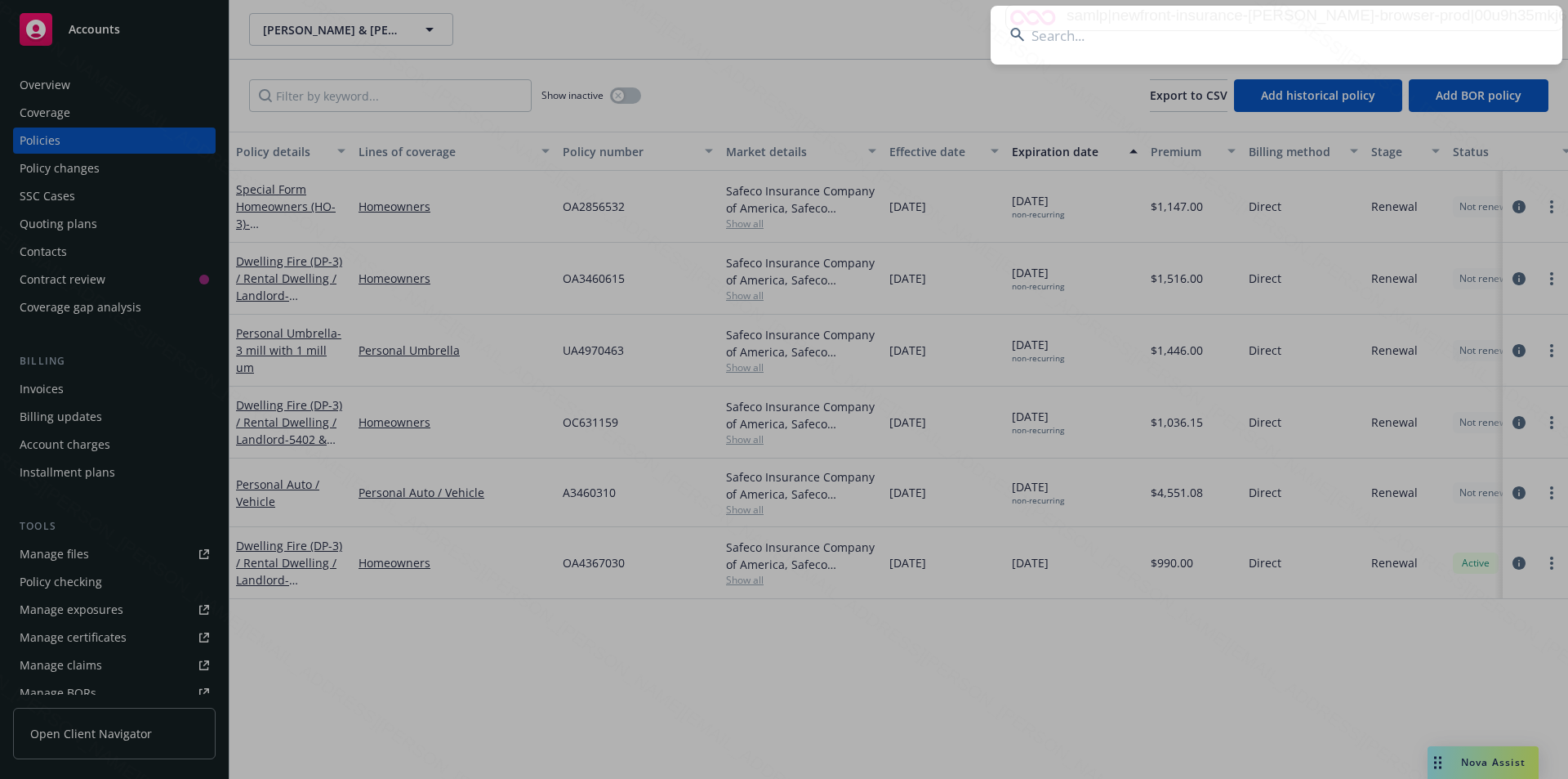
click at [1226, 34] on input at bounding box center [1277, 35] width 572 height 59
type input "mary olsen"
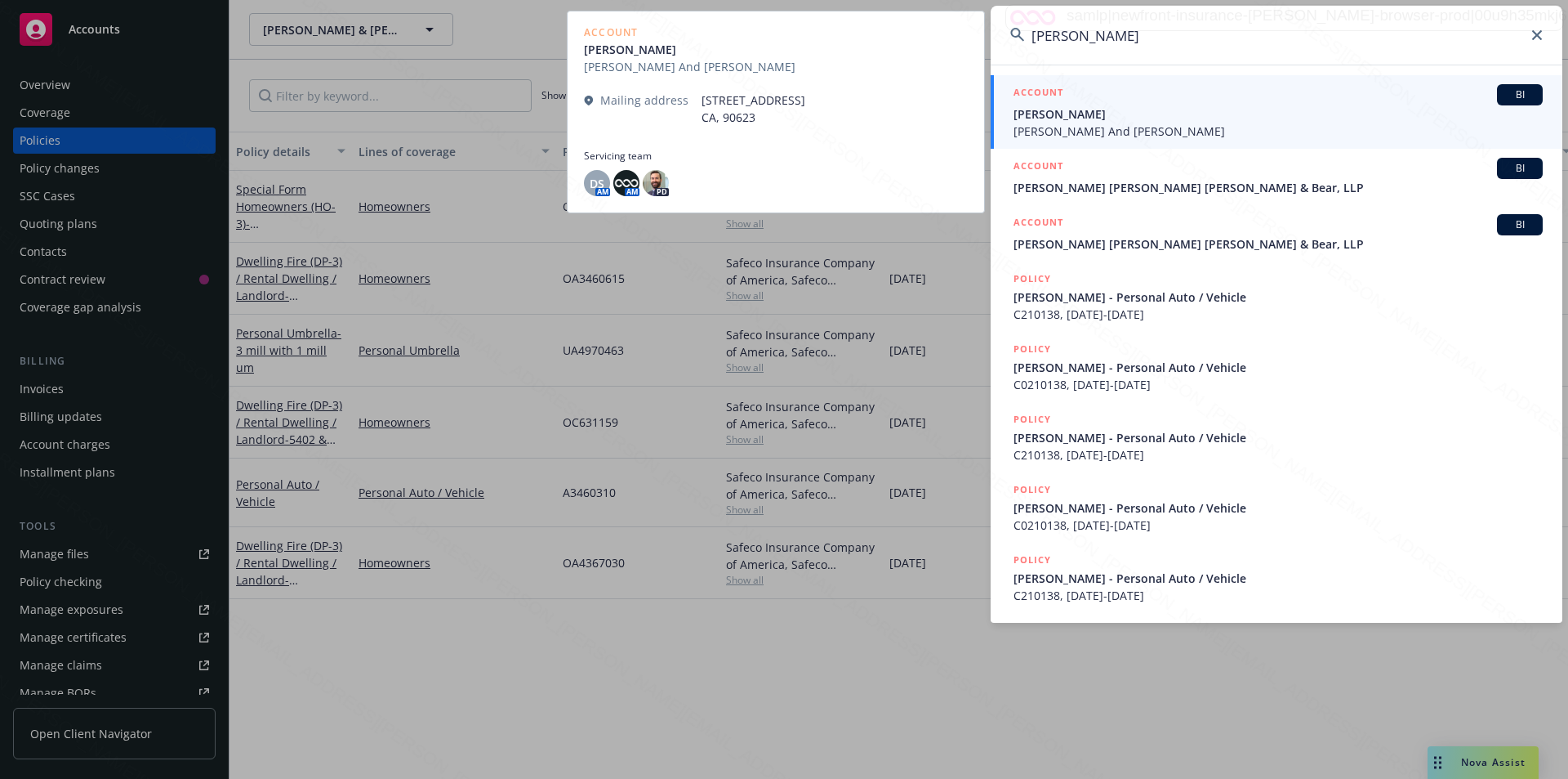
click at [1083, 119] on span "[PERSON_NAME]" at bounding box center [1279, 114] width 529 height 17
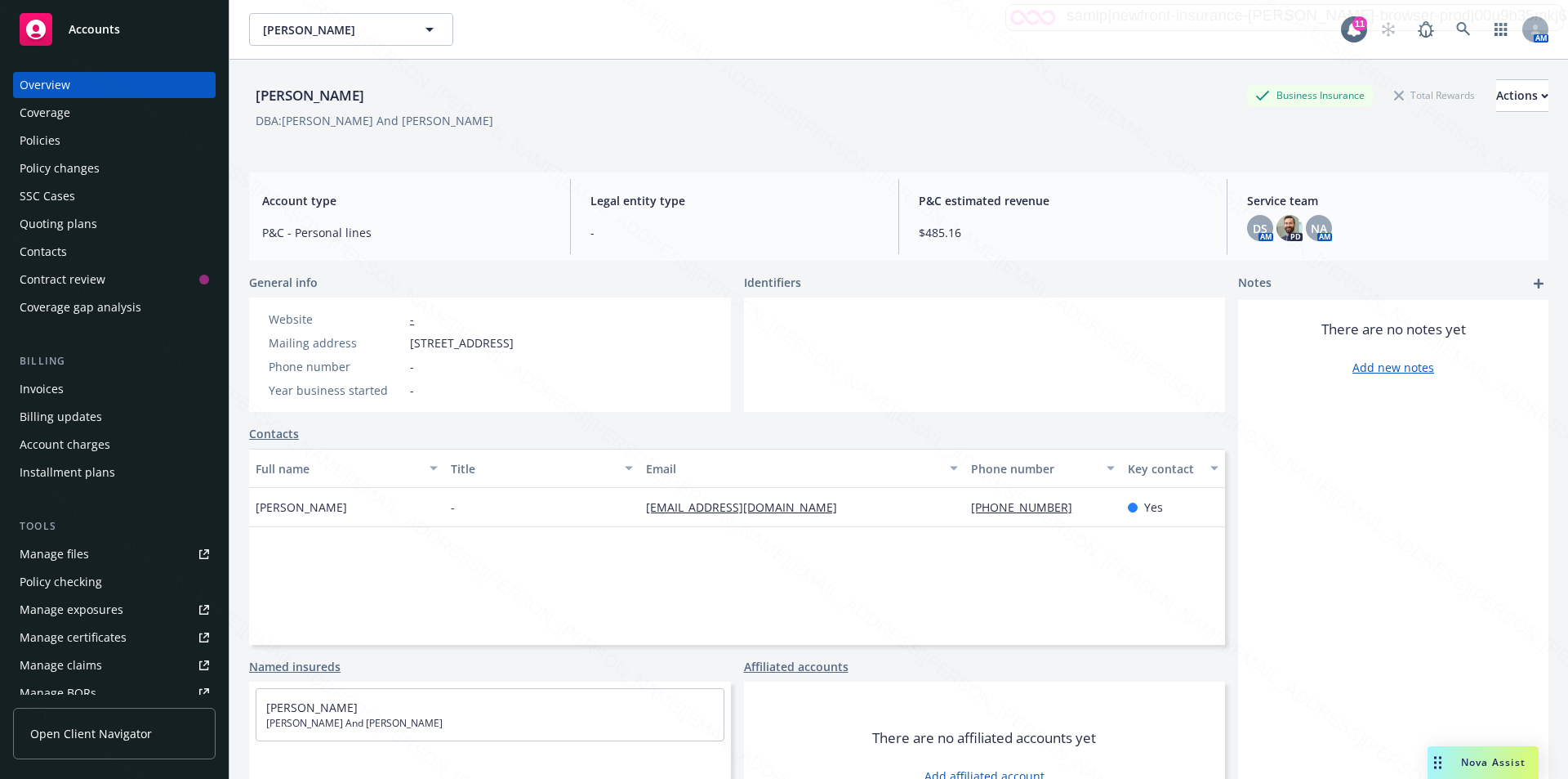
click at [51, 139] on div "Policies" at bounding box center [39, 140] width 41 height 27
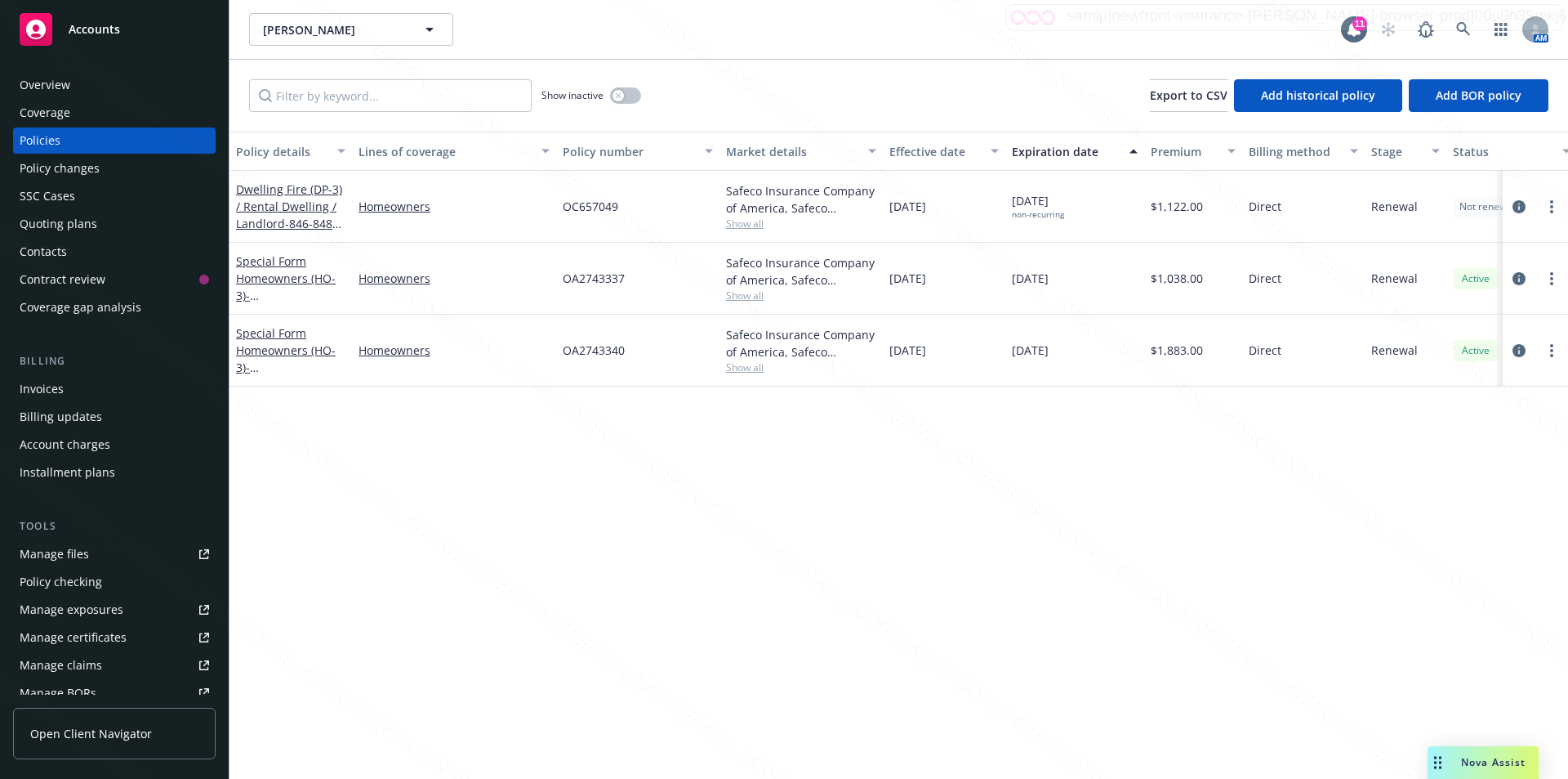
drag, startPoint x: 961, startPoint y: 212, endPoint x: 884, endPoint y: 207, distance: 77.2
click at [884, 207] on div "11/14/2024" at bounding box center [944, 206] width 123 height 71
click at [329, 223] on span "- 846-848 EVERGREEN ST HEMET CA 92543-5849" at bounding box center [289, 248] width 105 height 67
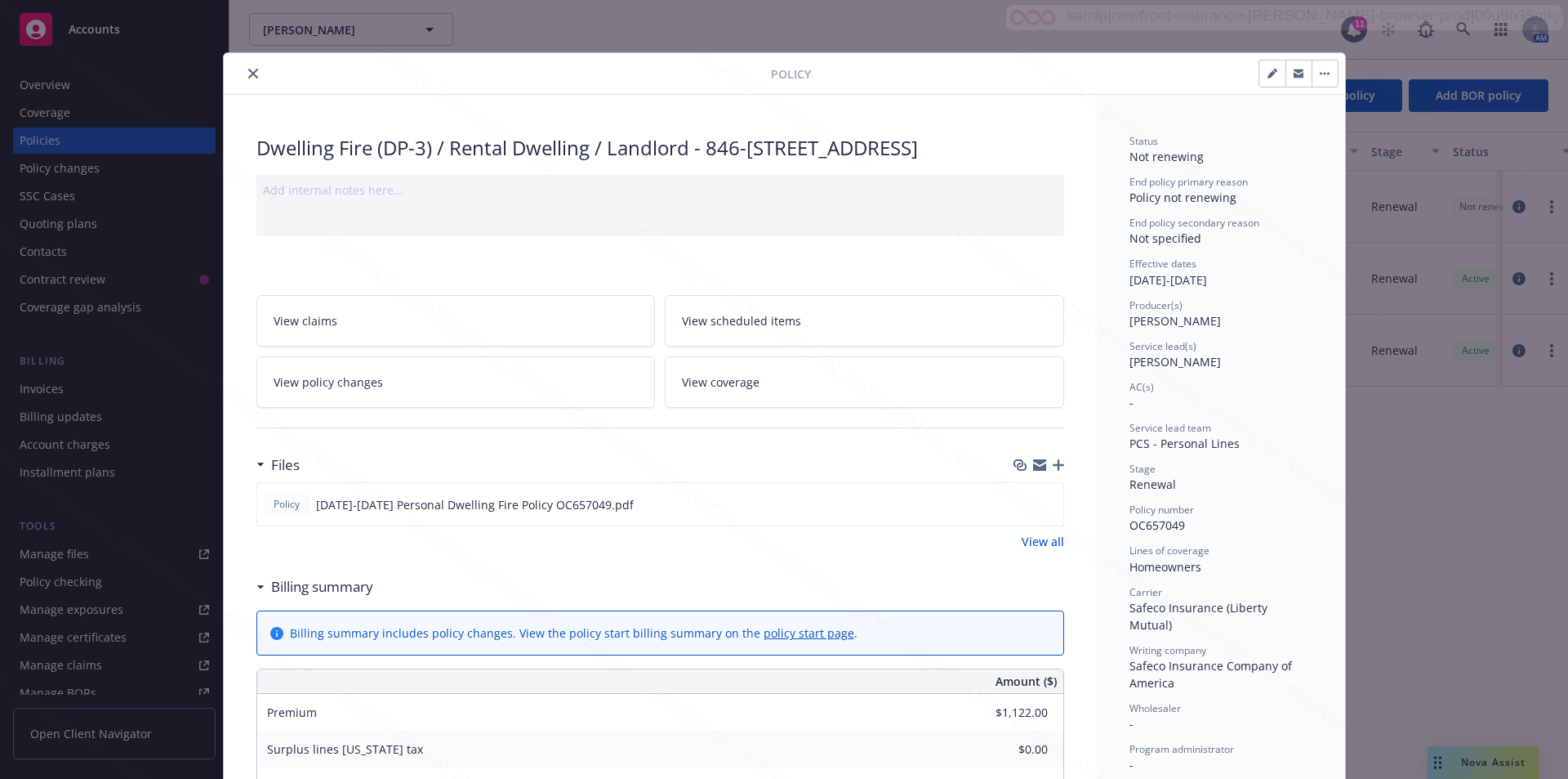
drag, startPoint x: 713, startPoint y: 151, endPoint x: 744, endPoint y: 167, distance: 34.9
click at [744, 162] on div "Dwelling Fire (DP-3) / Rental Dwelling / Landlord - 846-848 EVERGREEN ST HEMET …" at bounding box center [660, 148] width 808 height 27
copy div "846-848 EVERGREEN ST HEMET CA 92543-5849"
click at [1246, 423] on div "Service lead team" at bounding box center [1221, 427] width 183 height 14
drag, startPoint x: 1184, startPoint y: 532, endPoint x: 1125, endPoint y: 525, distance: 59.4
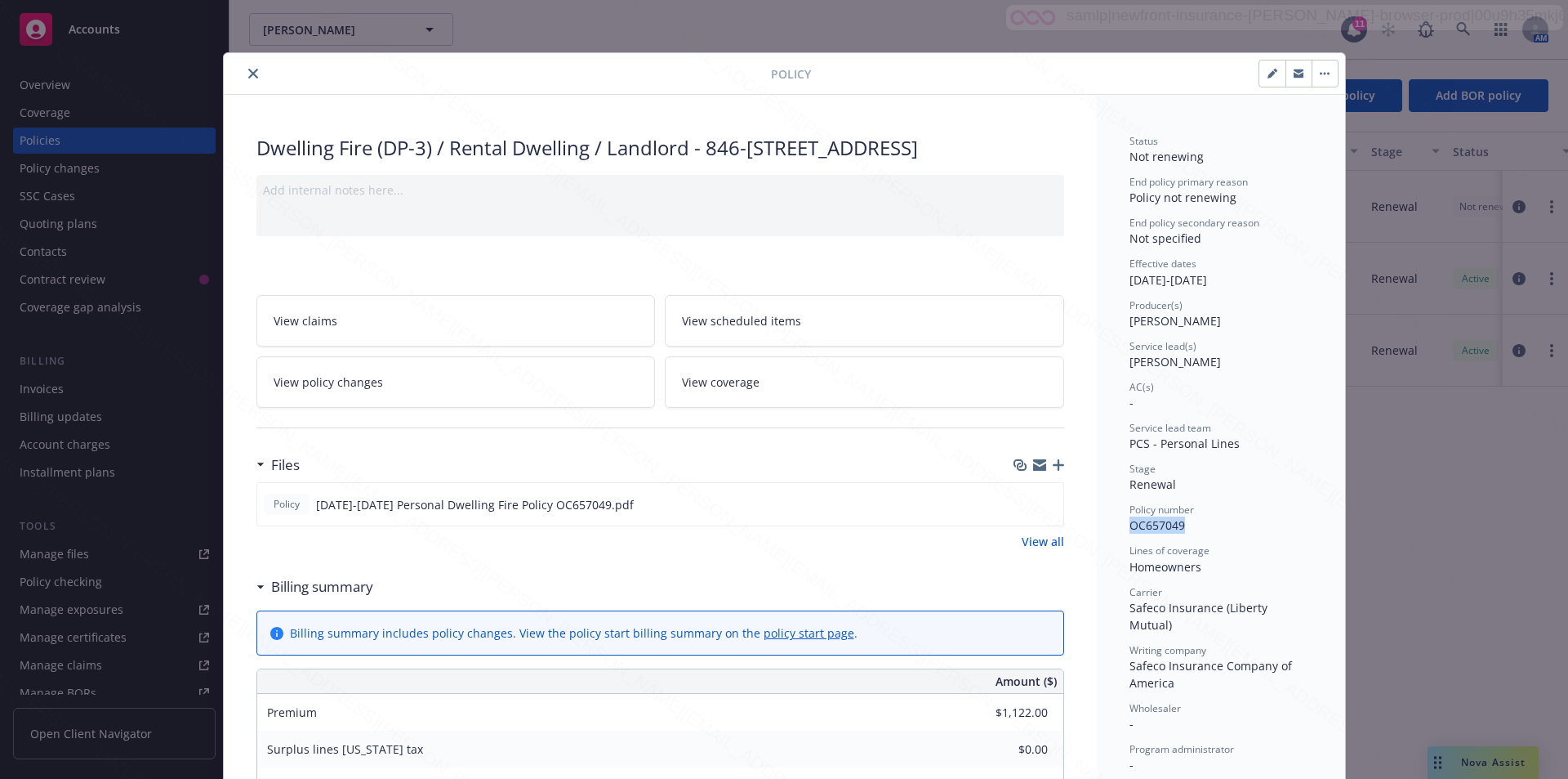
click at [1129, 525] on div "Policy number OC657049" at bounding box center [1221, 518] width 183 height 31
copy span "OC657049"
click at [248, 76] on icon "close" at bounding box center [253, 73] width 10 height 10
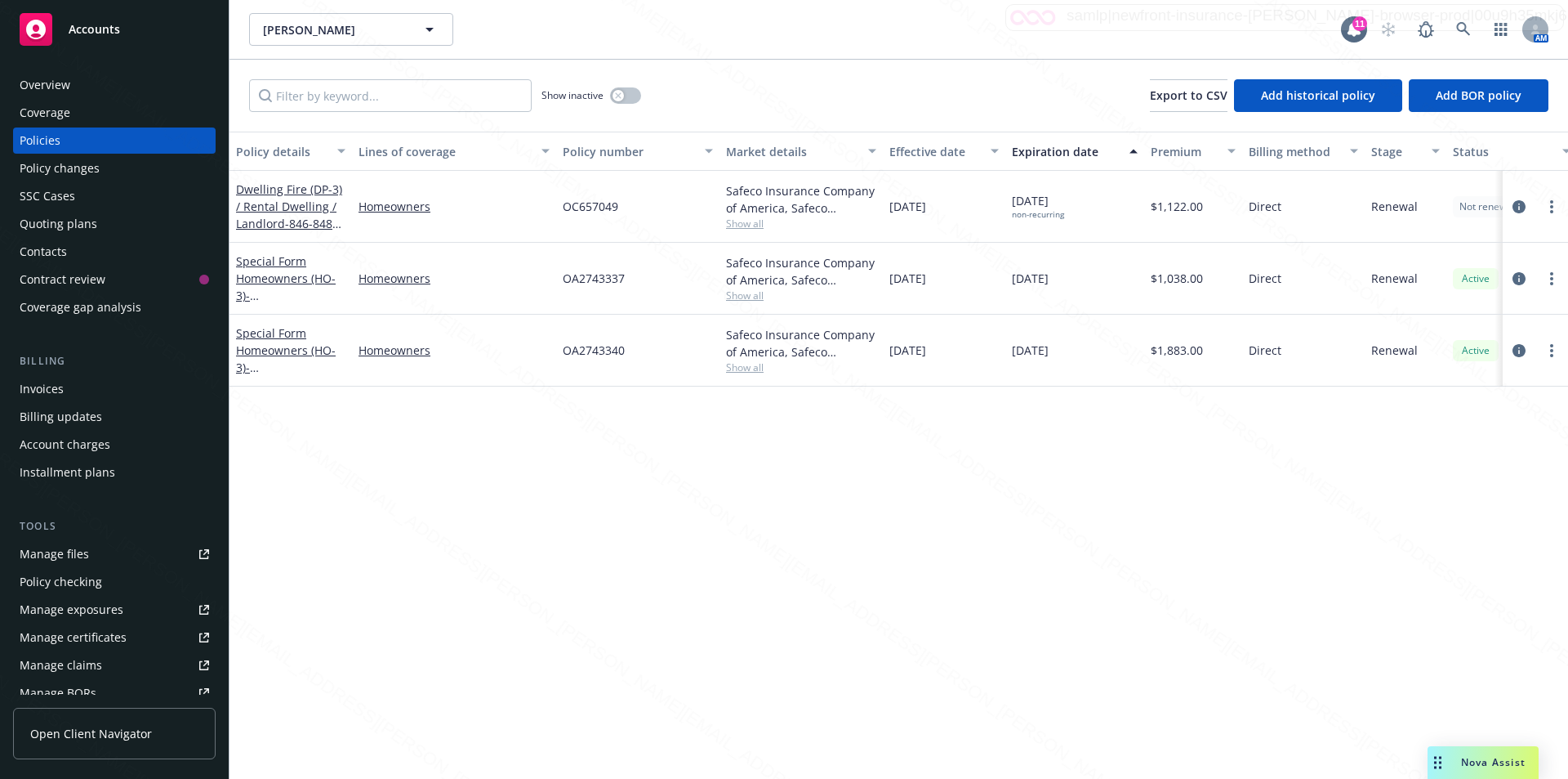
click at [57, 555] on div "Manage files" at bounding box center [54, 554] width 70 height 27
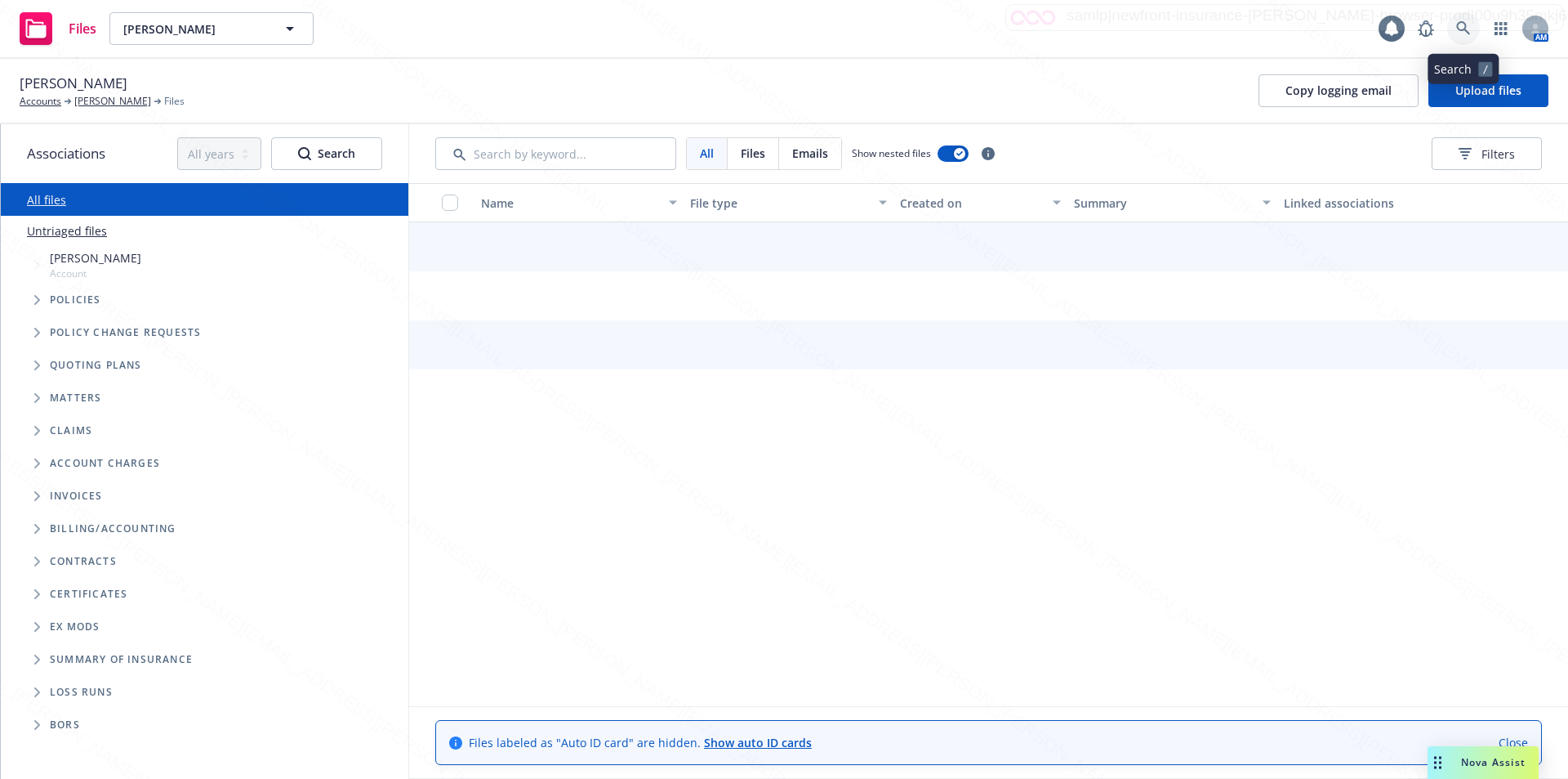
click at [1462, 22] on icon at bounding box center [1463, 27] width 14 height 14
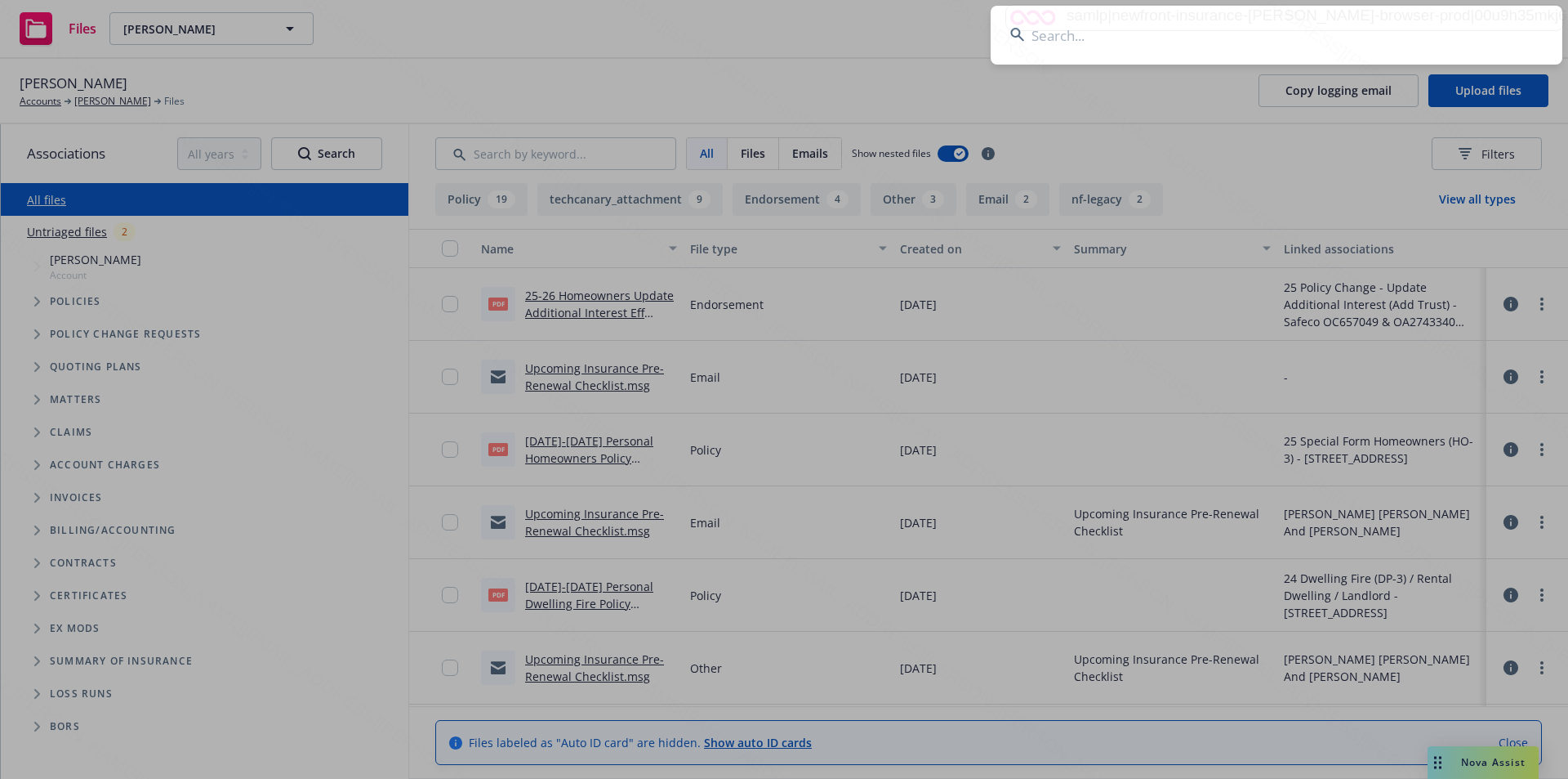
click at [1136, 42] on input at bounding box center [1277, 35] width 572 height 59
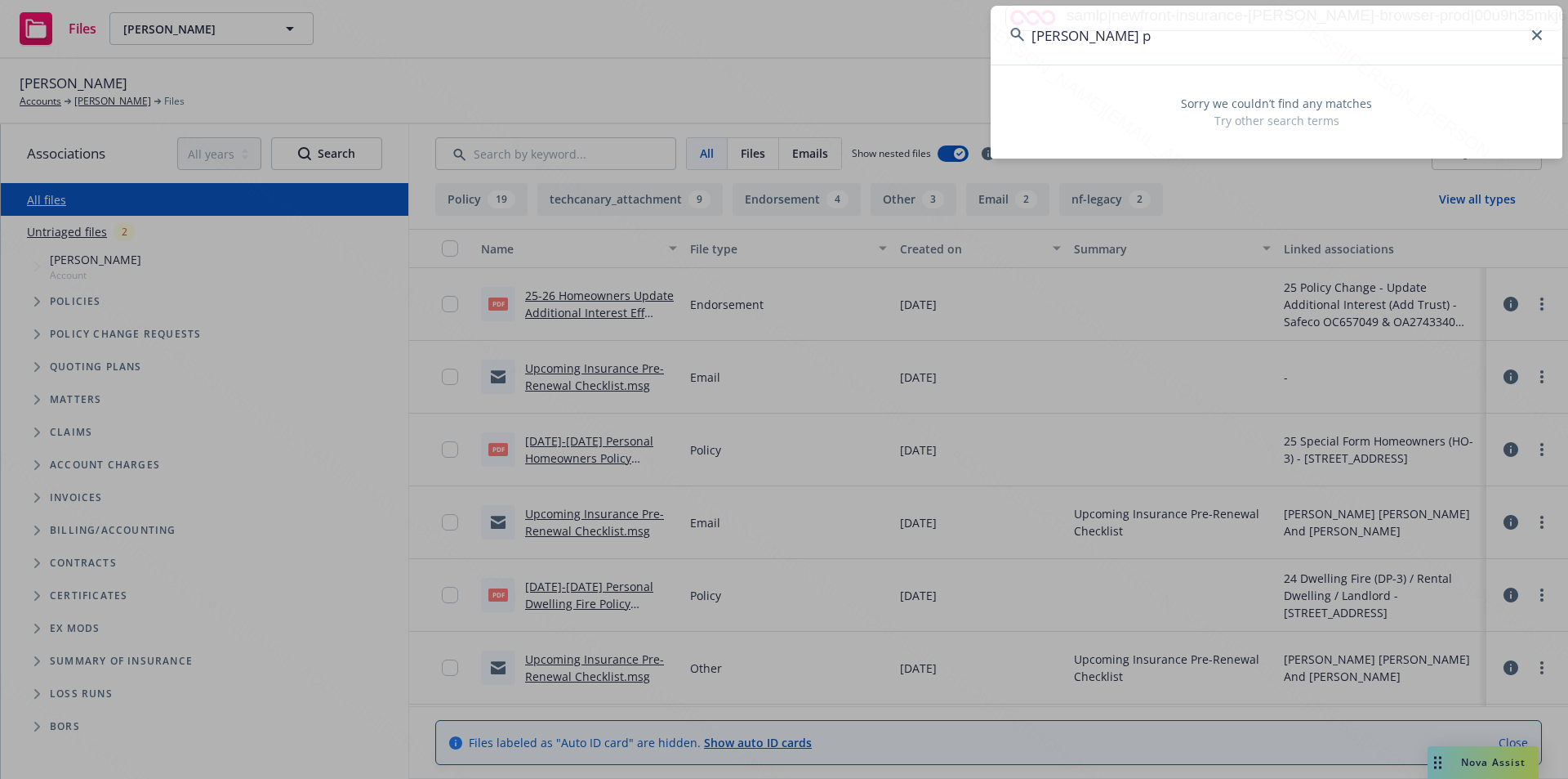
type input "[PERSON_NAME] pa"
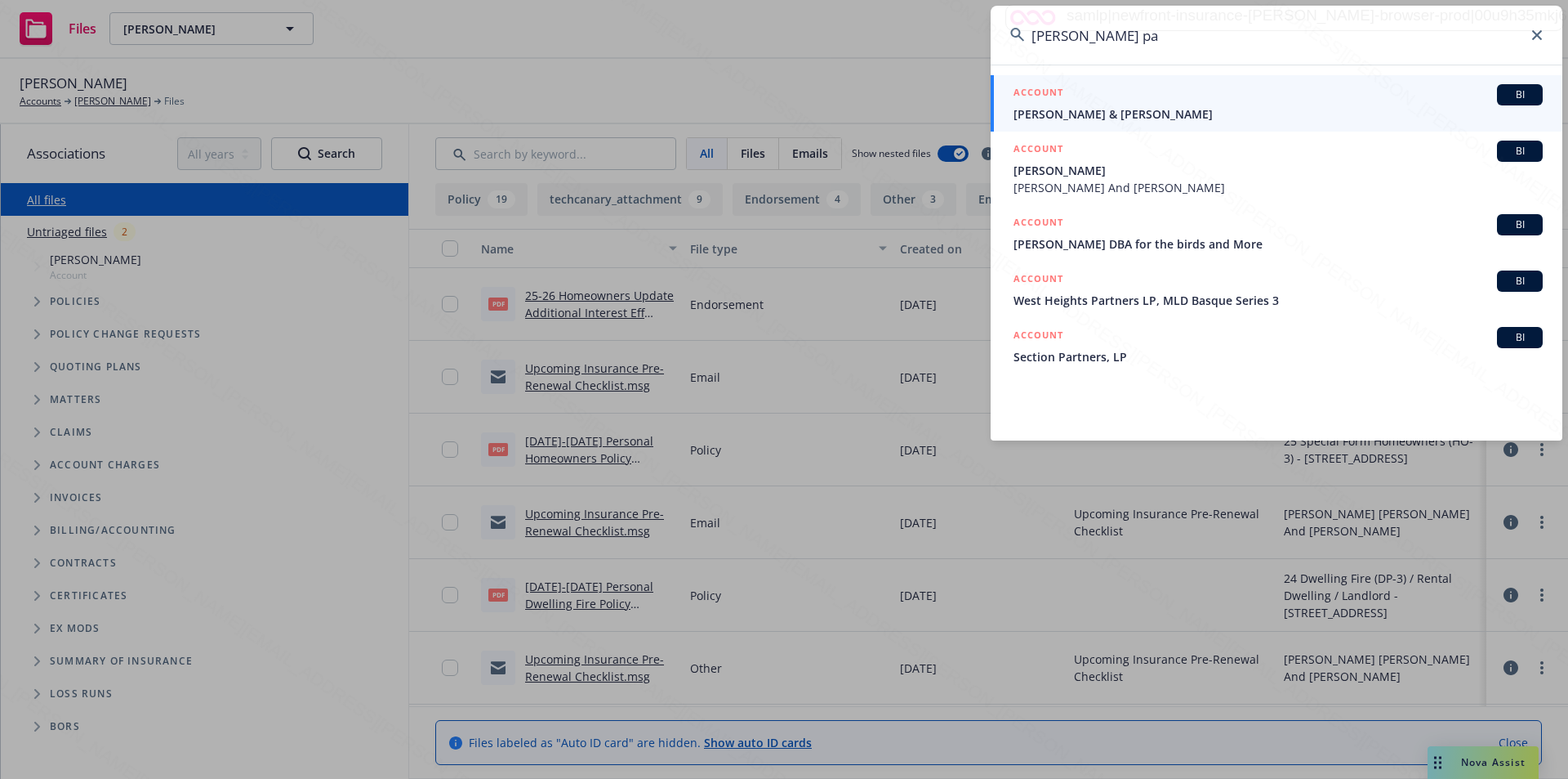
click at [1126, 118] on span "[PERSON_NAME] & [PERSON_NAME]" at bounding box center [1279, 114] width 529 height 17
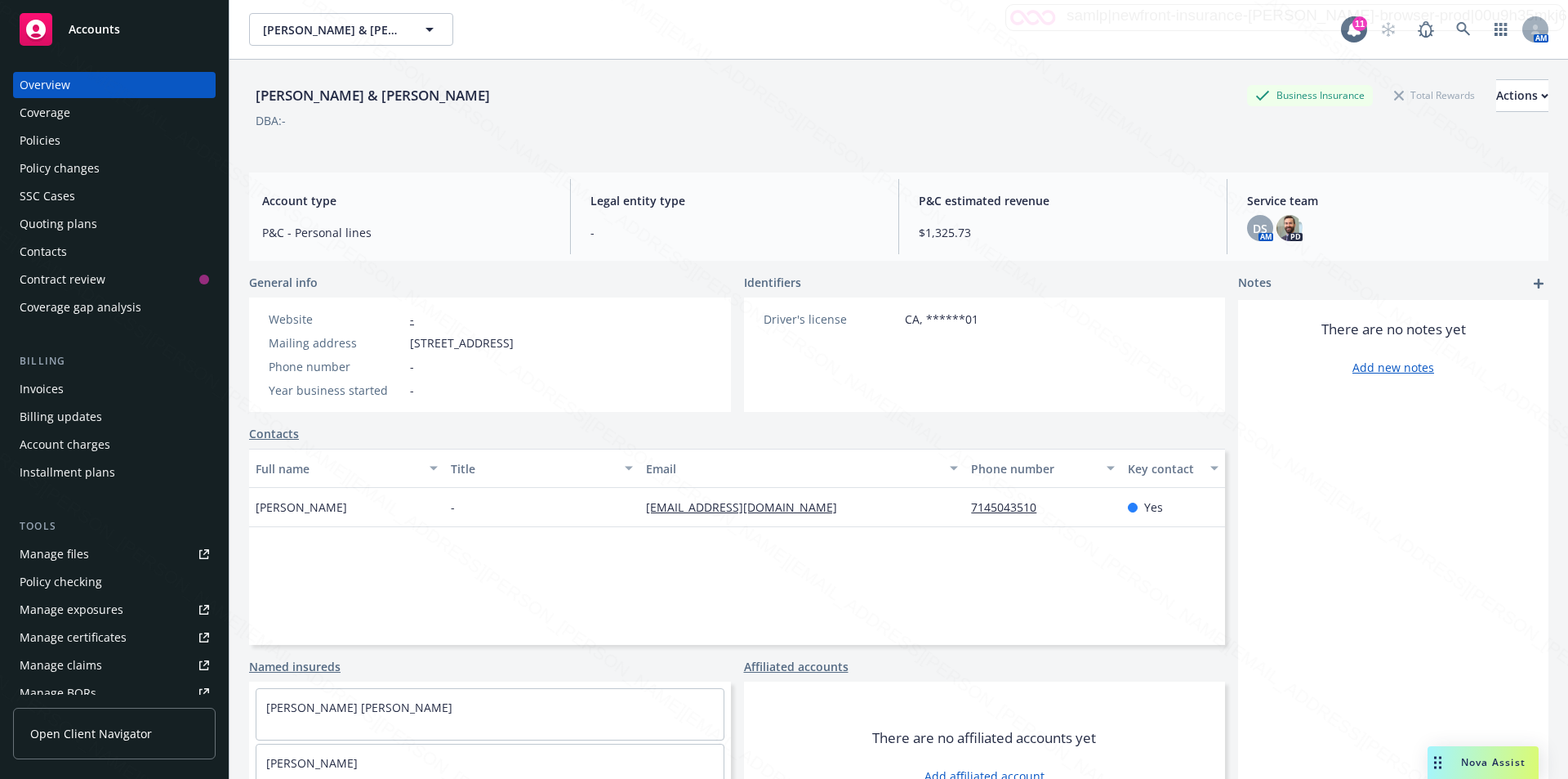
click at [40, 132] on div "Policies" at bounding box center [39, 140] width 41 height 27
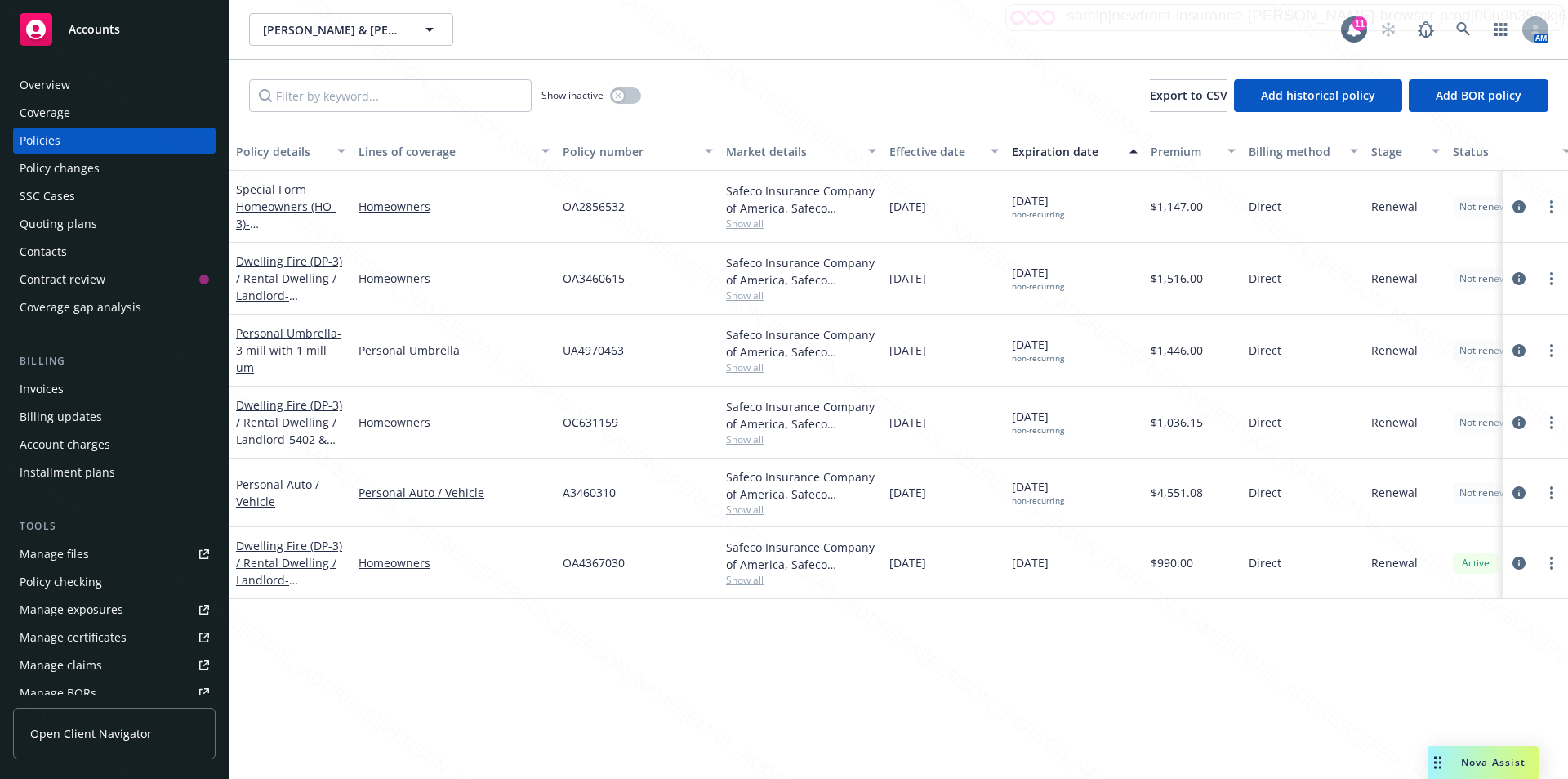
click at [41, 80] on div "Overview" at bounding box center [44, 84] width 50 height 27
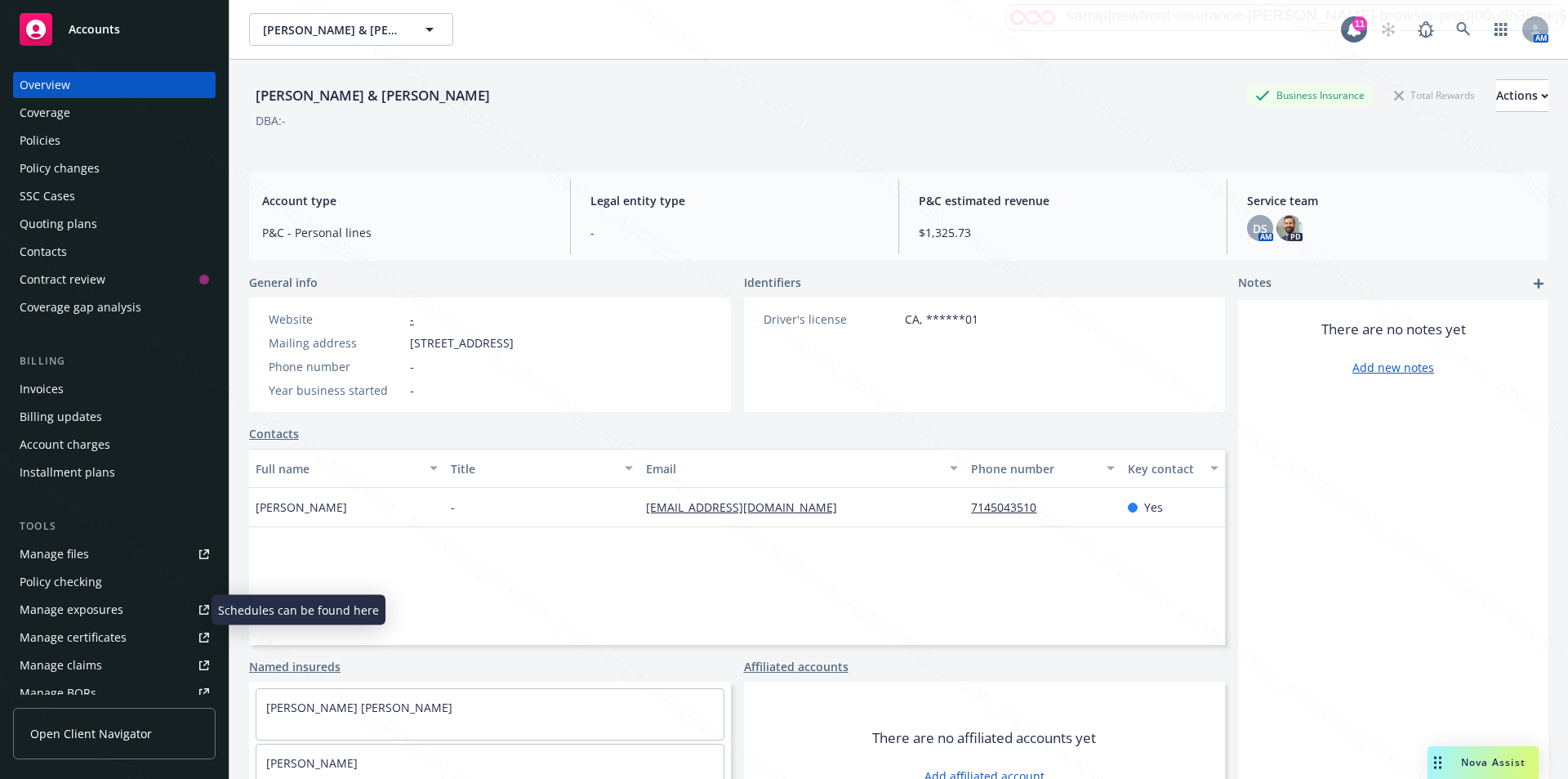
click at [77, 605] on div "Manage exposures" at bounding box center [71, 609] width 103 height 27
click at [37, 135] on div "Policies" at bounding box center [39, 140] width 41 height 27
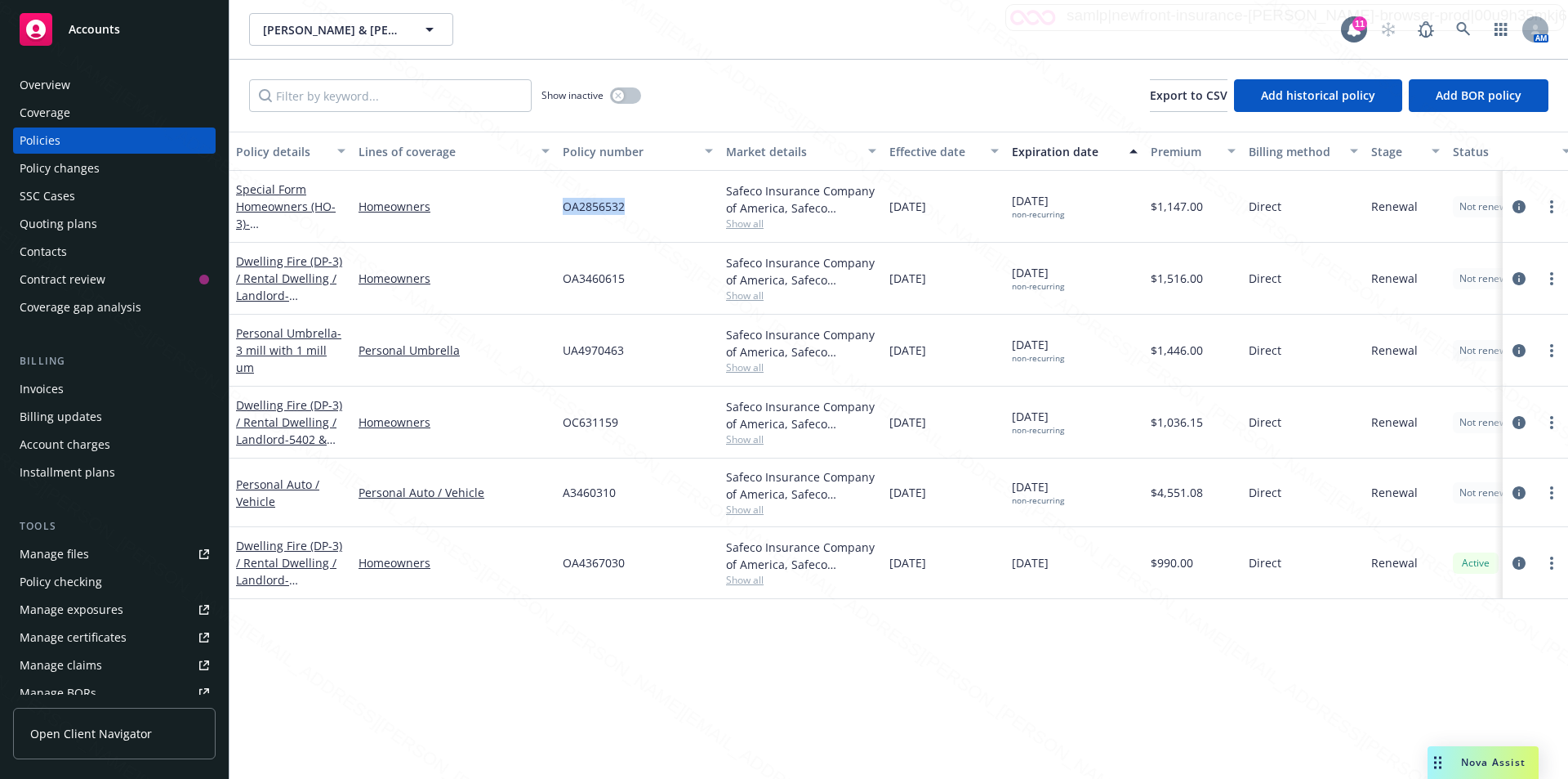
drag, startPoint x: 633, startPoint y: 207, endPoint x: 572, endPoint y: 212, distance: 61.2
click at [561, 206] on div "OA2856532" at bounding box center [637, 206] width 163 height 71
copy span "OA2856532"
click at [668, 675] on div "Policy details Lines of coverage Policy number Market details Effective date Ex…" at bounding box center [899, 455] width 1339 height 647
drag, startPoint x: 627, startPoint y: 208, endPoint x: 560, endPoint y: 199, distance: 67.6
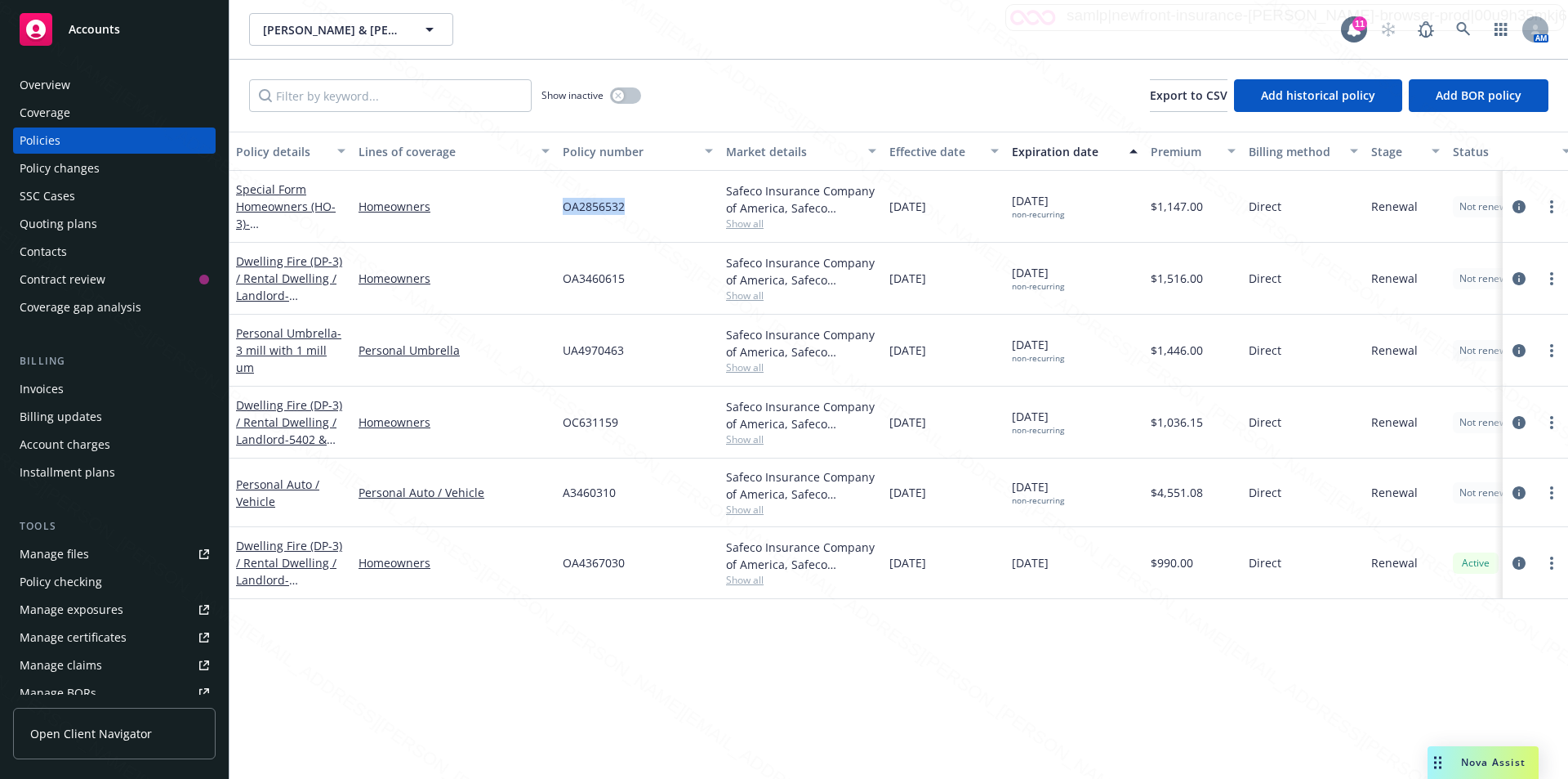
click at [560, 199] on div "OA2856532" at bounding box center [637, 206] width 163 height 71
copy span "OA2856532"
click at [71, 616] on div "Manage exposures" at bounding box center [71, 609] width 103 height 27
click at [71, 550] on div "Manage files" at bounding box center [54, 554] width 70 height 27
click at [51, 80] on div "Overview" at bounding box center [44, 84] width 50 height 27
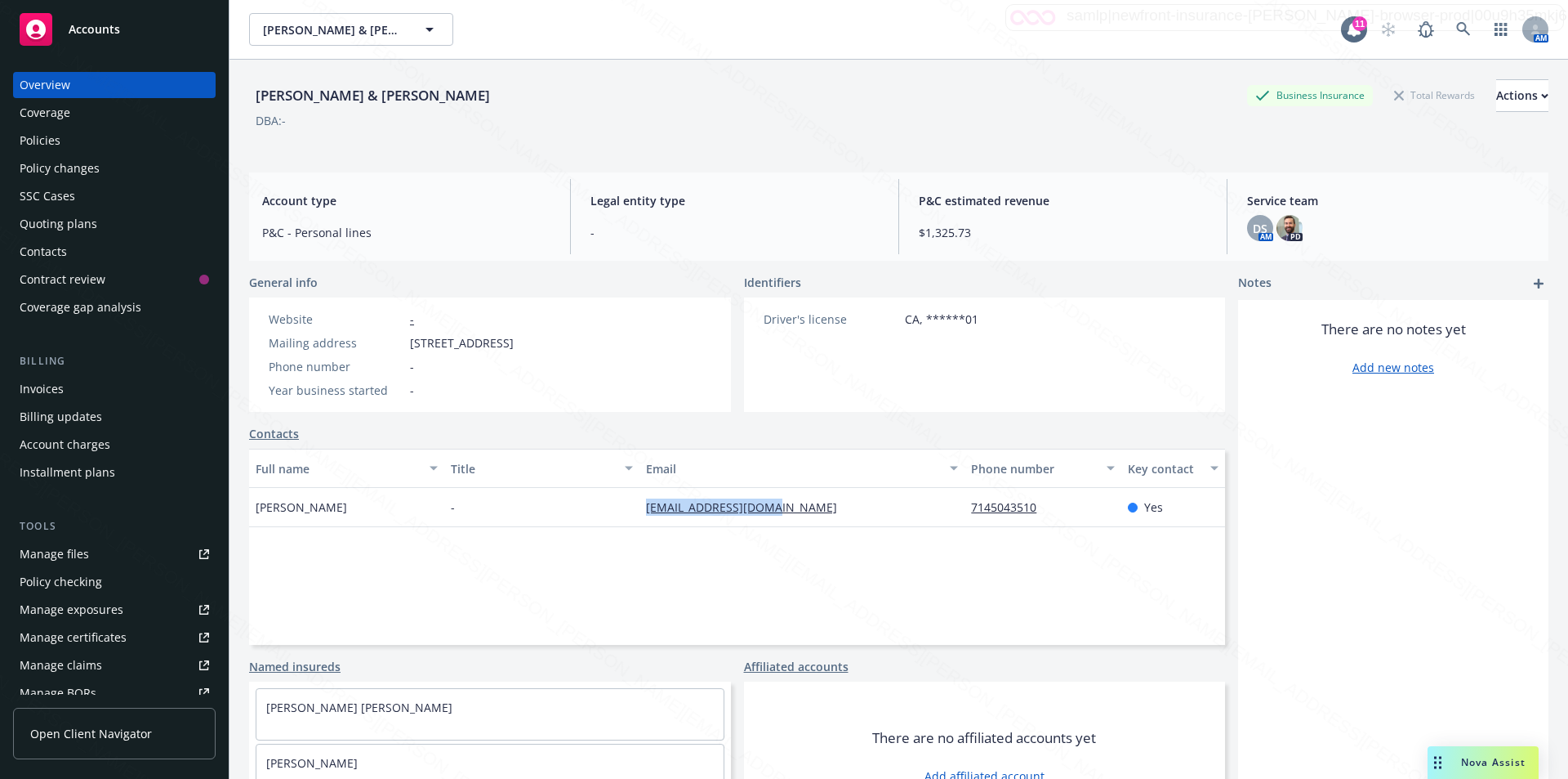
drag, startPoint x: 794, startPoint y: 518, endPoint x: 642, endPoint y: 508, distance: 152.3
click at [640, 510] on div "slpaepke@outlook.com" at bounding box center [801, 507] width 325 height 39
copy link "slpaepke@outlook.com"
click at [39, 144] on div "Policies" at bounding box center [39, 140] width 41 height 27
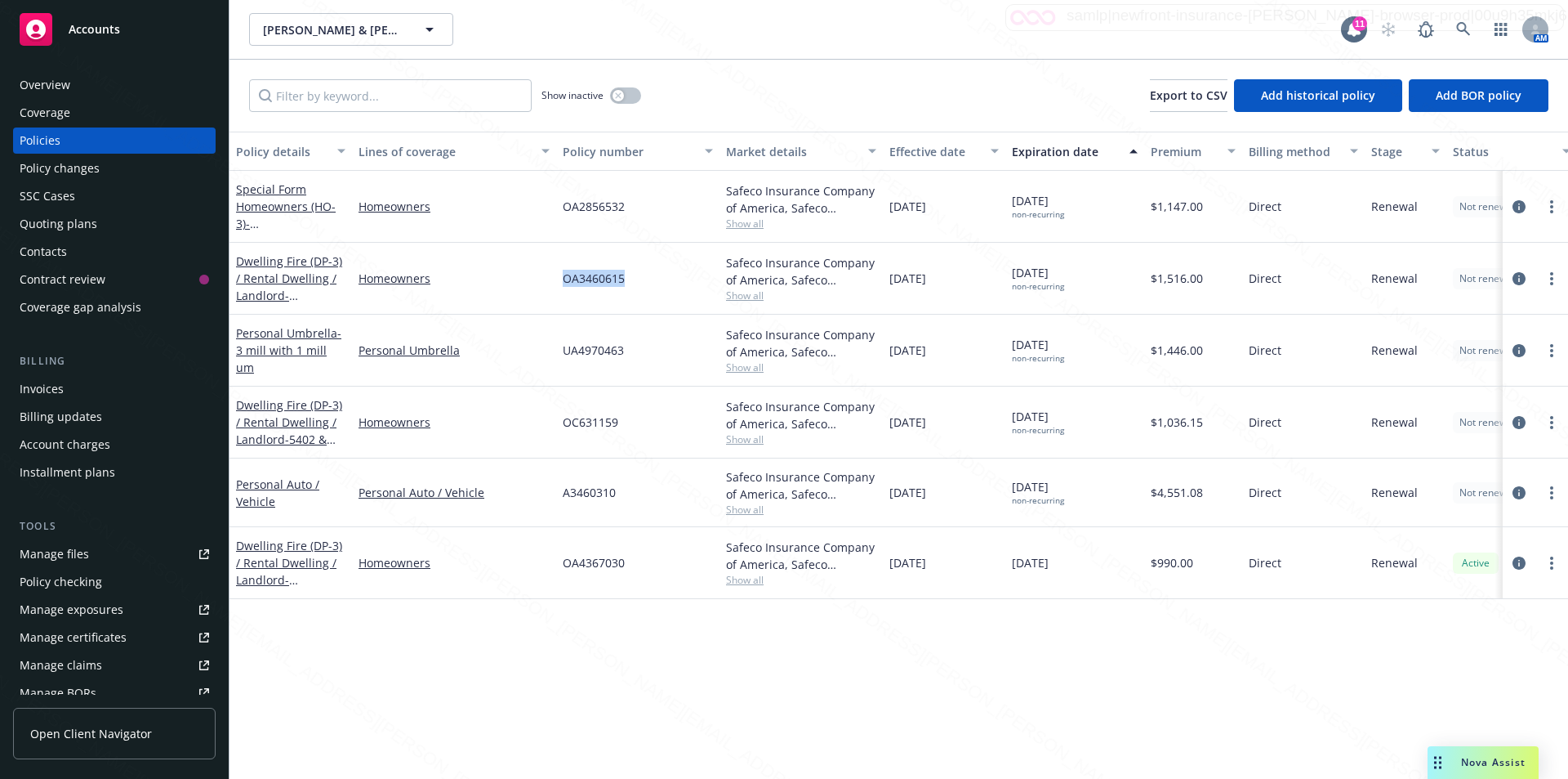
drag, startPoint x: 636, startPoint y: 278, endPoint x: 570, endPoint y: 278, distance: 66.0
click at [566, 276] on div "OA3460615" at bounding box center [637, 279] width 163 height 71
copy span "OA3460615"
drag, startPoint x: 631, startPoint y: 419, endPoint x: 559, endPoint y: 420, distance: 72.0
click at [559, 420] on div "OC631159" at bounding box center [637, 422] width 163 height 71
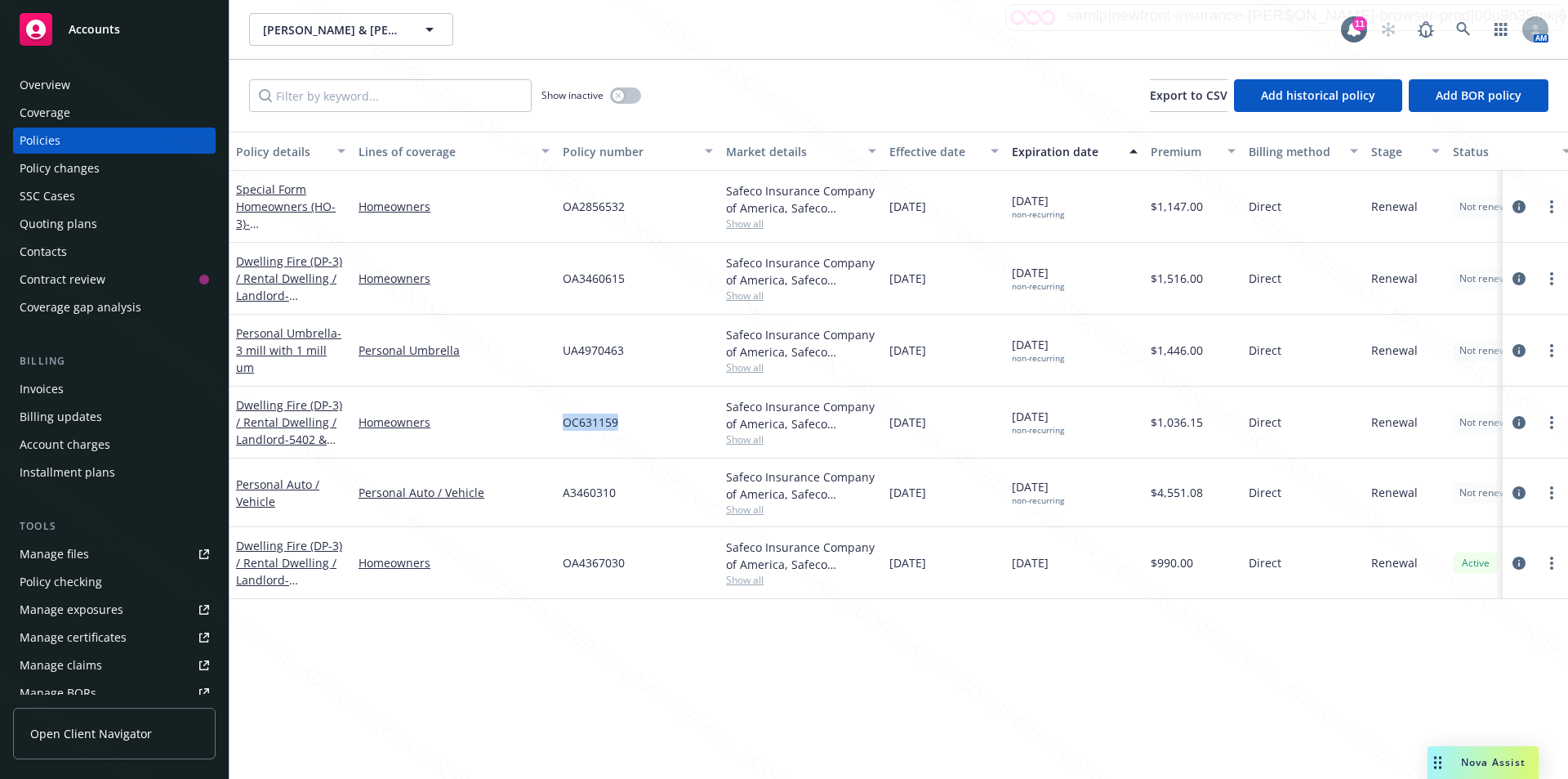
copy span "OC631159"
drag, startPoint x: 647, startPoint y: 275, endPoint x: 557, endPoint y: 273, distance: 90.0
click at [557, 273] on div "OA3460615" at bounding box center [637, 279] width 163 height 71
copy span "OA3460615"
drag, startPoint x: 631, startPoint y: 561, endPoint x: 549, endPoint y: 555, distance: 82.2
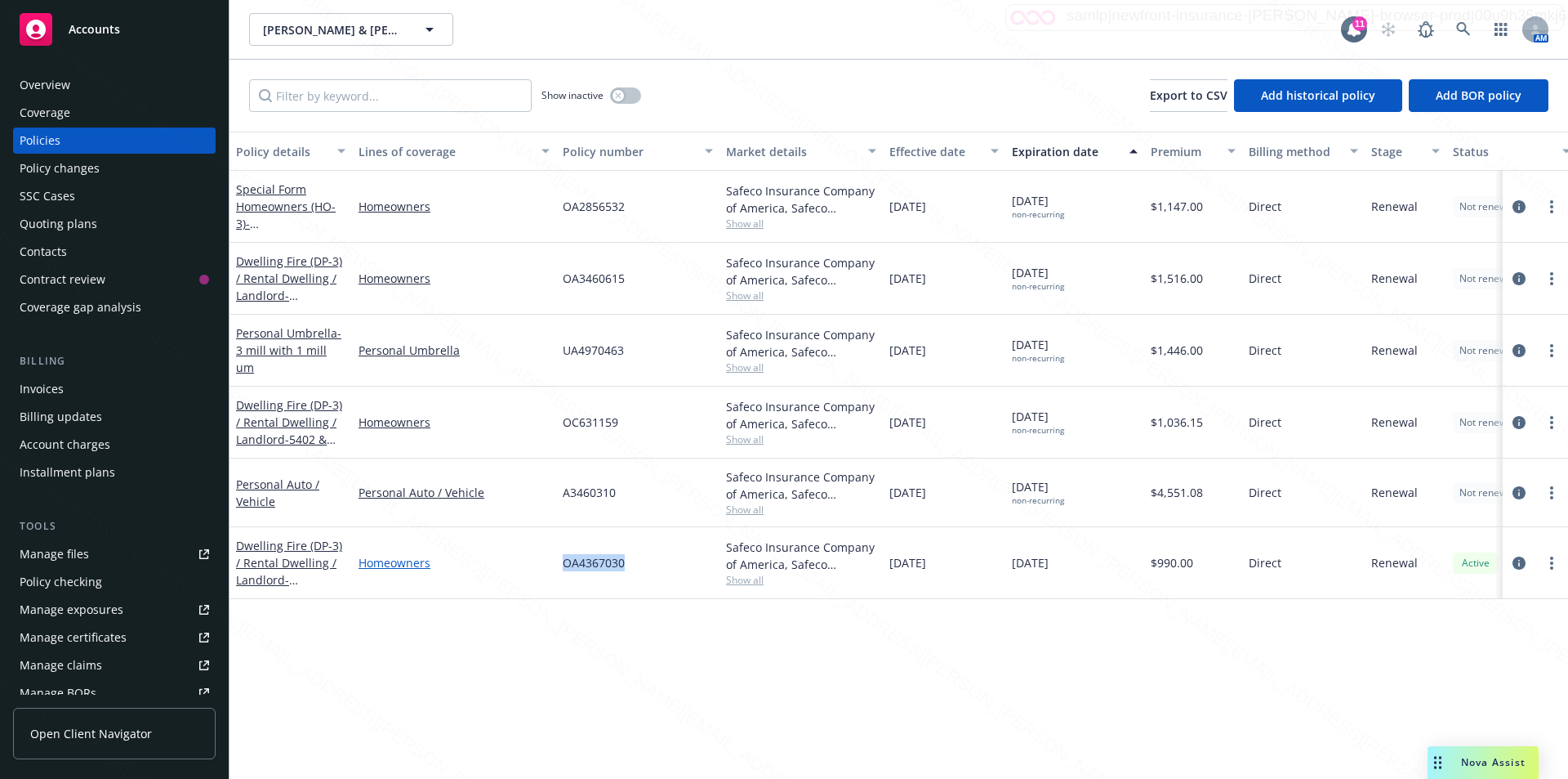
click at [549, 555] on div "Dwelling Fire (DP-3) / Rental Dwelling / Landlord - 1502 CAMINO LINDA DR SAN MA…" at bounding box center [1018, 563] width 1576 height 71
copy div "OA4367030"
drag, startPoint x: 616, startPoint y: 350, endPoint x: 543, endPoint y: 351, distance: 73.0
click at [539, 351] on div "Personal Umbrella - 3 mill with 1 mill um Personal Umbrella UA4970463 Safeco In…" at bounding box center [1018, 350] width 1576 height 71
copy div "UA4970463"
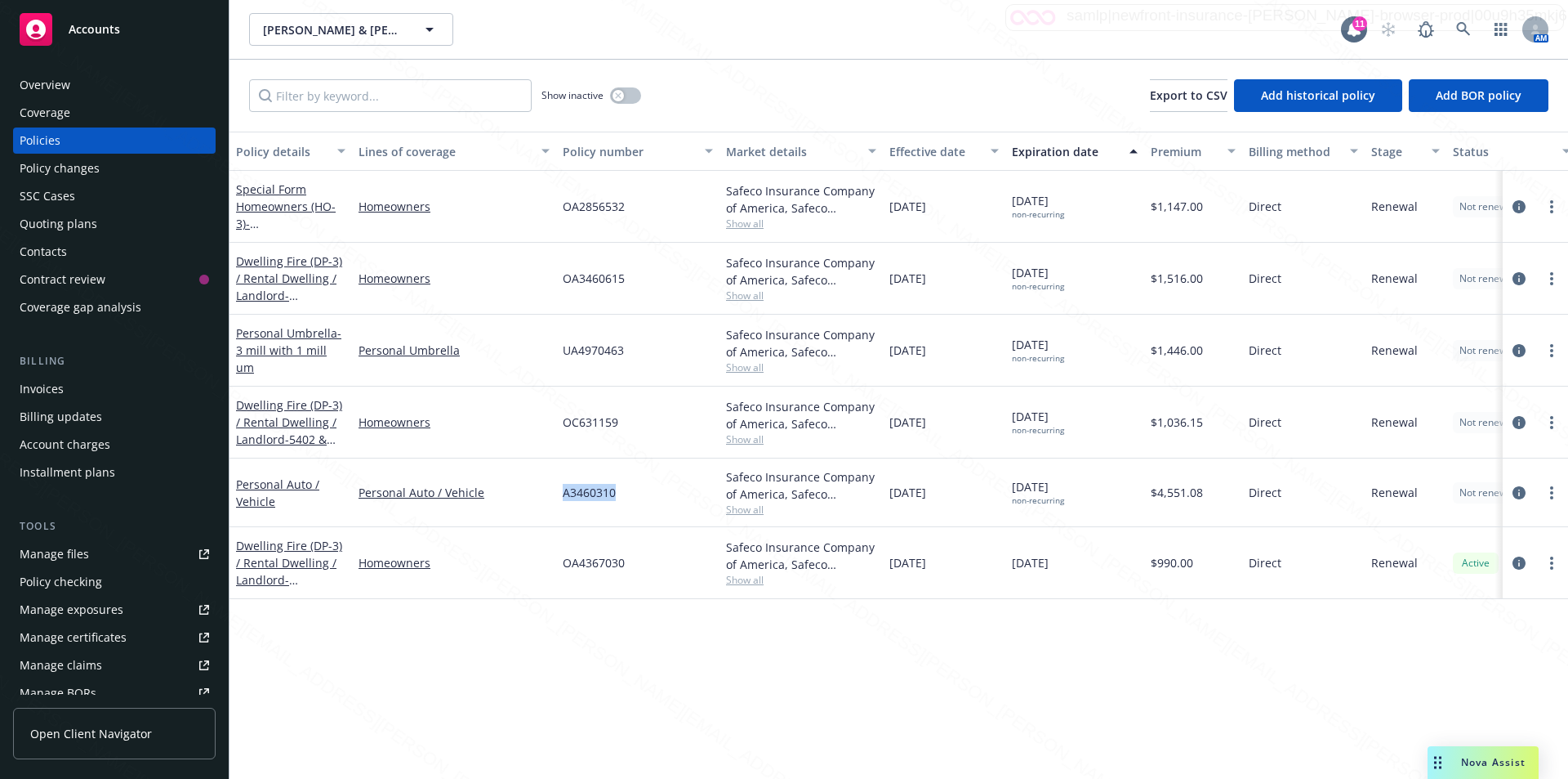
drag, startPoint x: 636, startPoint y: 489, endPoint x: 560, endPoint y: 489, distance: 76.0
click at [560, 489] on div "A3460310" at bounding box center [637, 492] width 163 height 69
copy span "A3460310"
click at [60, 86] on div "Overview" at bounding box center [44, 84] width 50 height 27
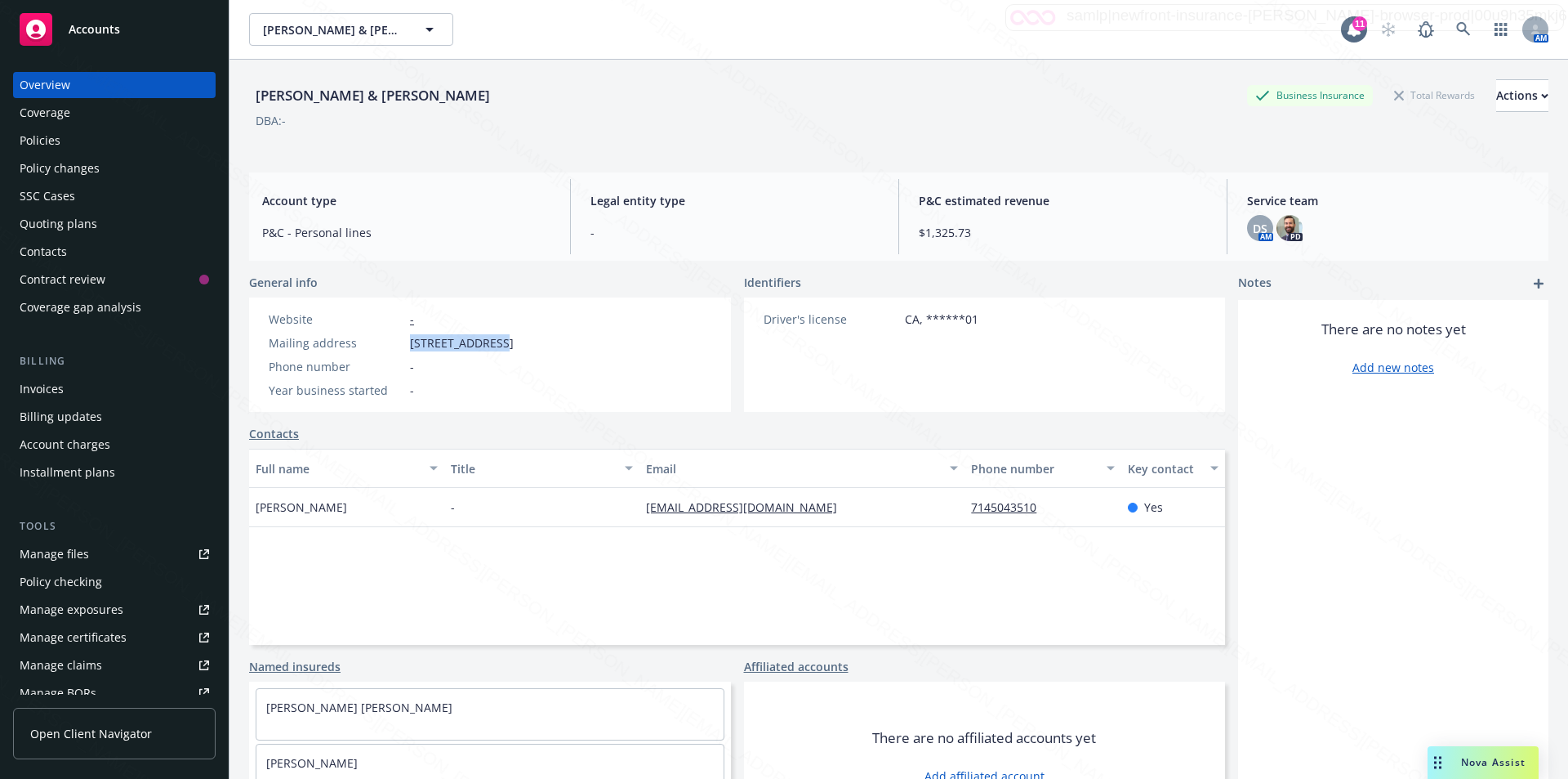
drag, startPoint x: 416, startPoint y: 348, endPoint x: 495, endPoint y: 337, distance: 79.8
click at [495, 337] on span "8151 Regency St, La Palma, CA, 90623" at bounding box center [462, 343] width 103 height 17
drag, startPoint x: 502, startPoint y: 345, endPoint x: 552, endPoint y: 344, distance: 50.0
click at [514, 344] on span "8151 Regency St, La Palma, CA, 90623" at bounding box center [462, 343] width 103 height 17
copy span "La Palma"
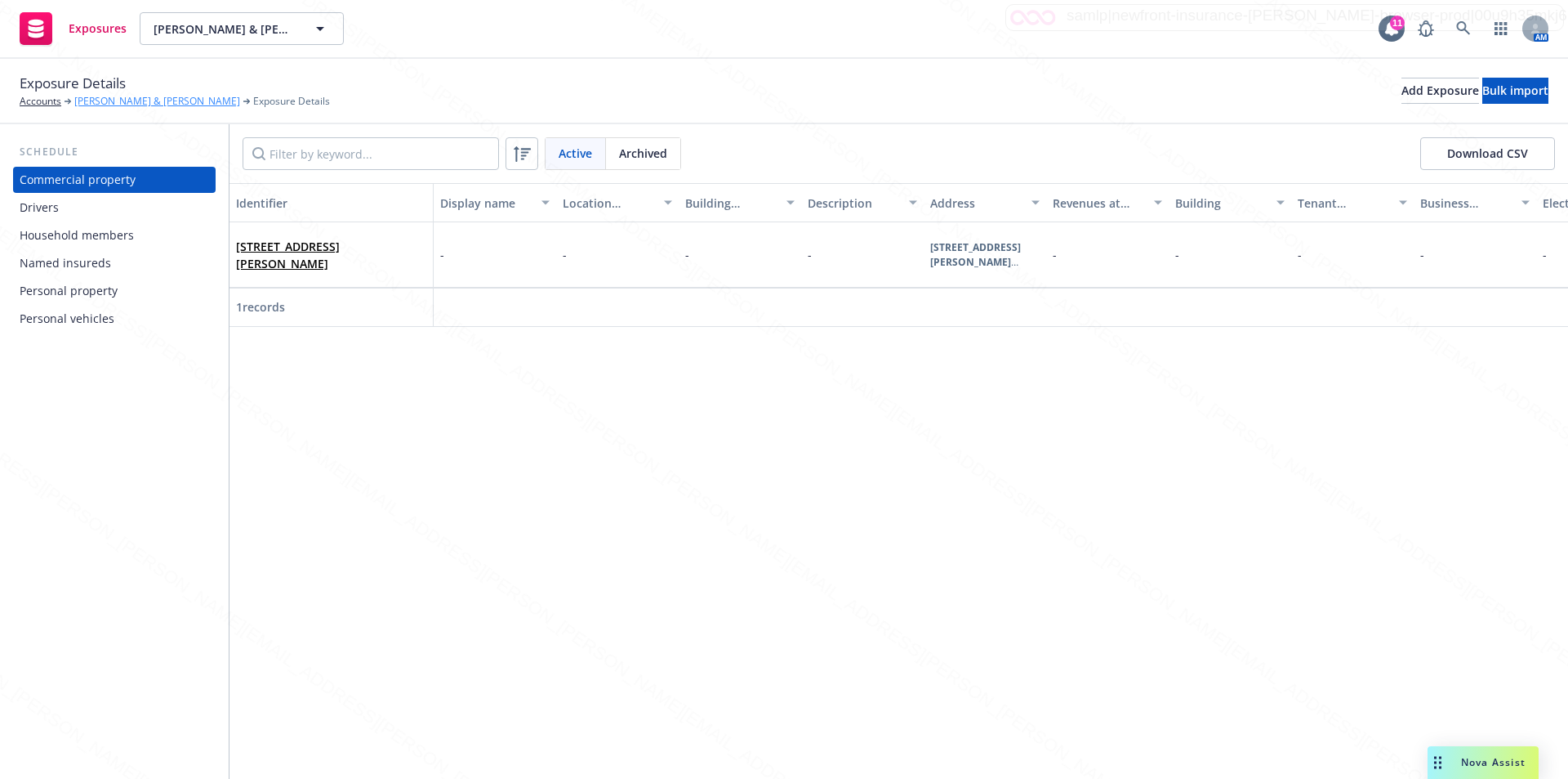
click at [100, 105] on link "[PERSON_NAME] & [PERSON_NAME]" at bounding box center [157, 102] width 166 height 15
click at [81, 235] on div "Household members" at bounding box center [76, 236] width 114 height 27
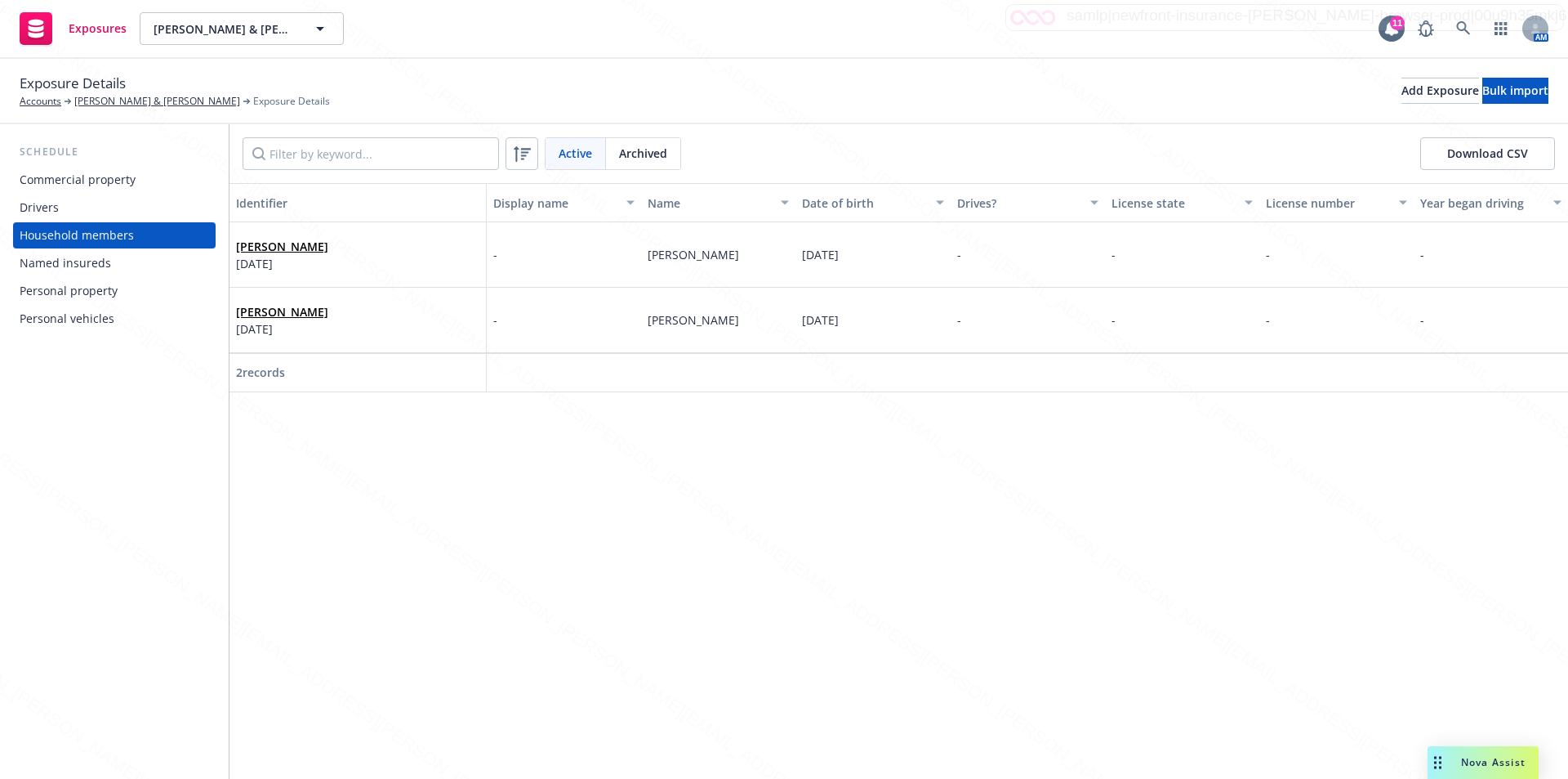
click at [49, 207] on div "Drivers" at bounding box center [38, 207] width 39 height 27
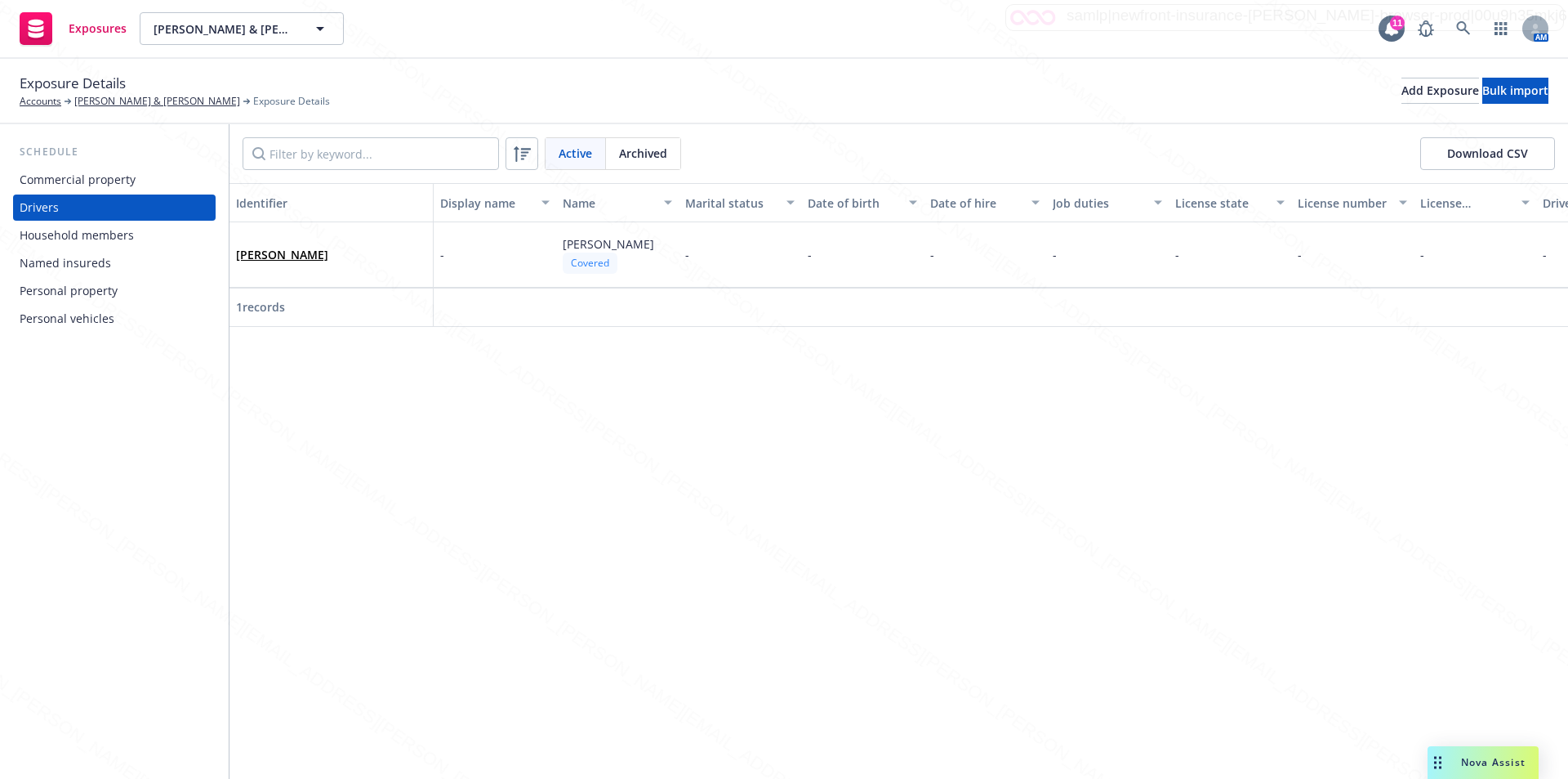
click at [56, 238] on div "Household members" at bounding box center [76, 236] width 114 height 27
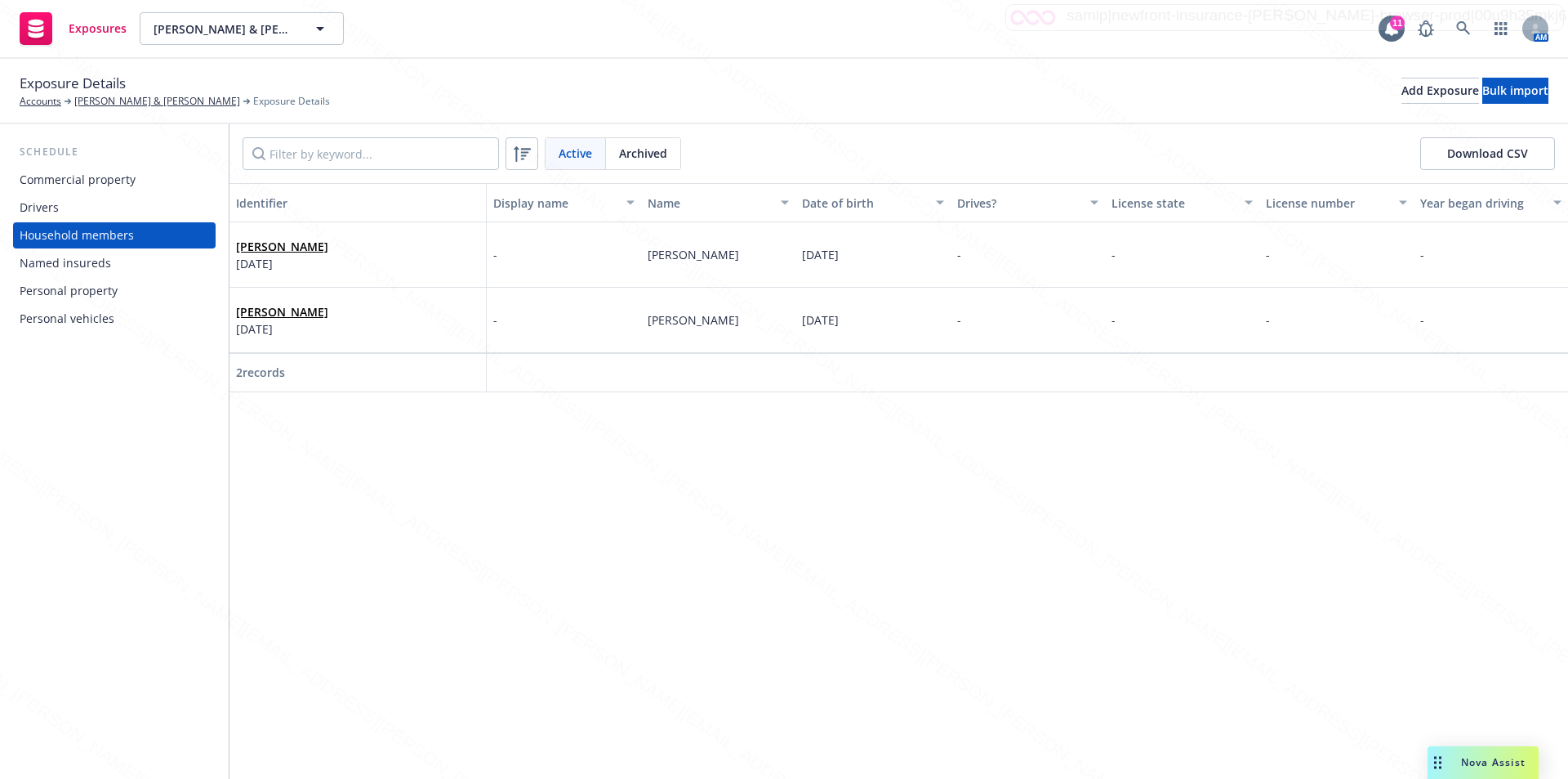
click at [59, 260] on div "Named insureds" at bounding box center [65, 263] width 92 height 27
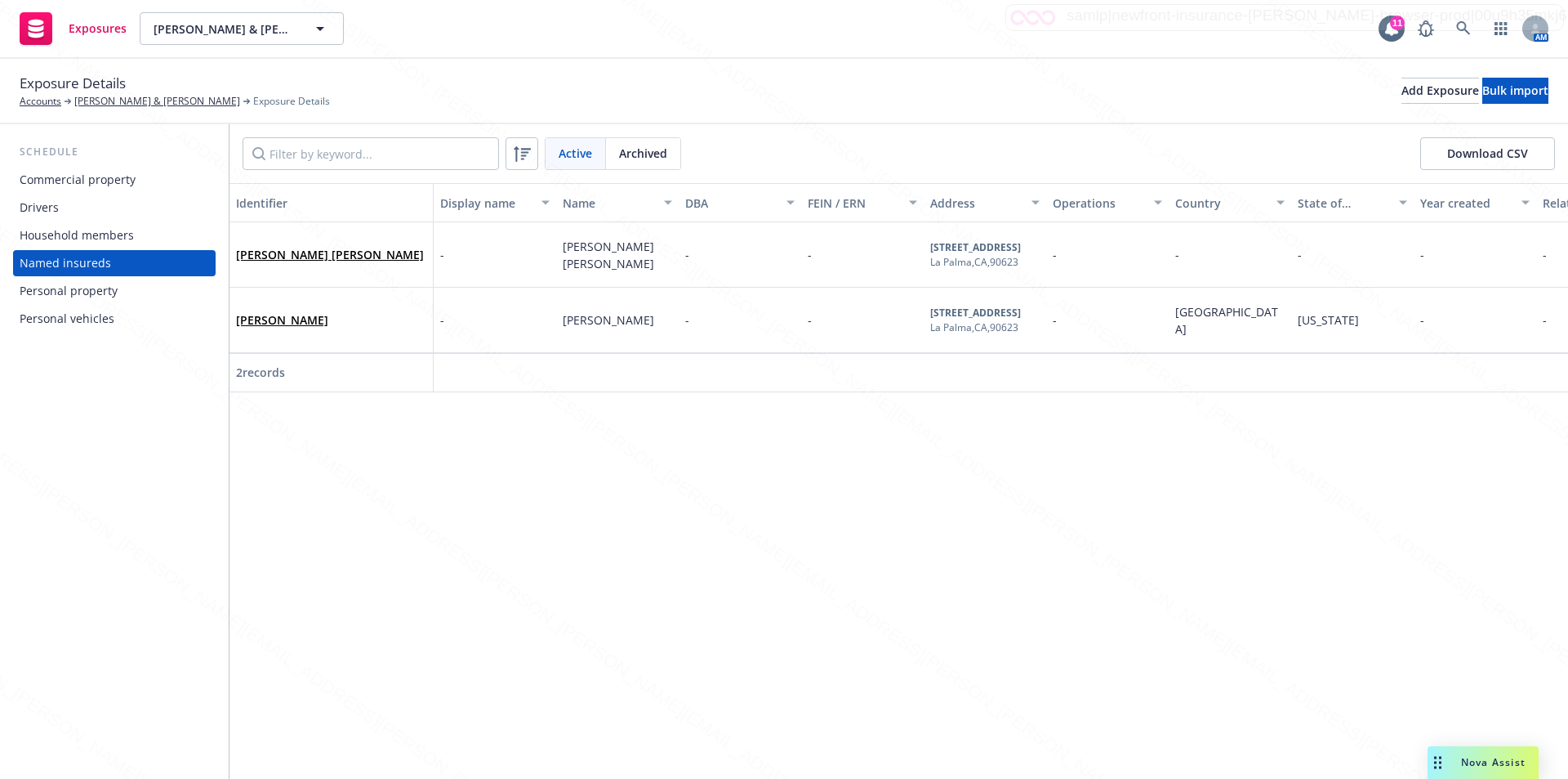
click at [64, 291] on div "Personal property" at bounding box center [68, 291] width 98 height 27
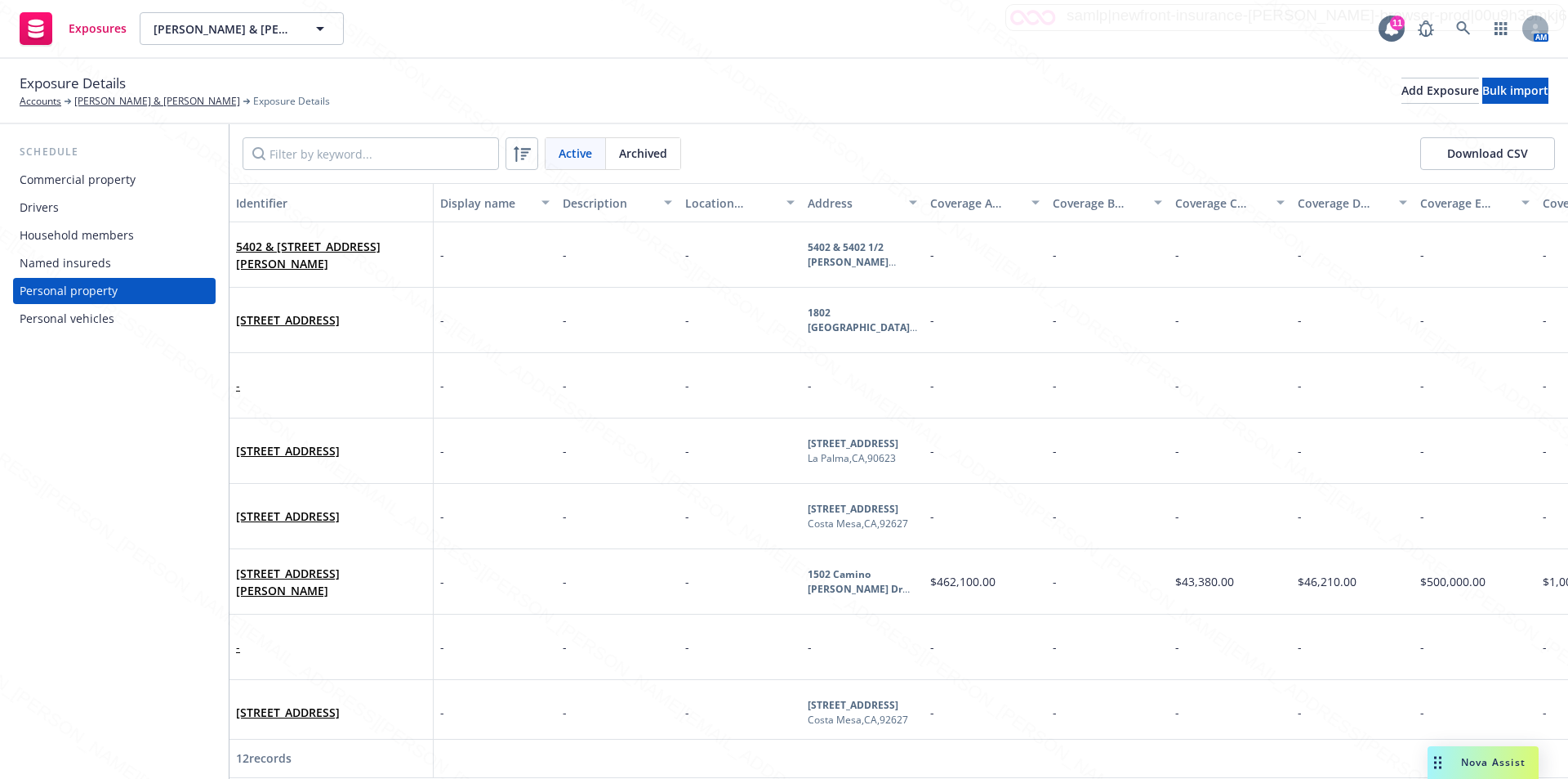
click at [60, 313] on div "Personal vehicles" at bounding box center [66, 319] width 94 height 27
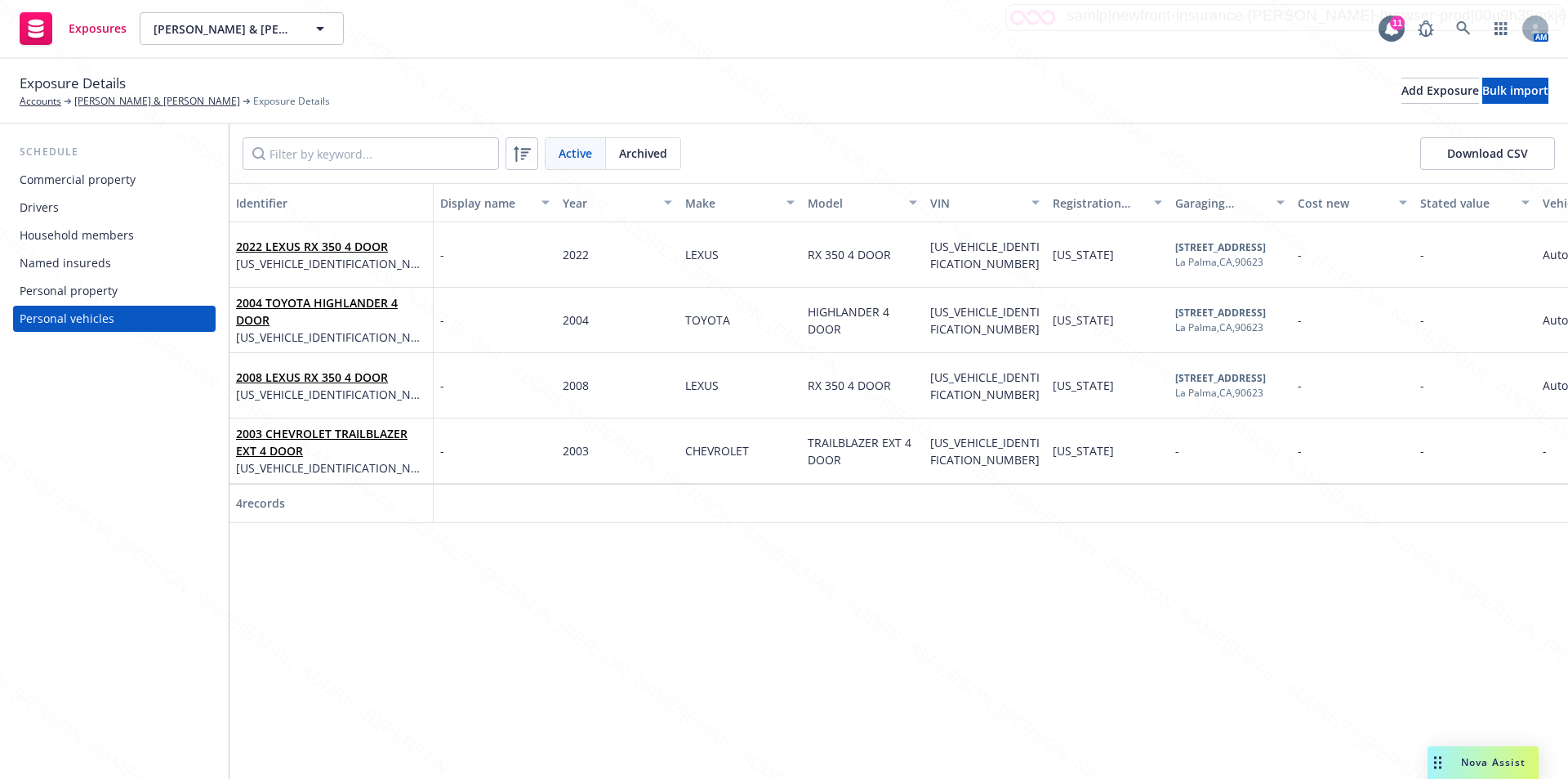
click at [43, 205] on div "Drivers" at bounding box center [38, 207] width 39 height 27
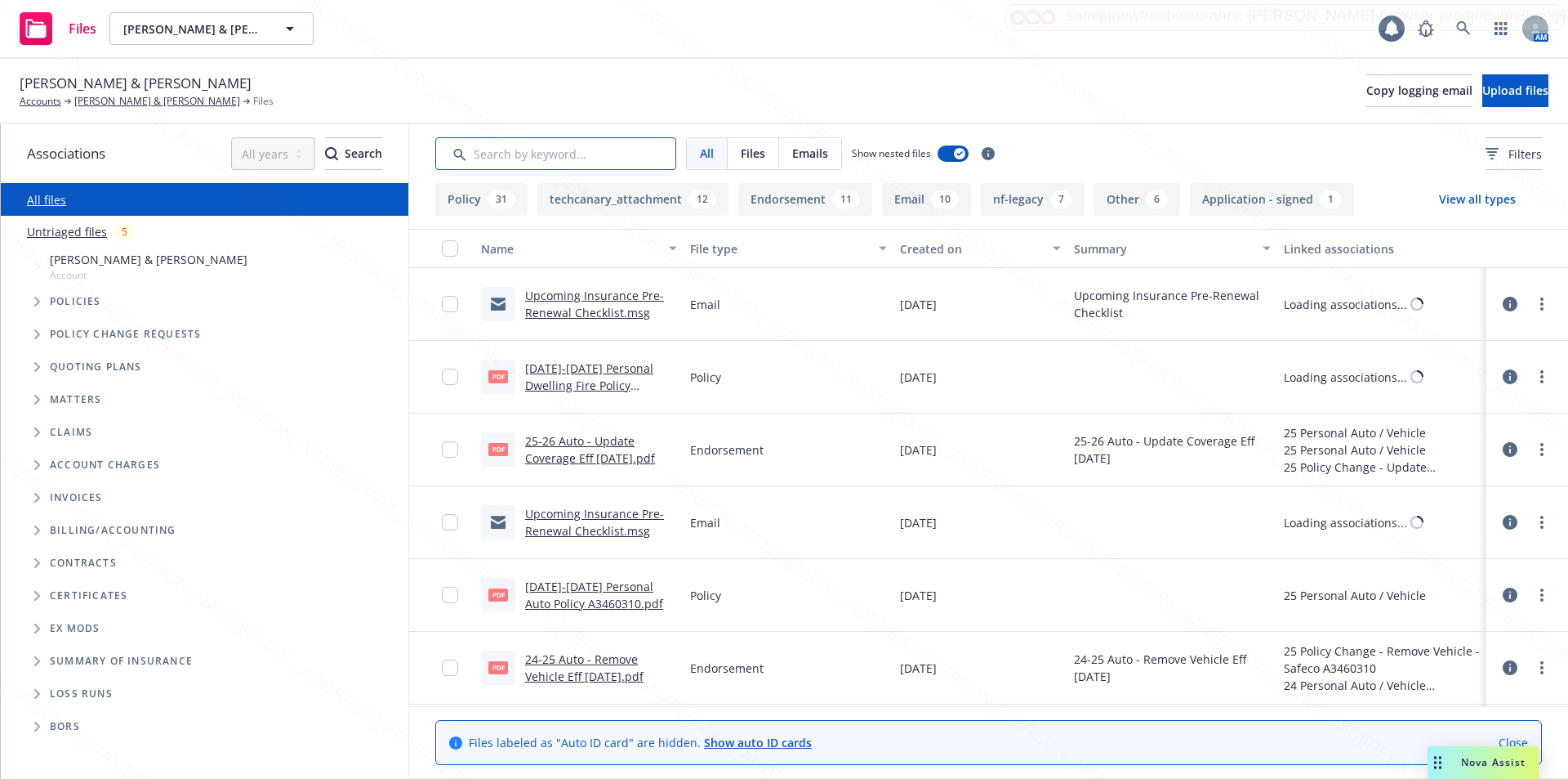
click at [487, 160] on input "Search by keyword..." at bounding box center [555, 154] width 241 height 33
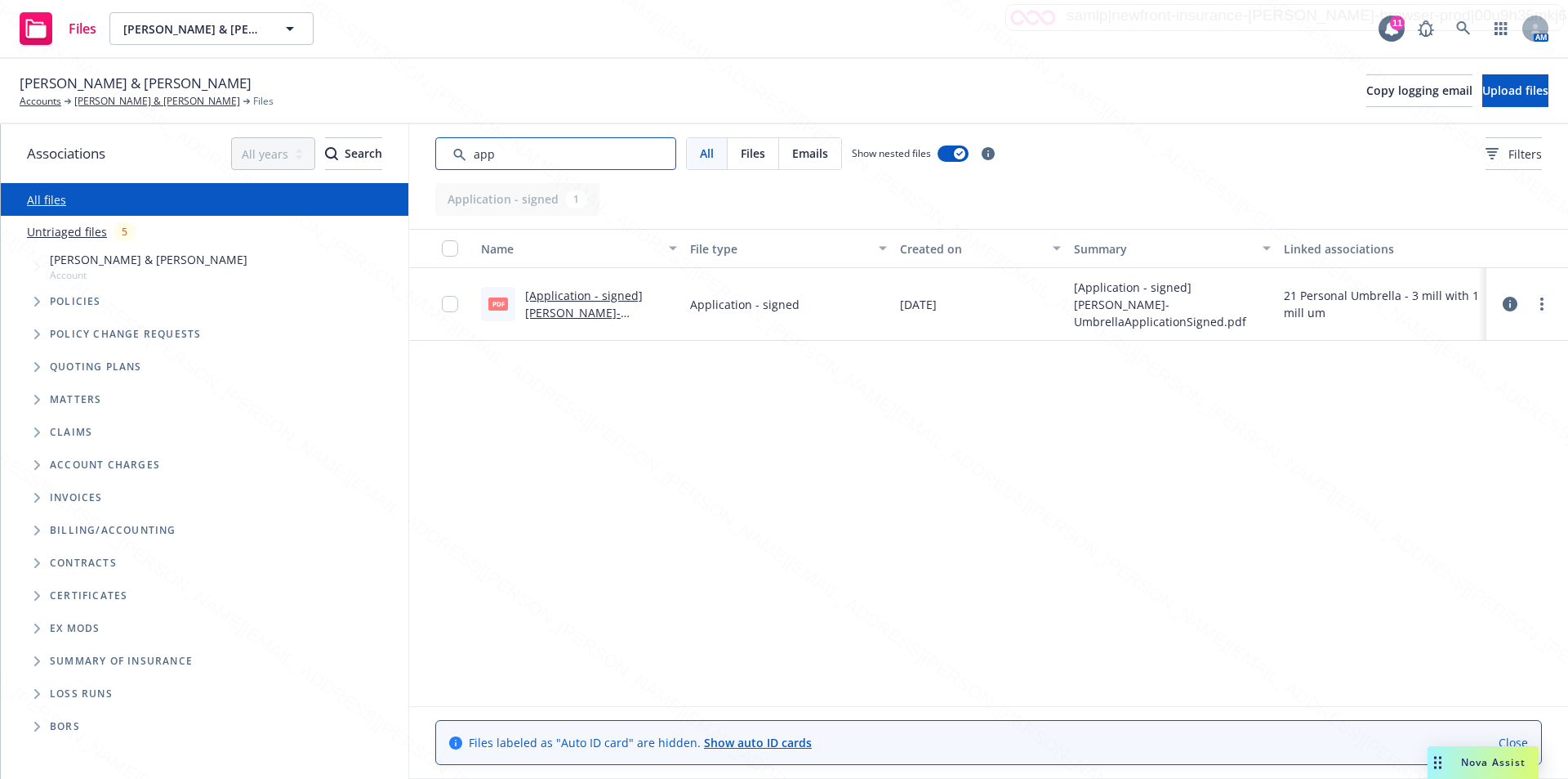
type input "app"
click at [541, 297] on link "[Application - signed] [PERSON_NAME]-UmbrellaApplicationSigned.pdf" at bounding box center [600, 321] width 150 height 67
click at [531, 472] on div "Name File type Created on Summary Linked associations pdf [Application - signed…" at bounding box center [988, 467] width 1159 height 477
